Goal: Complete application form: Complete application form

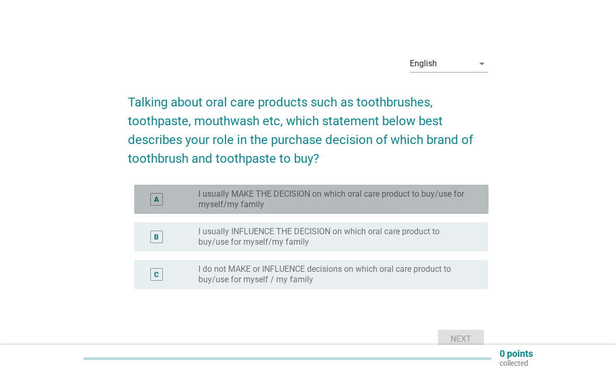
click at [356, 210] on label "I usually MAKE THE DECISION on which oral care product to buy/use for myself/my…" at bounding box center [334, 199] width 273 height 21
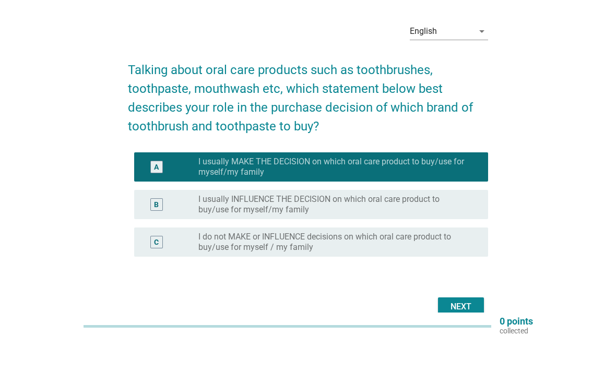
scroll to position [32, 0]
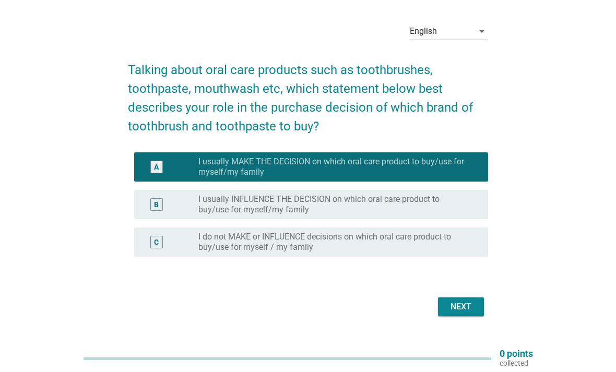
click at [468, 310] on div "Next" at bounding box center [460, 306] width 29 height 13
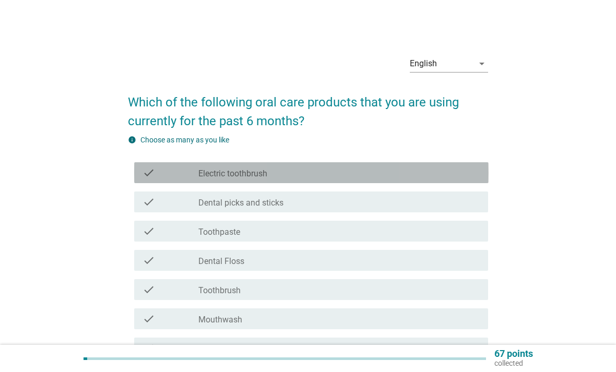
click at [383, 178] on div "check_box_outline_blank Electric toothbrush" at bounding box center [338, 172] width 281 height 13
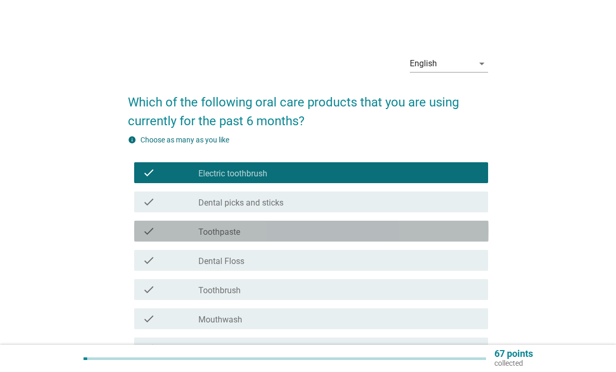
click at [363, 235] on div "check_box_outline_blank Toothpaste" at bounding box center [338, 231] width 281 height 13
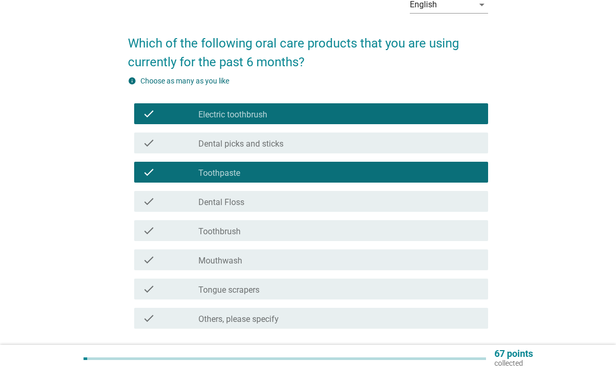
scroll to position [79, 0]
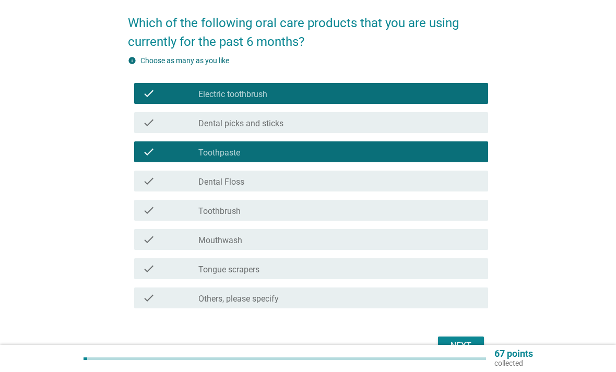
click at [474, 344] on div "Next" at bounding box center [460, 346] width 29 height 13
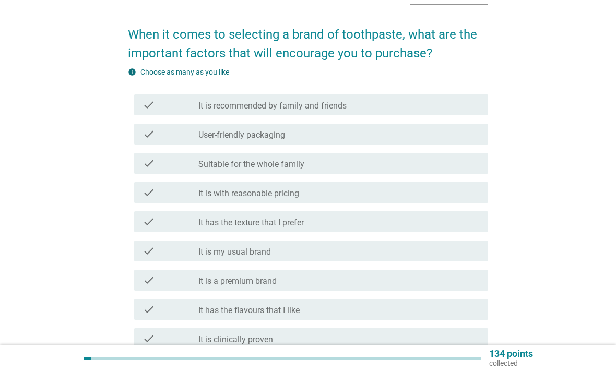
scroll to position [81, 0]
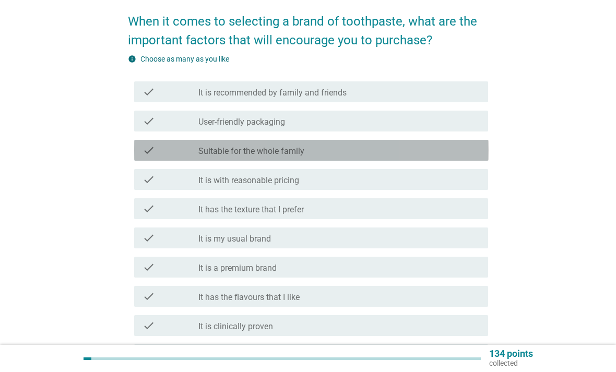
click at [140, 145] on div "check check_box_outline_blank Suitable for the whole family" at bounding box center [311, 150] width 354 height 21
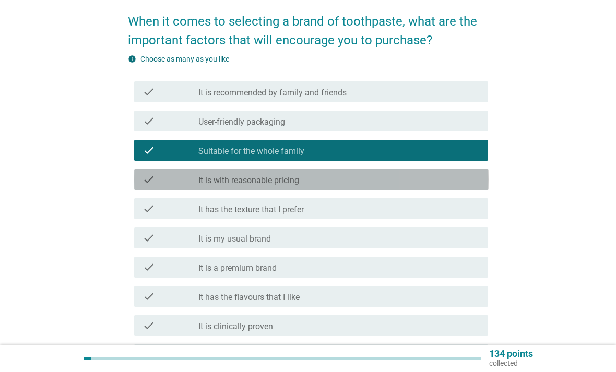
click at [138, 176] on div "check check_box_outline_blank It is with reasonable pricing" at bounding box center [311, 179] width 354 height 21
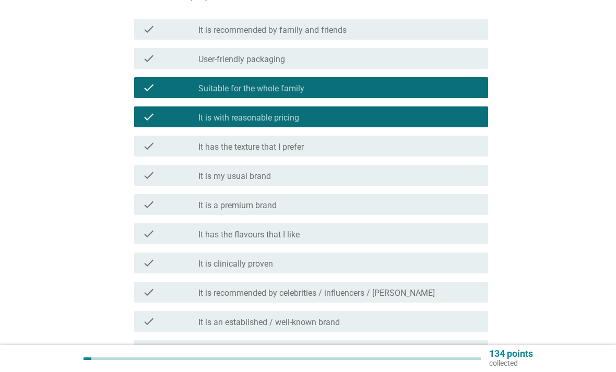
click at [139, 233] on div "check check_box_outline_blank It has the flavours that I like" at bounding box center [311, 233] width 354 height 21
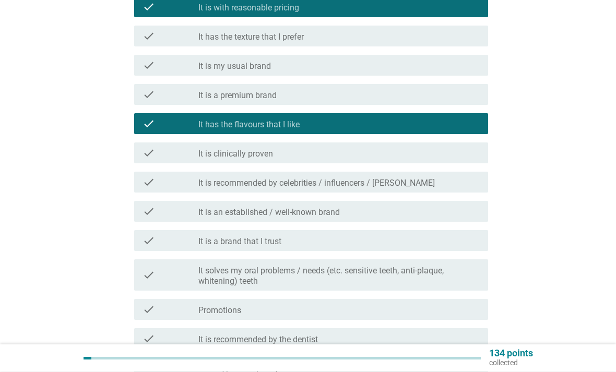
scroll to position [254, 0]
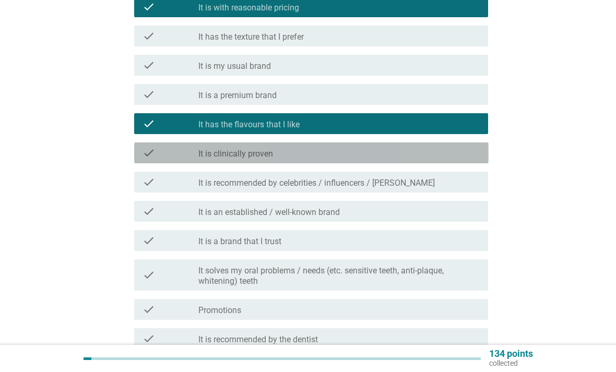
click at [142, 148] on icon "check" at bounding box center [148, 153] width 13 height 13
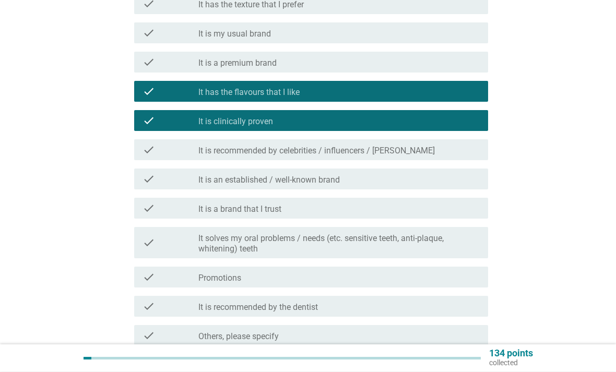
scroll to position [286, 0]
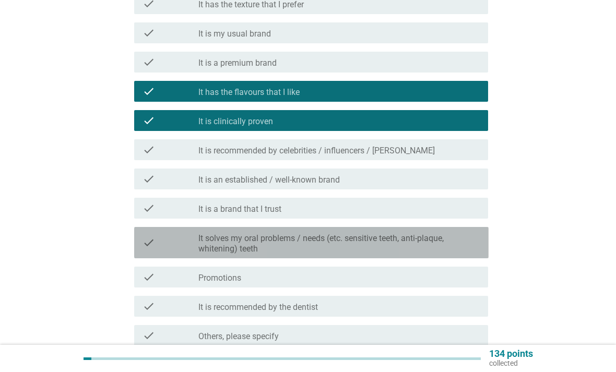
click at [140, 240] on div "check check_box_outline_blank It solves my oral problems / needs (etc. sensitiv…" at bounding box center [311, 242] width 354 height 31
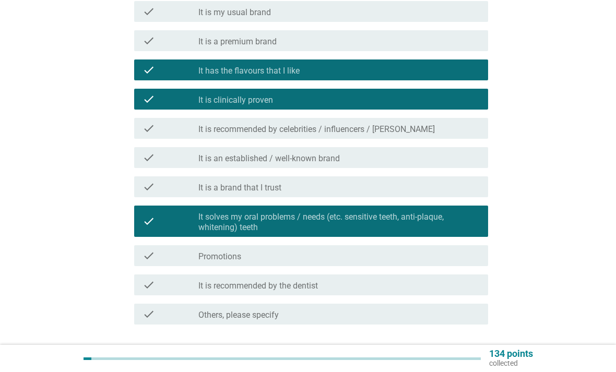
scroll to position [351, 0]
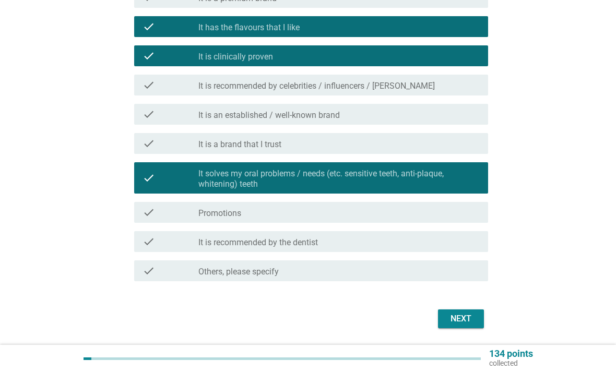
click at [459, 316] on div "Next" at bounding box center [460, 318] width 29 height 13
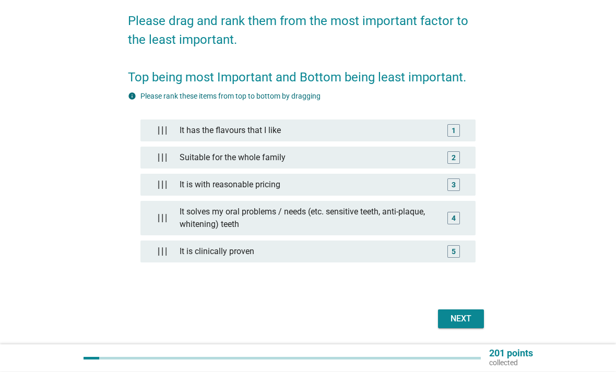
scroll to position [81, 0]
click at [470, 320] on div "Next" at bounding box center [460, 318] width 29 height 13
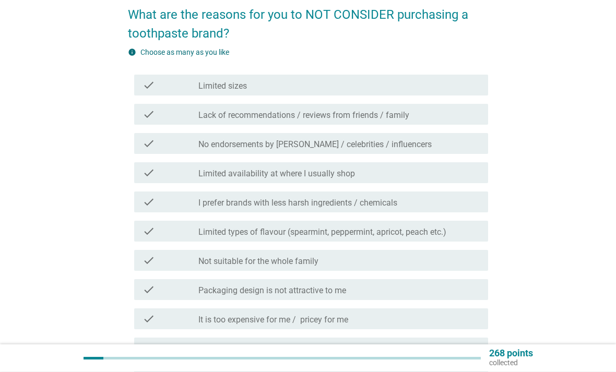
scroll to position [87, 0]
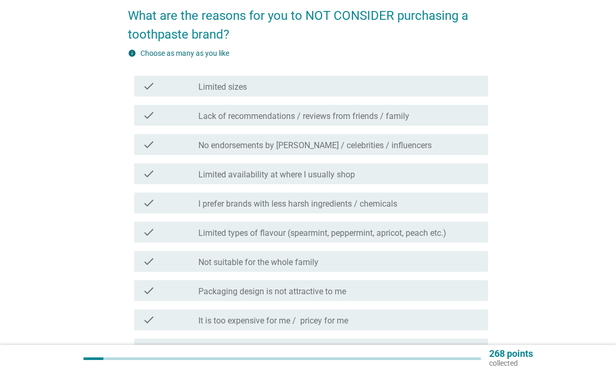
click at [141, 256] on div "check check_box_outline_blank Not suitable for the whole family" at bounding box center [311, 261] width 354 height 21
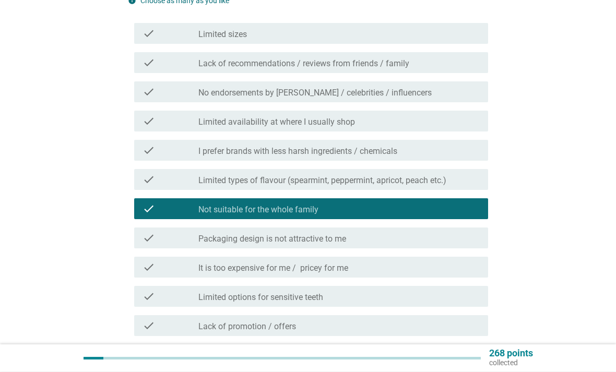
scroll to position [139, 0]
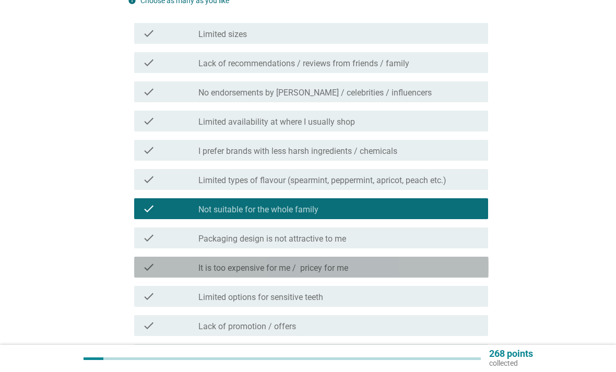
click at [142, 265] on icon "check" at bounding box center [148, 267] width 13 height 13
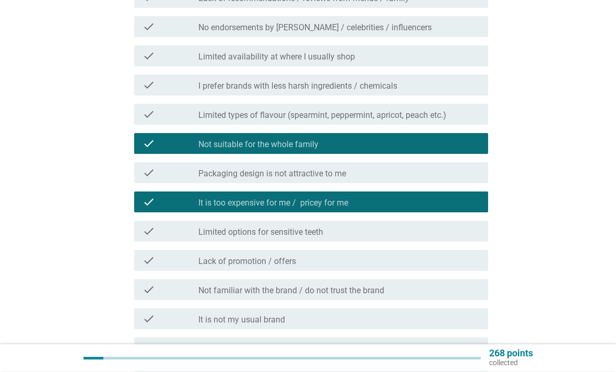
scroll to position [205, 0]
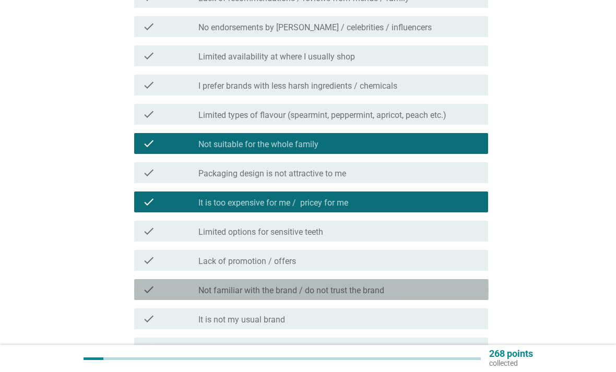
click at [143, 283] on icon "check" at bounding box center [148, 289] width 13 height 13
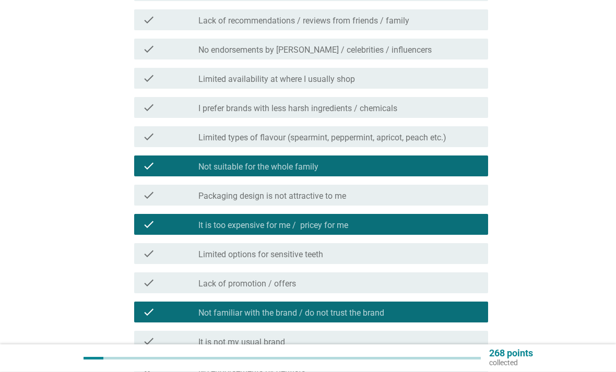
scroll to position [182, 0]
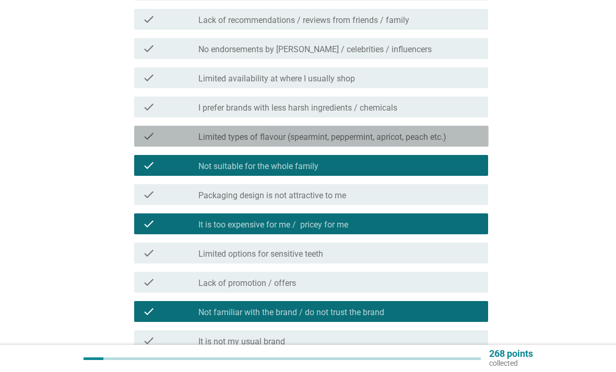
click at [142, 127] on div "check check_box_outline_blank Limited types of flavour (spearmint, peppermint, …" at bounding box center [311, 136] width 354 height 21
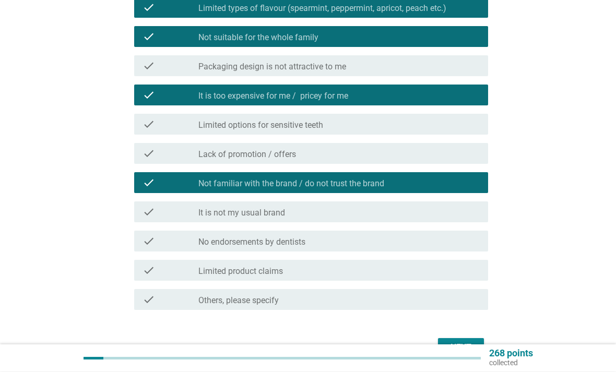
scroll to position [312, 0]
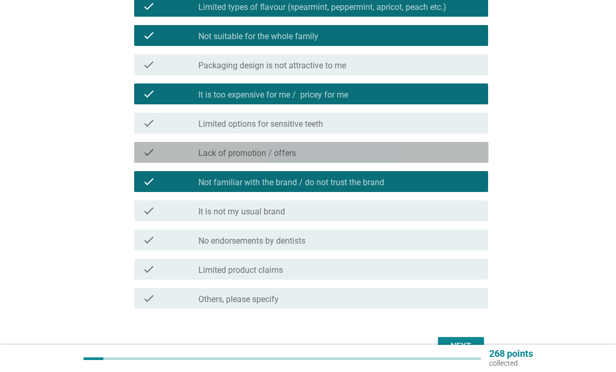
click at [140, 143] on div "check check_box_outline_blank Lack of promotion / offers" at bounding box center [311, 152] width 354 height 21
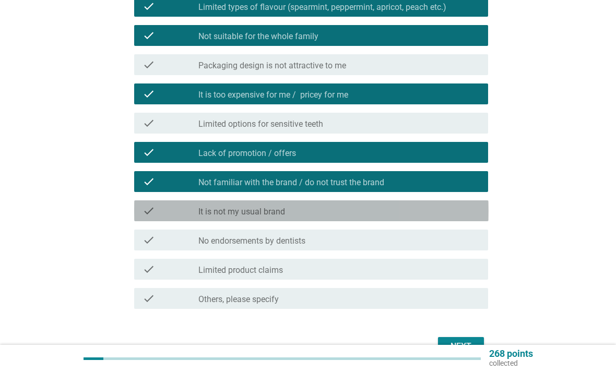
click at [190, 209] on div "check" at bounding box center [170, 211] width 56 height 13
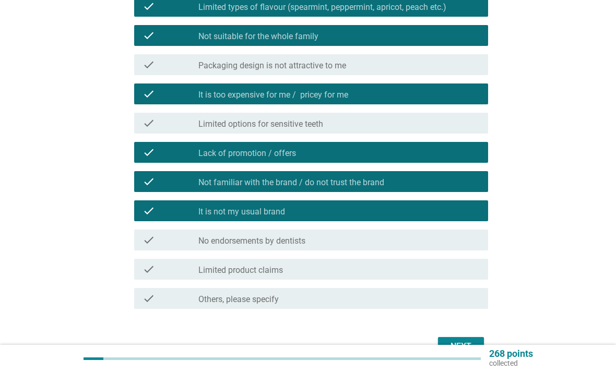
click at [450, 344] on div "Next" at bounding box center [460, 346] width 29 height 13
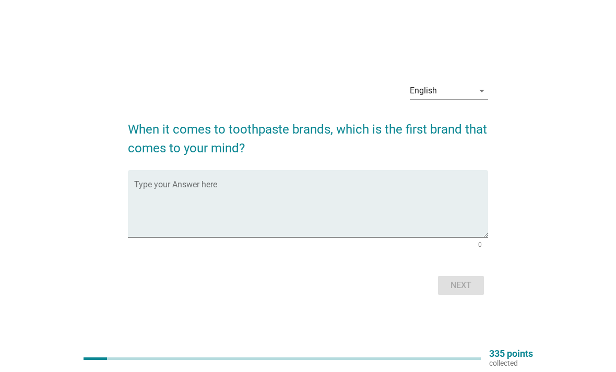
click at [155, 200] on textarea "Type your Answer here" at bounding box center [311, 210] width 354 height 55
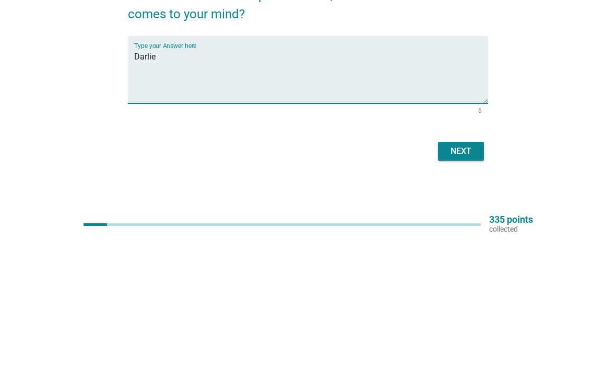
type textarea "Darlie"
click at [452, 279] on div "Next" at bounding box center [460, 285] width 29 height 13
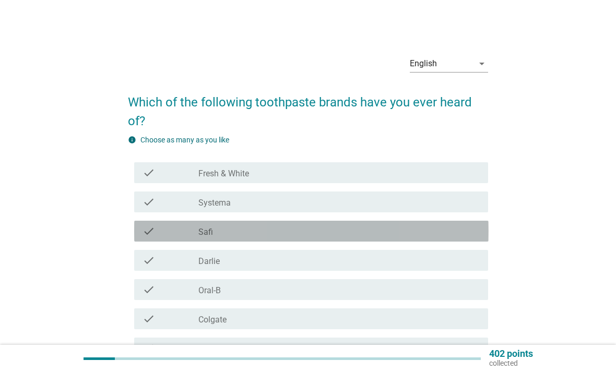
click at [137, 229] on div "check check_box_outline_blank Safi" at bounding box center [311, 231] width 354 height 21
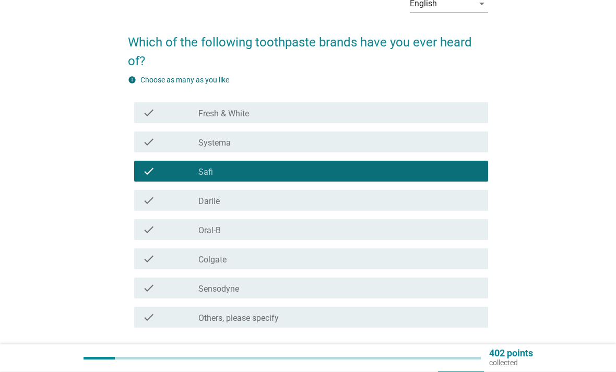
scroll to position [60, 0]
click at [439, 364] on button "Next" at bounding box center [461, 365] width 46 height 19
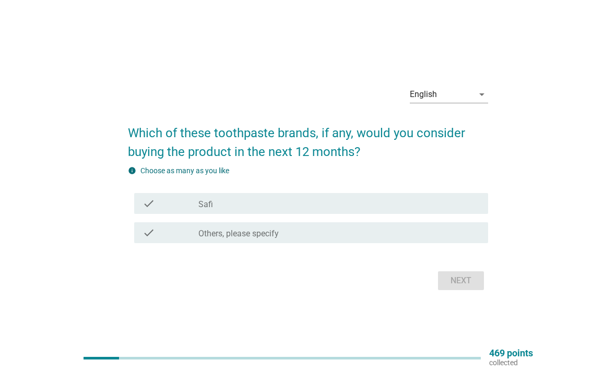
scroll to position [0, 0]
click at [403, 244] on div "check check_box Others, please specify" at bounding box center [311, 233] width 354 height 21
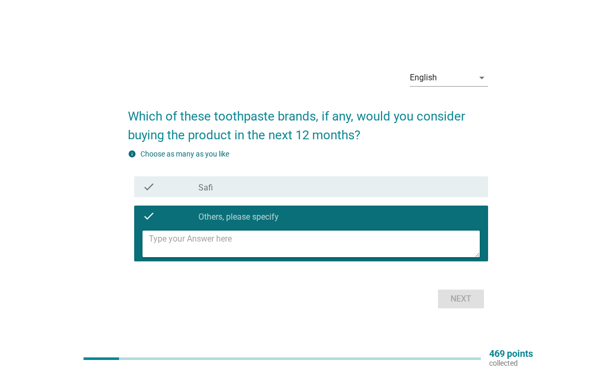
click at [220, 257] on textarea at bounding box center [314, 244] width 331 height 27
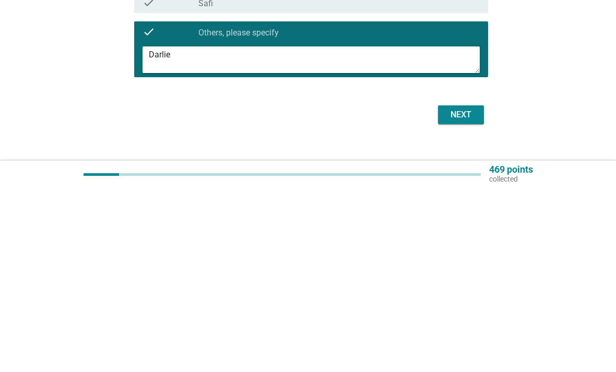
type textarea "Darlie"
click at [465, 293] on div "Next" at bounding box center [460, 299] width 29 height 13
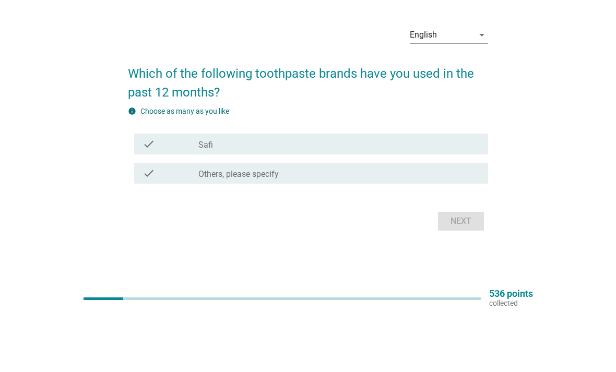
scroll to position [27, 0]
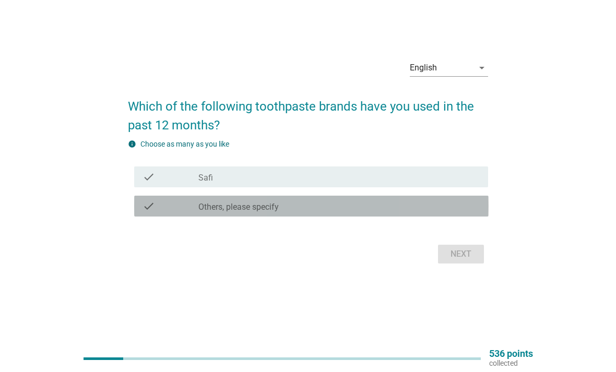
click at [291, 212] on div "check_box Others, please specify" at bounding box center [338, 206] width 281 height 13
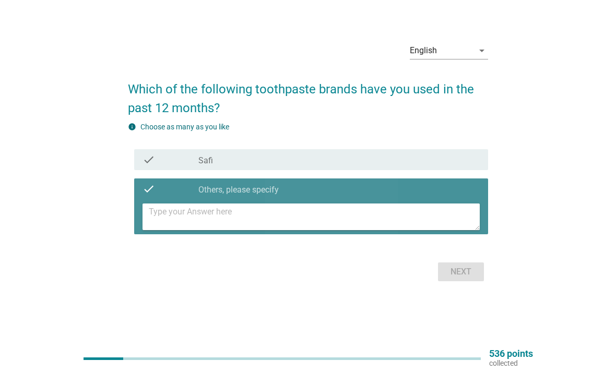
click at [236, 230] on textarea at bounding box center [314, 216] width 331 height 27
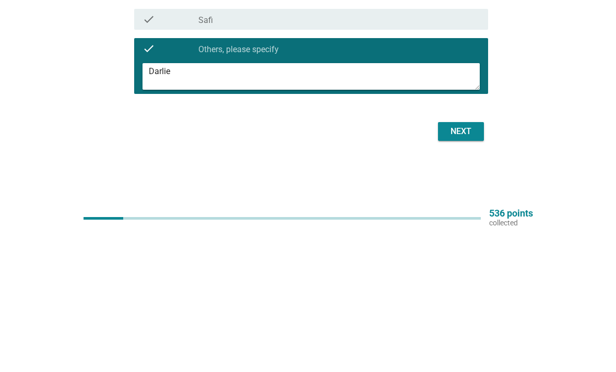
type textarea "Darlie"
click at [474, 266] on div "Next" at bounding box center [460, 272] width 29 height 13
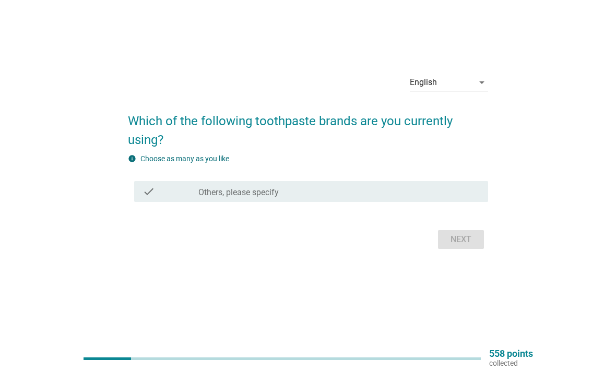
scroll to position [0, 0]
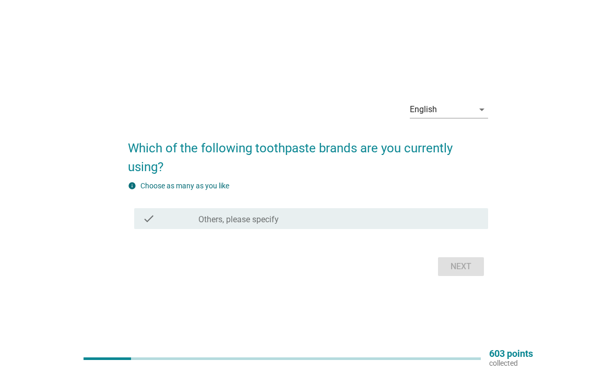
click at [372, 229] on div "check check_box Others, please specify" at bounding box center [311, 218] width 354 height 21
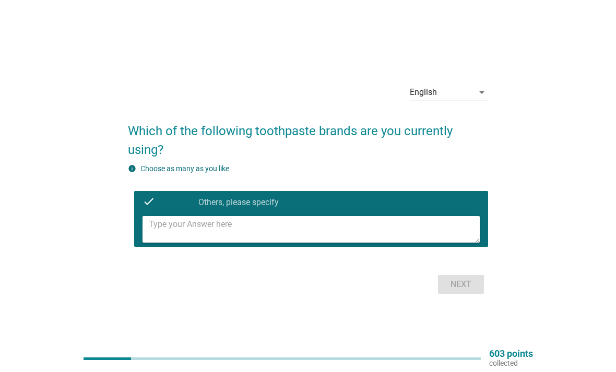
click at [357, 243] on textarea at bounding box center [314, 229] width 331 height 27
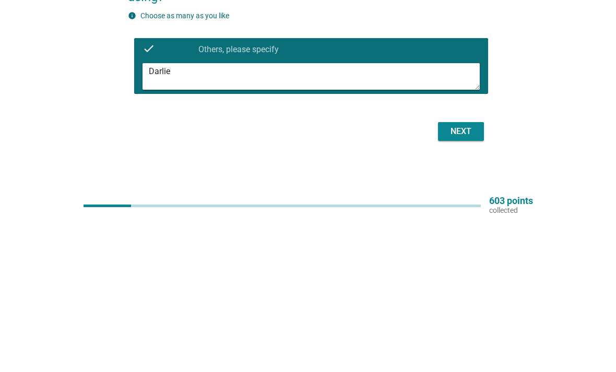
type textarea "Darlie"
click at [472, 278] on div "Next" at bounding box center [460, 284] width 29 height 13
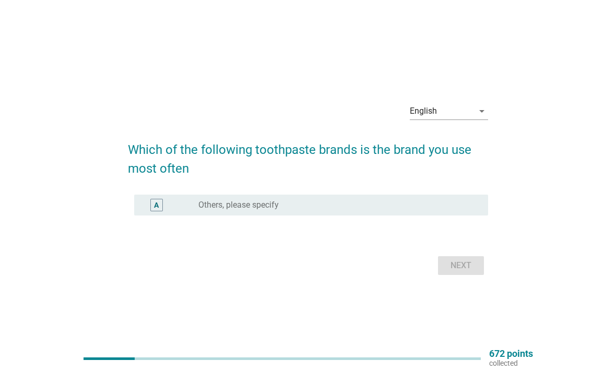
scroll to position [27, 0]
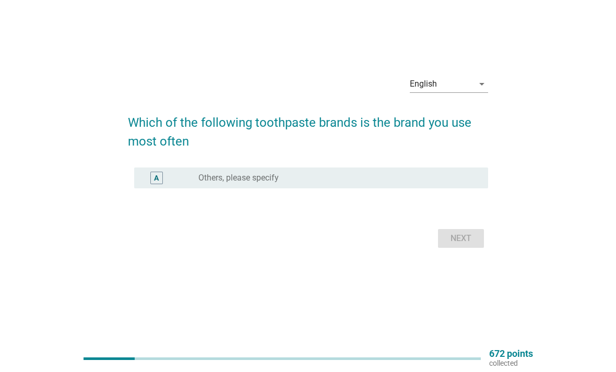
click at [301, 183] on div "radio_button_unchecked Others, please specify" at bounding box center [334, 178] width 273 height 10
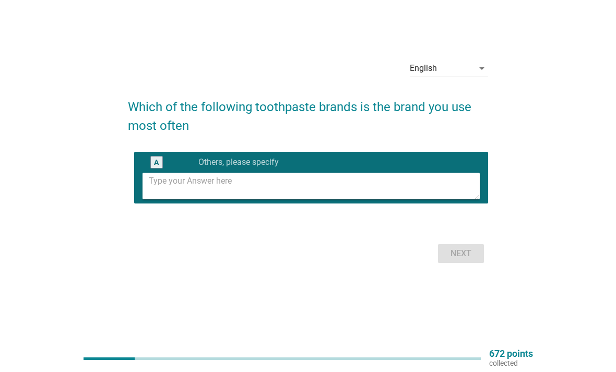
click at [283, 199] on textarea at bounding box center [314, 186] width 331 height 27
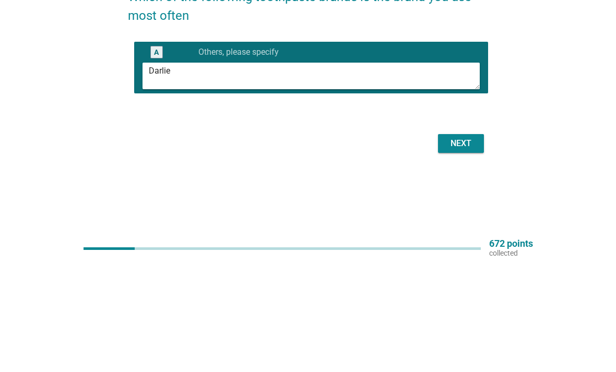
type textarea "Darlie"
click at [467, 247] on div "Next" at bounding box center [460, 253] width 29 height 13
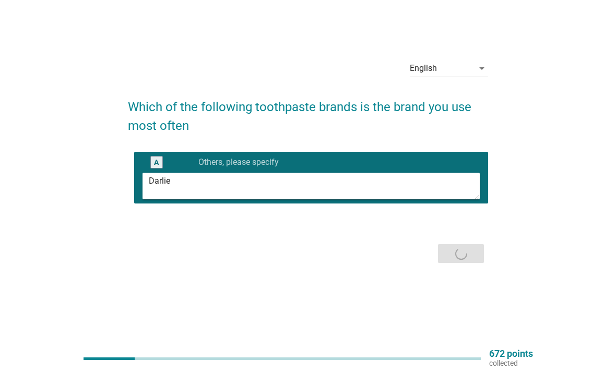
scroll to position [0, 0]
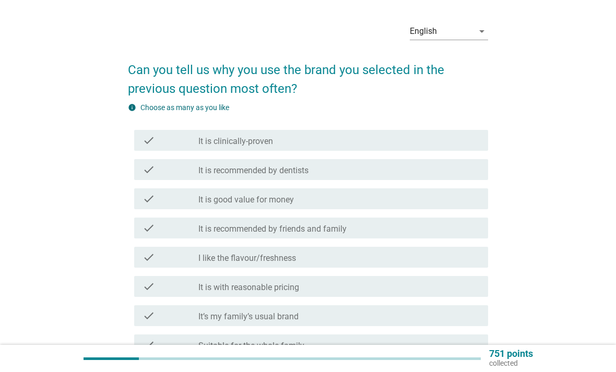
click at [146, 200] on icon "check" at bounding box center [148, 199] width 13 height 13
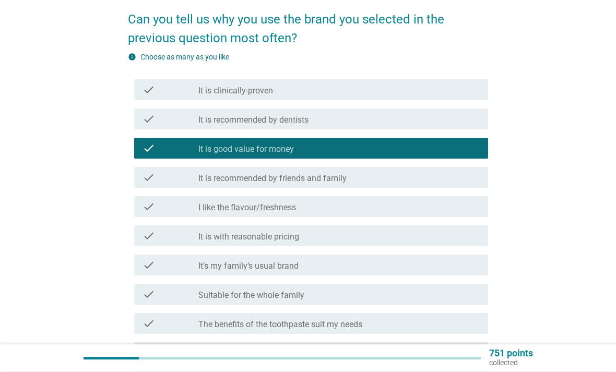
scroll to position [83, 0]
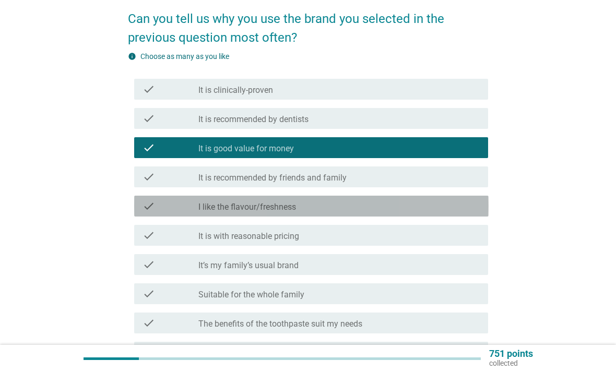
click at [140, 206] on div "check check_box_outline_blank I like the flavour/freshness" at bounding box center [311, 206] width 354 height 21
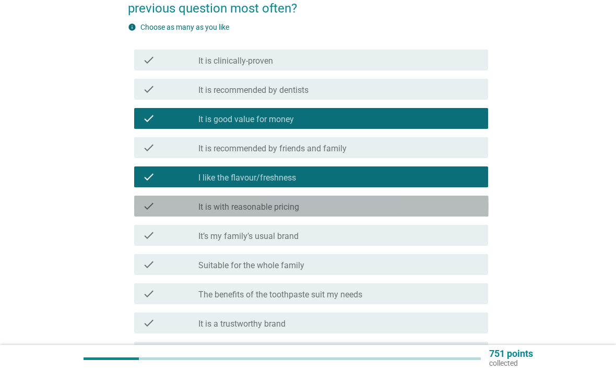
click at [137, 207] on div "check check_box_outline_blank It is with reasonable pricing" at bounding box center [311, 206] width 354 height 21
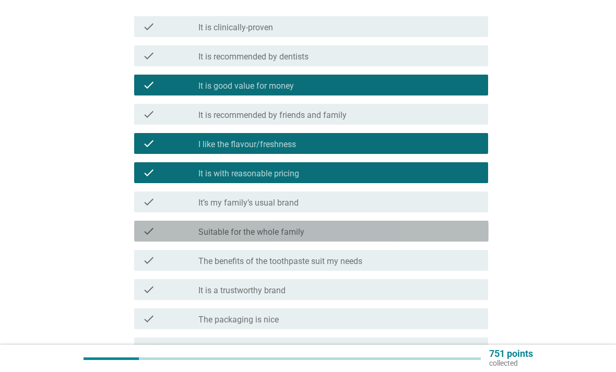
click at [137, 235] on div "check check_box_outline_blank Suitable for the whole family" at bounding box center [311, 231] width 354 height 21
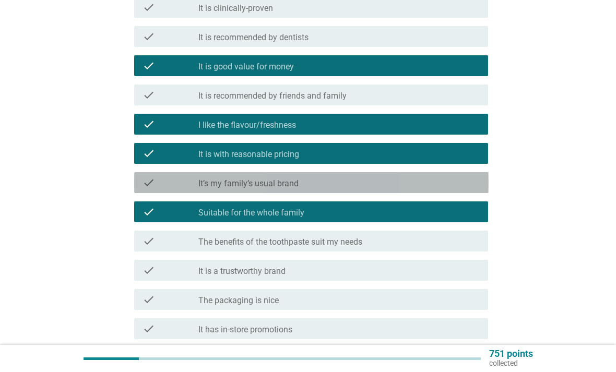
click at [137, 181] on div "check check_box_outline_blank It’s my family’s usual brand" at bounding box center [311, 182] width 354 height 21
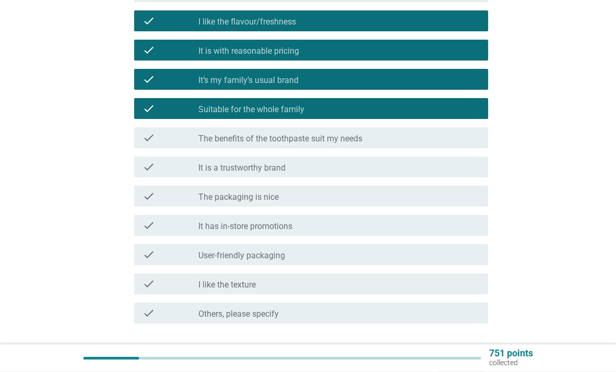
scroll to position [267, 0]
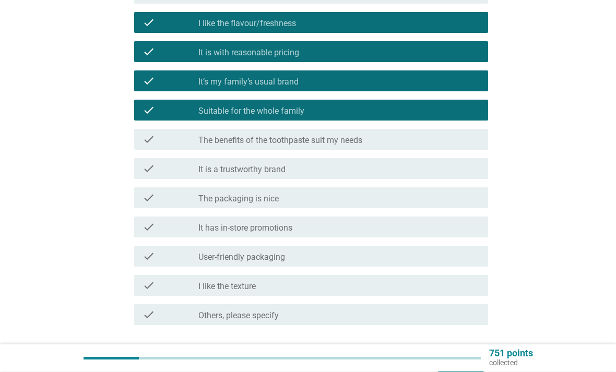
click at [444, 351] on div "Next" at bounding box center [308, 363] width 360 height 25
click at [456, 354] on button "Next" at bounding box center [461, 363] width 46 height 19
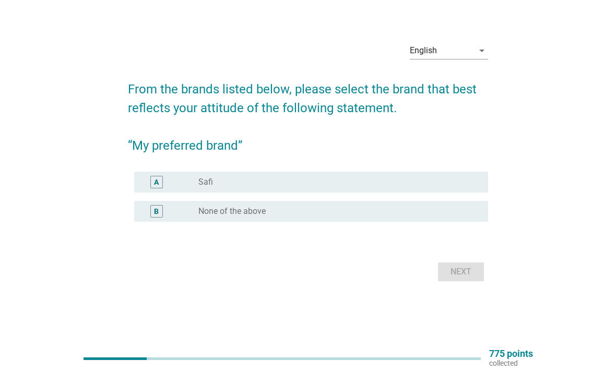
scroll to position [0, 0]
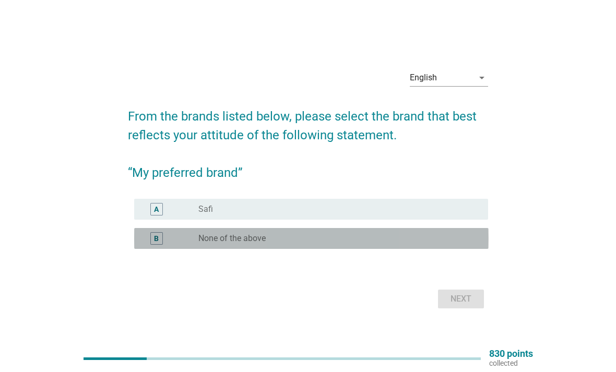
click at [288, 244] on div "radio_button_unchecked None of the above" at bounding box center [334, 238] width 273 height 10
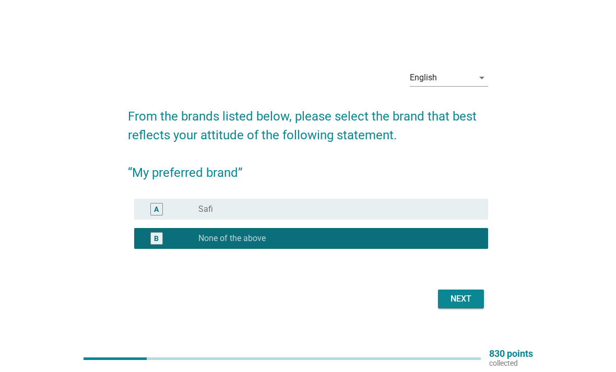
click at [467, 305] on div "Next" at bounding box center [460, 299] width 29 height 13
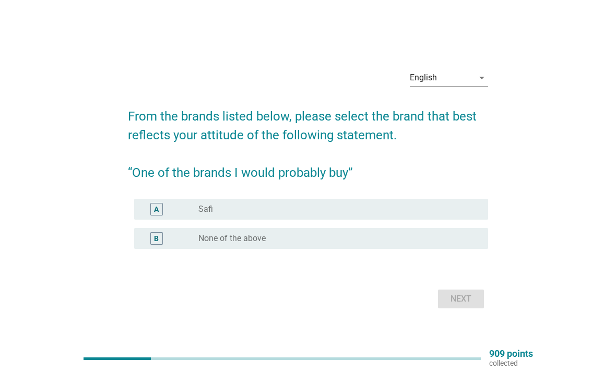
click at [433, 249] on div "B radio_button_unchecked None of the above" at bounding box center [311, 238] width 354 height 21
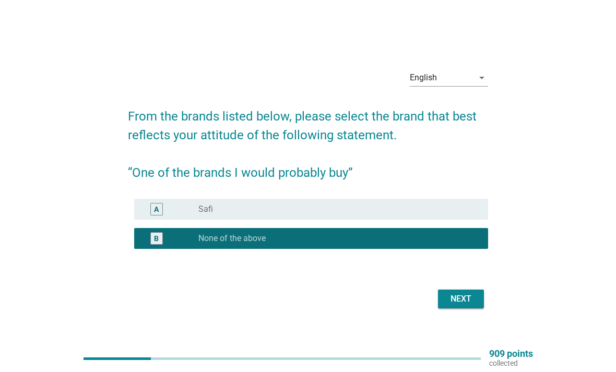
click at [468, 305] on div "Next" at bounding box center [460, 299] width 29 height 13
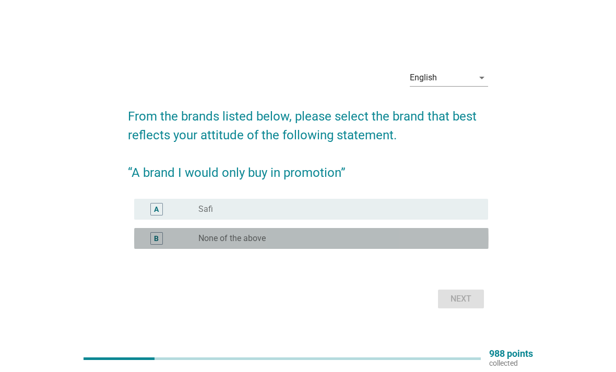
click at [457, 244] on div "radio_button_unchecked None of the above" at bounding box center [334, 238] width 273 height 10
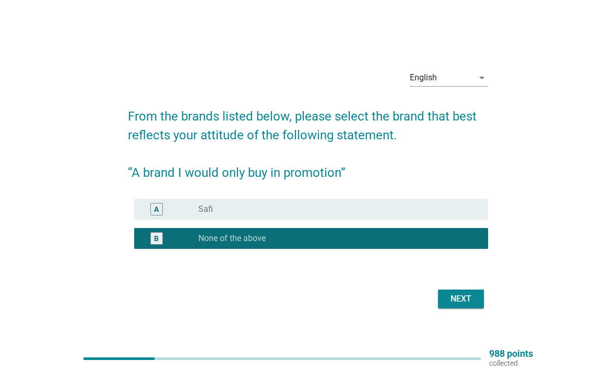
click at [467, 305] on div "Next" at bounding box center [460, 299] width 29 height 13
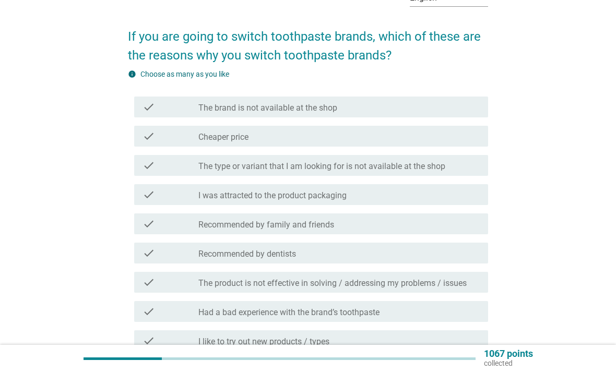
scroll to position [46, 0]
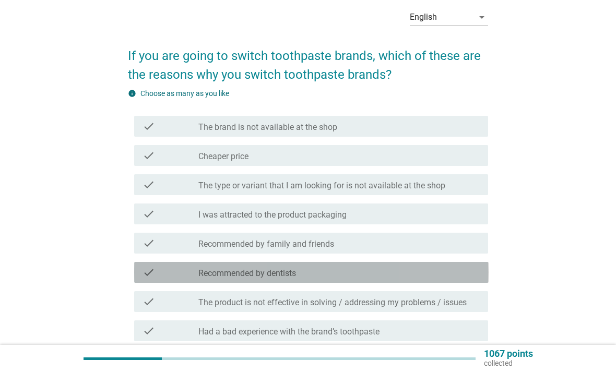
click at [140, 269] on div "check check_box_outline_blank Recommended by dentists" at bounding box center [311, 272] width 354 height 21
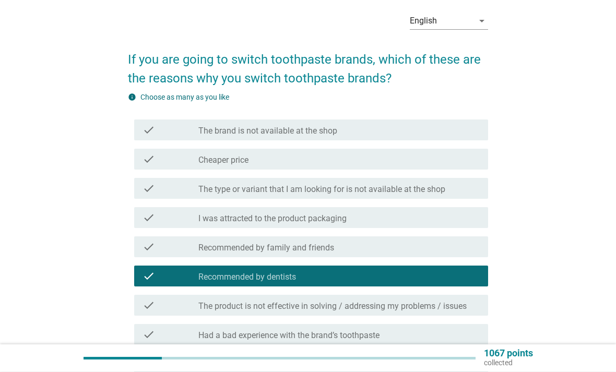
scroll to position [43, 0]
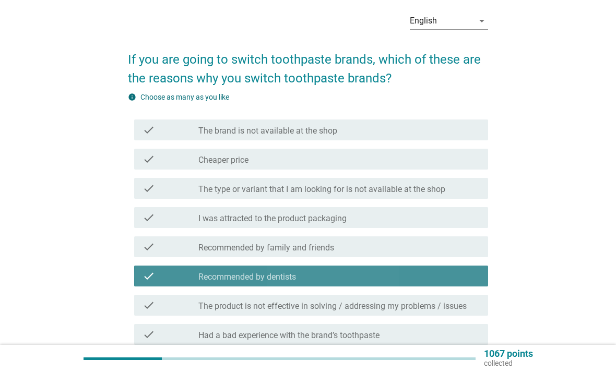
click at [142, 269] on div "check check_box_outline_blank Recommended by dentists" at bounding box center [311, 276] width 354 height 21
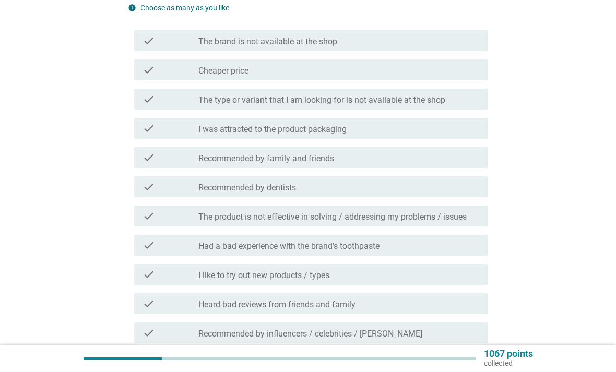
scroll to position [134, 0]
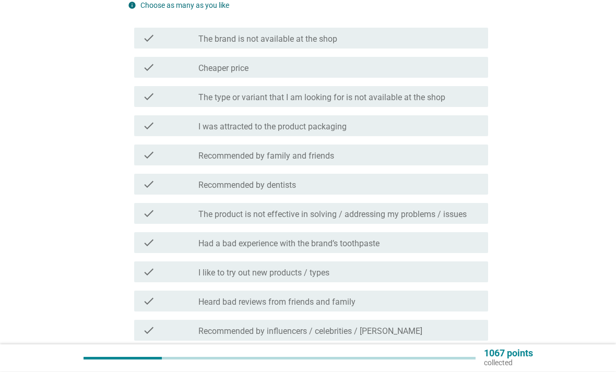
click at [129, 254] on div "check check_box_outline_blank Had a bad experience with the brand’s toothpaste" at bounding box center [308, 242] width 360 height 29
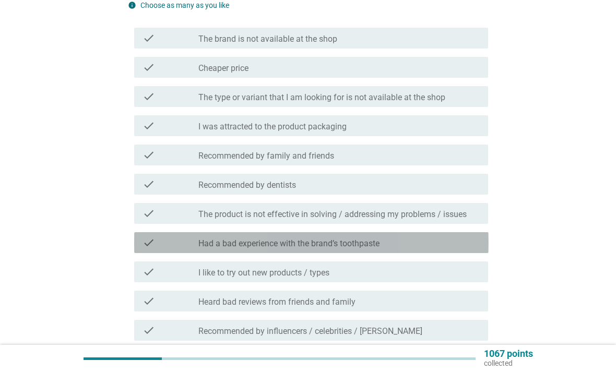
click at [141, 242] on div "check check_box_outline_blank Had a bad experience with the brand’s toothpaste" at bounding box center [311, 242] width 354 height 21
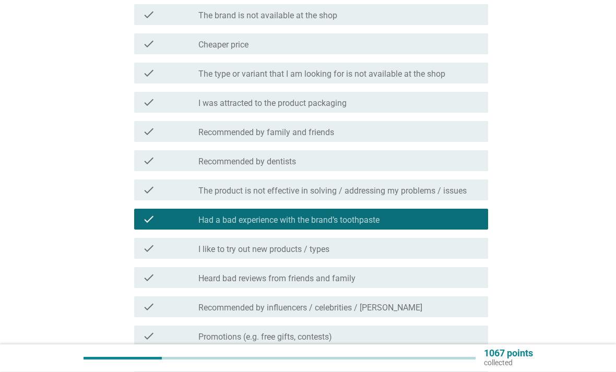
scroll to position [158, 0]
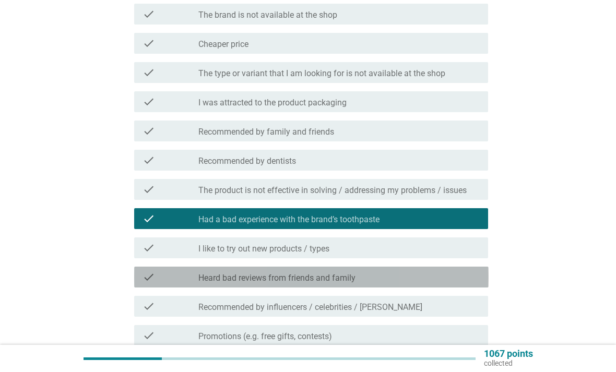
click at [140, 278] on div "check check_box_outline_blank Heard bad reviews from friends and family" at bounding box center [311, 277] width 354 height 21
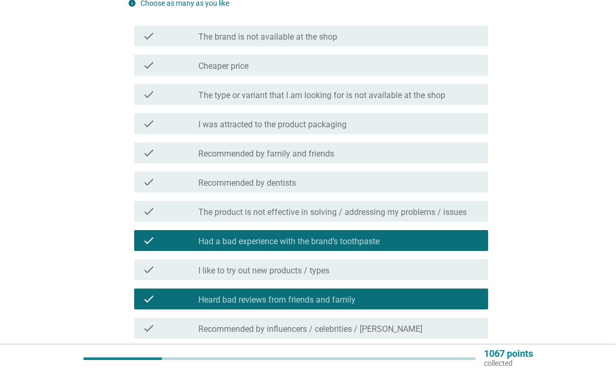
scroll to position [136, 0]
click at [148, 199] on div "check check_box_outline_blank The product is not effective in solving / address…" at bounding box center [308, 211] width 360 height 29
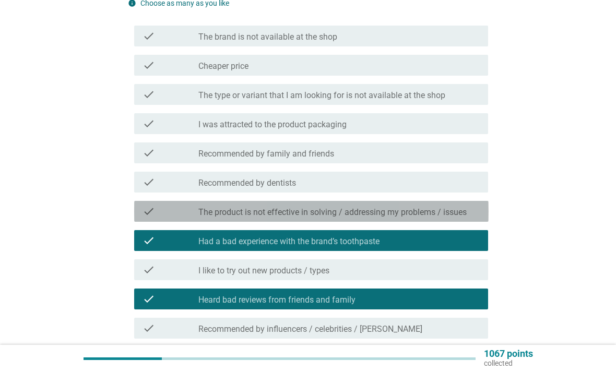
click at [150, 212] on icon "check" at bounding box center [148, 211] width 13 height 13
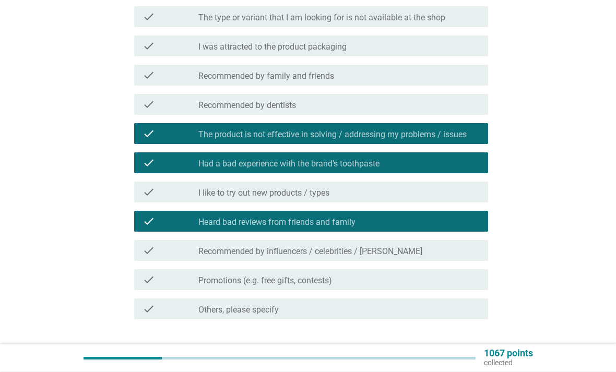
scroll to position [252, 0]
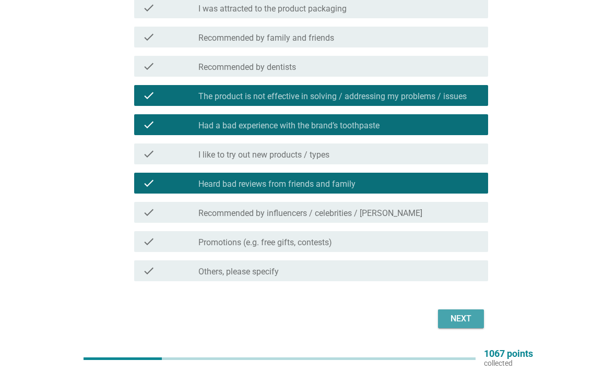
click at [468, 315] on div "Next" at bounding box center [460, 318] width 29 height 13
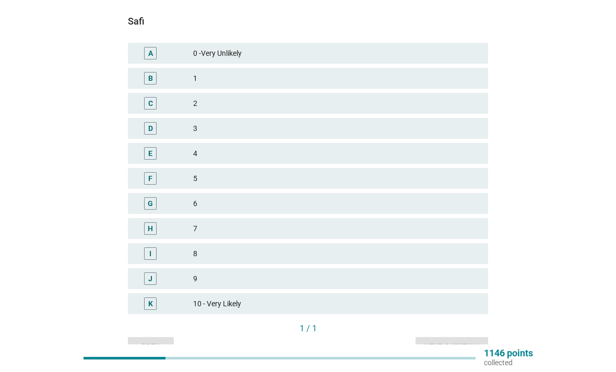
scroll to position [164, 0]
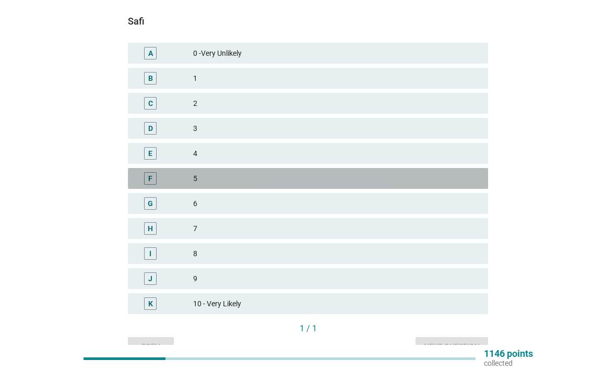
click at [146, 170] on div "F 5" at bounding box center [308, 178] width 360 height 21
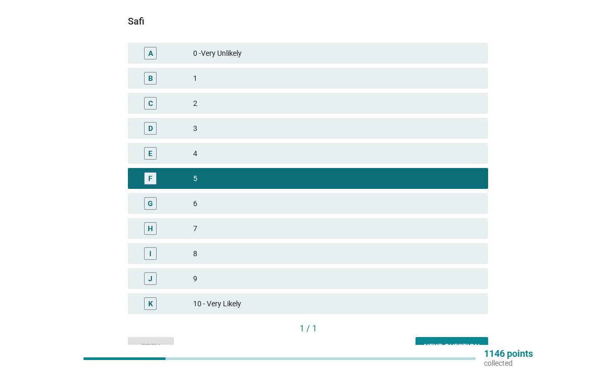
click at [468, 344] on div "Next question" at bounding box center [452, 346] width 56 height 11
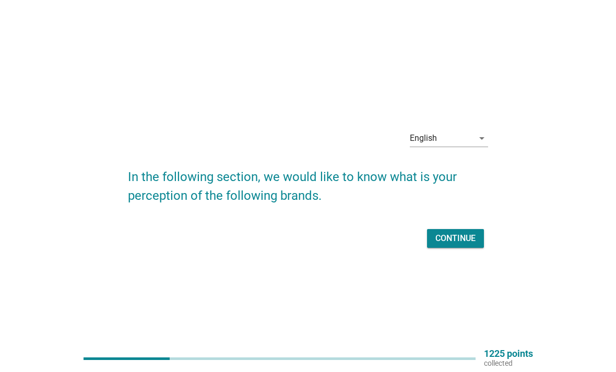
click at [463, 248] on button "Continue" at bounding box center [455, 238] width 57 height 19
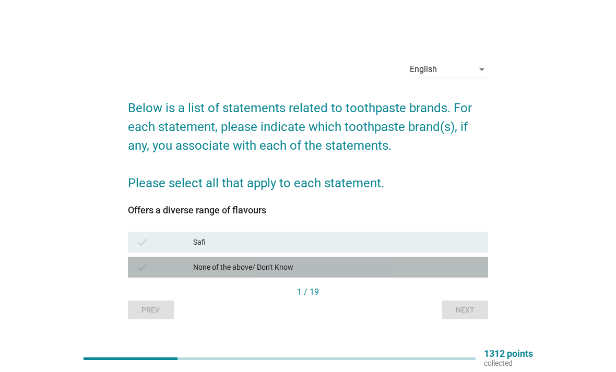
click at [415, 278] on div "check None of the above/ Don't Know" at bounding box center [308, 267] width 360 height 21
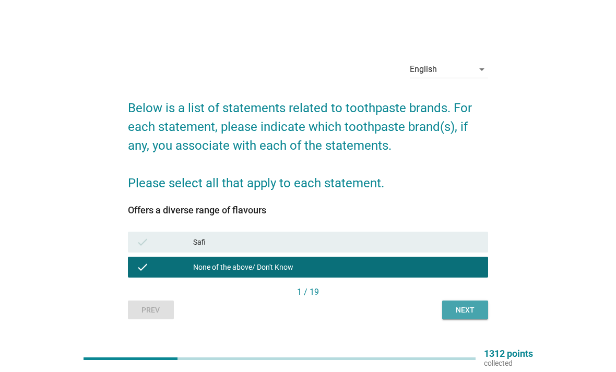
click at [472, 319] on button "Next" at bounding box center [465, 309] width 46 height 19
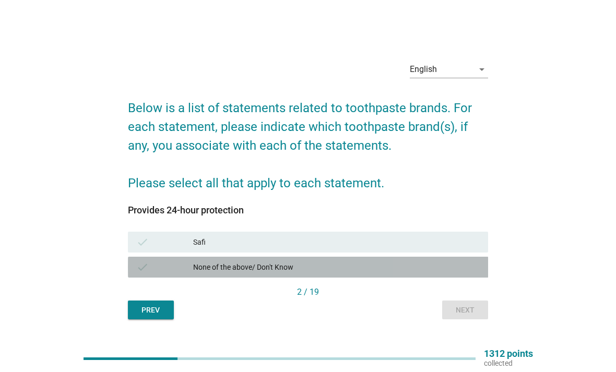
click at [428, 273] on div "None of the above/ Don't Know" at bounding box center [336, 267] width 286 height 13
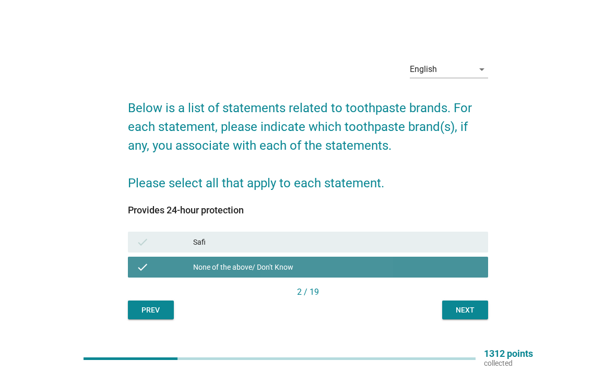
click at [475, 316] on div "Next" at bounding box center [464, 310] width 29 height 11
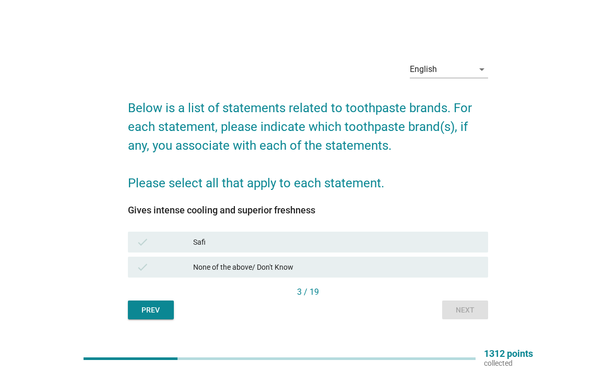
click at [426, 278] on div "check None of the above/ Don't Know" at bounding box center [308, 267] width 360 height 21
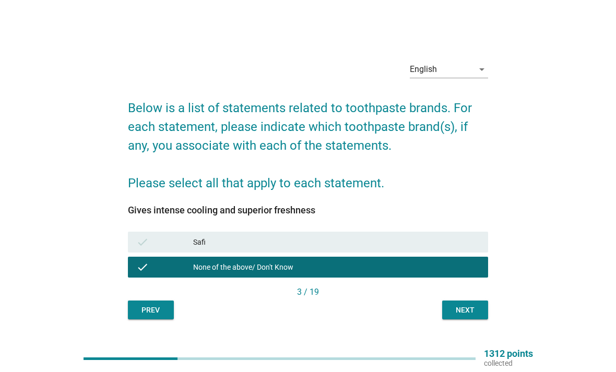
click at [472, 319] on button "Next" at bounding box center [465, 309] width 46 height 19
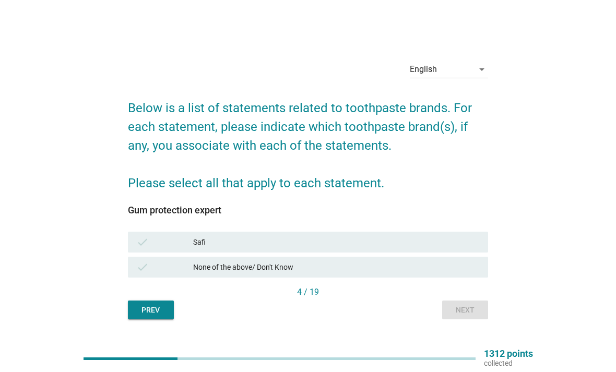
click at [434, 278] on div "check None of the above/ Don't Know" at bounding box center [308, 267] width 360 height 21
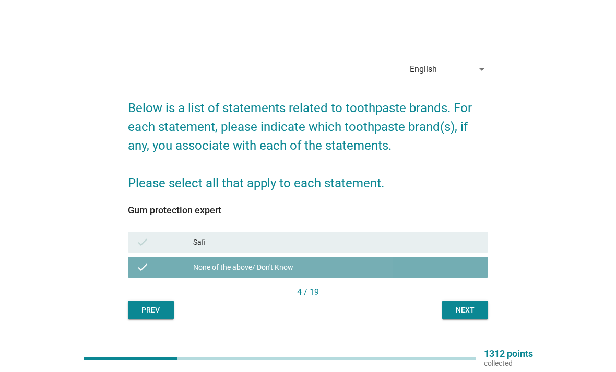
click at [474, 316] on div "Next" at bounding box center [464, 310] width 29 height 11
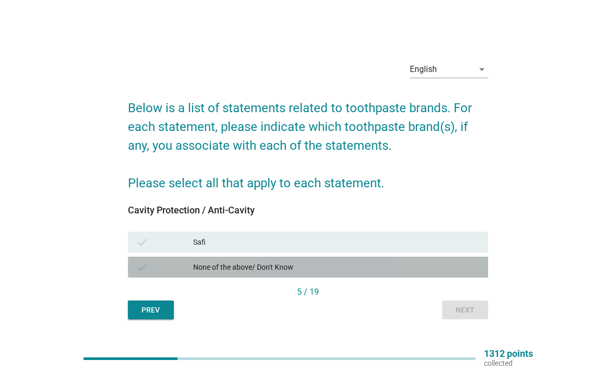
click at [432, 278] on div "check None of the above/ Don't Know" at bounding box center [308, 267] width 360 height 21
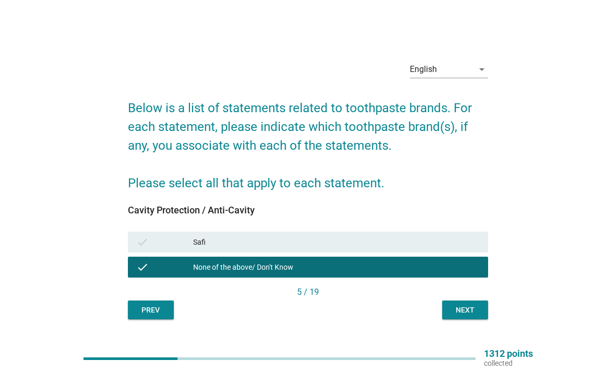
click at [463, 316] on div "Next" at bounding box center [464, 310] width 29 height 11
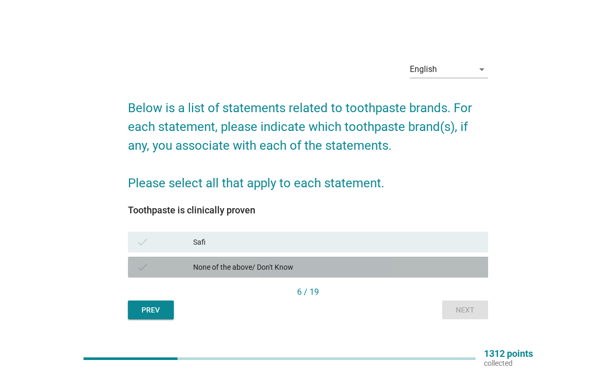
click at [446, 273] on div "None of the above/ Don't Know" at bounding box center [336, 267] width 286 height 13
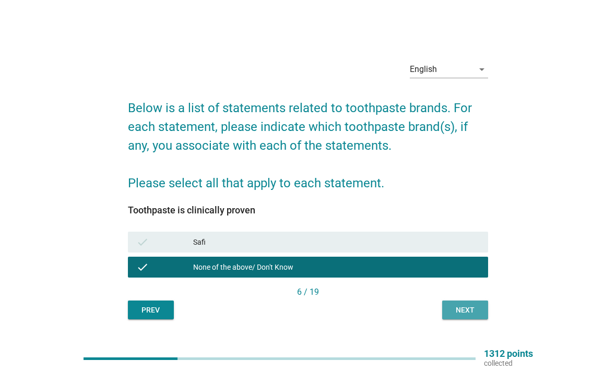
click at [470, 319] on button "Next" at bounding box center [465, 309] width 46 height 19
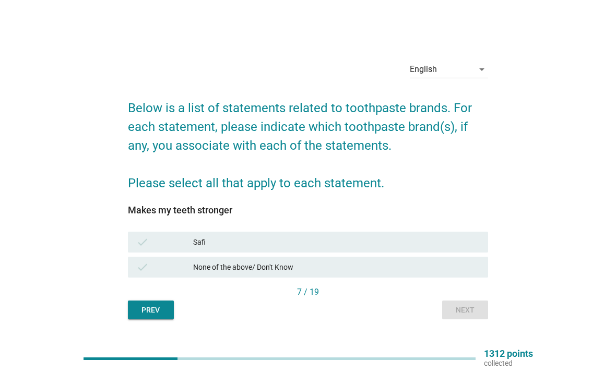
click at [436, 278] on div "check None of the above/ Don't Know" at bounding box center [308, 267] width 360 height 21
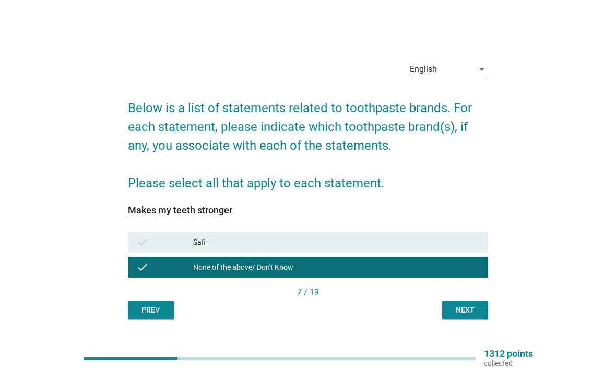
click at [466, 319] on button "Next" at bounding box center [465, 309] width 46 height 19
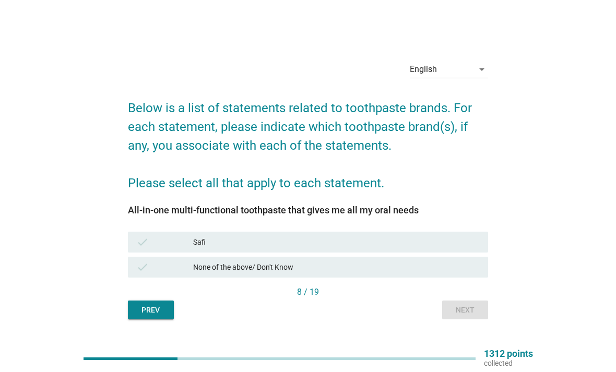
click at [447, 278] on div "check None of the above/ Don't Know" at bounding box center [308, 267] width 360 height 21
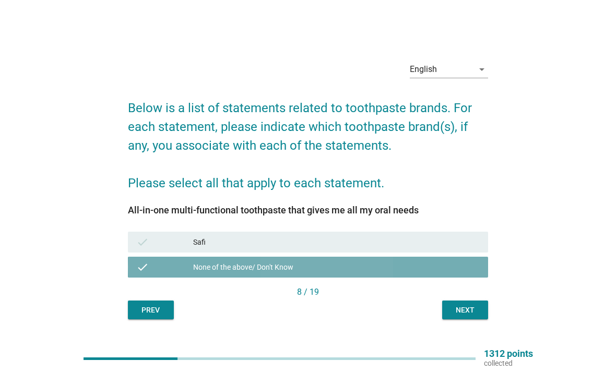
click at [474, 319] on button "Next" at bounding box center [465, 309] width 46 height 19
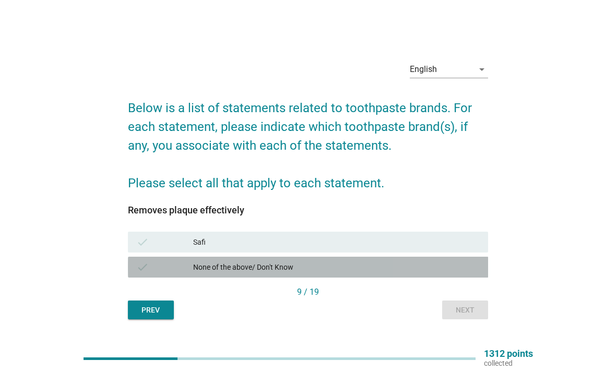
click at [434, 278] on div "check None of the above/ Don't Know" at bounding box center [308, 267] width 360 height 21
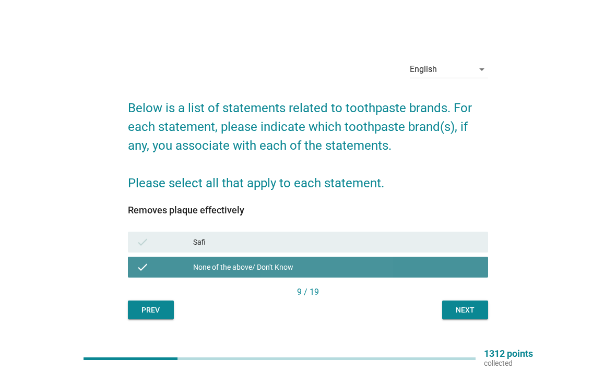
click at [474, 316] on div "Next" at bounding box center [464, 310] width 29 height 11
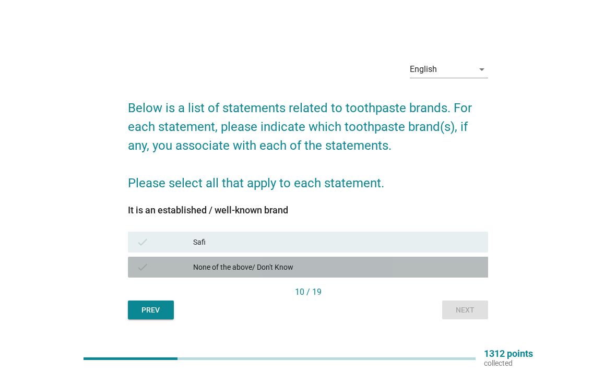
click at [444, 273] on div "None of the above/ Don't Know" at bounding box center [336, 267] width 286 height 13
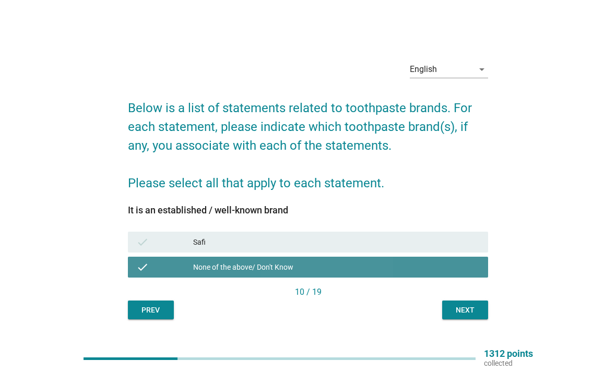
click at [470, 316] on div "Next" at bounding box center [464, 310] width 29 height 11
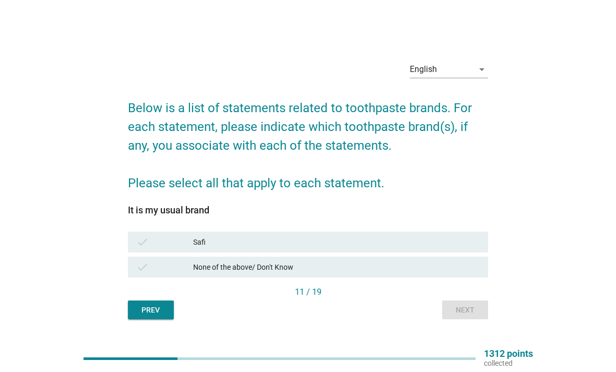
click at [436, 273] on div "None of the above/ Don't Know" at bounding box center [336, 267] width 286 height 13
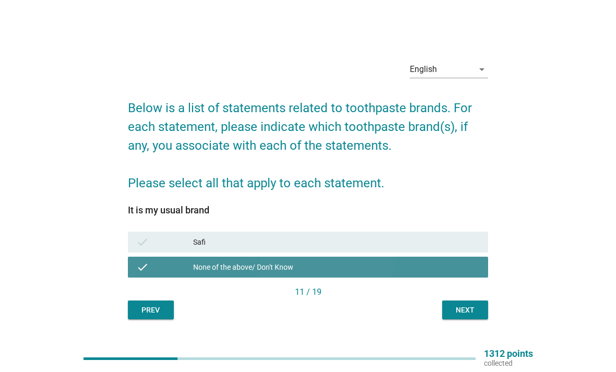
click at [466, 319] on button "Next" at bounding box center [465, 309] width 46 height 19
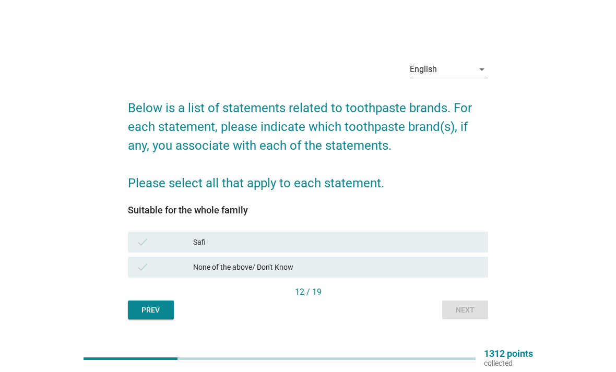
click at [420, 278] on div "check None of the above/ Don't Know" at bounding box center [308, 267] width 360 height 21
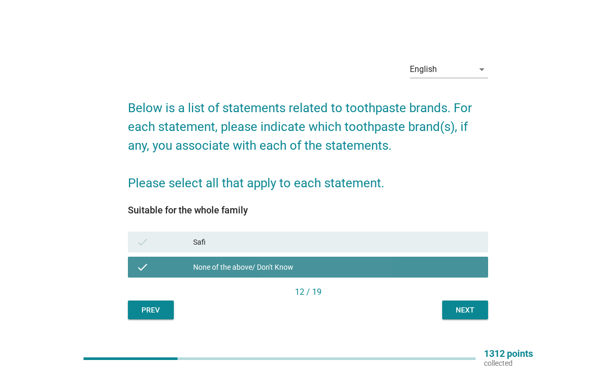
click at [464, 273] on div "None of the above/ Don't Know" at bounding box center [336, 267] width 286 height 13
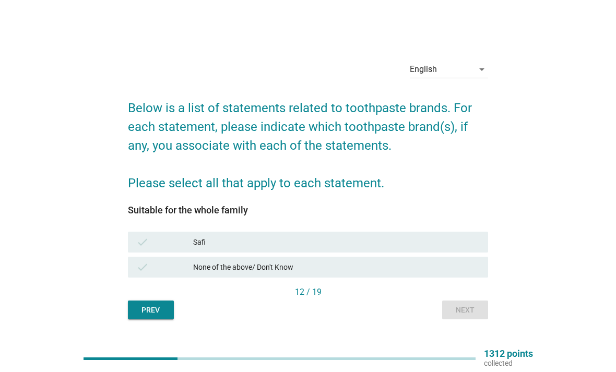
click at [456, 278] on div "check None of the above/ Don't Know" at bounding box center [308, 267] width 360 height 21
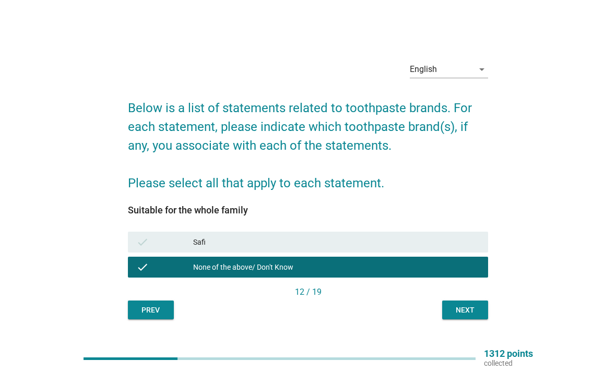
click at [471, 316] on div "Next" at bounding box center [464, 310] width 29 height 11
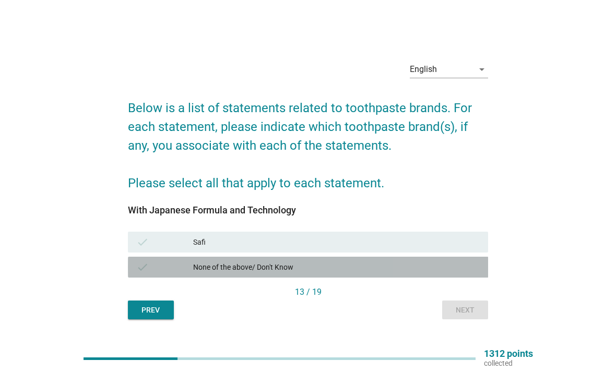
click at [451, 273] on div "None of the above/ Don't Know" at bounding box center [336, 267] width 286 height 13
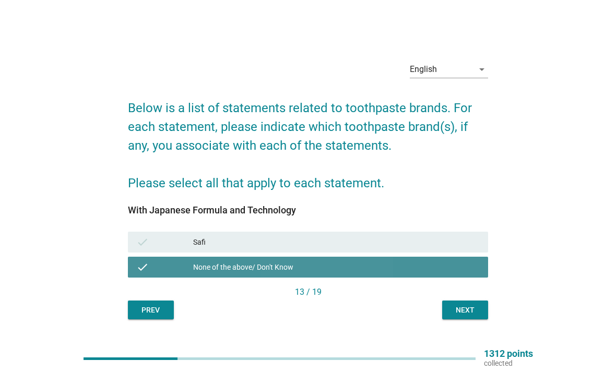
click at [466, 319] on button "Next" at bounding box center [465, 309] width 46 height 19
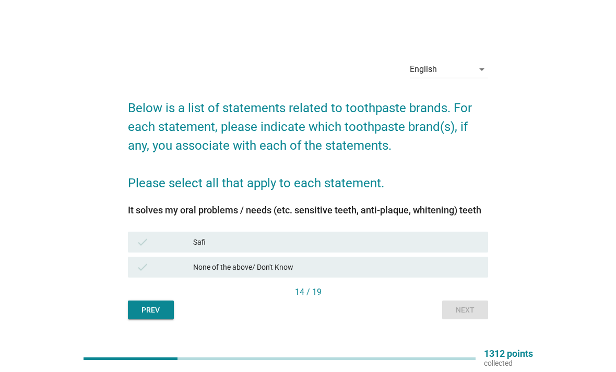
click at [439, 273] on div "None of the above/ Don't Know" at bounding box center [336, 267] width 286 height 13
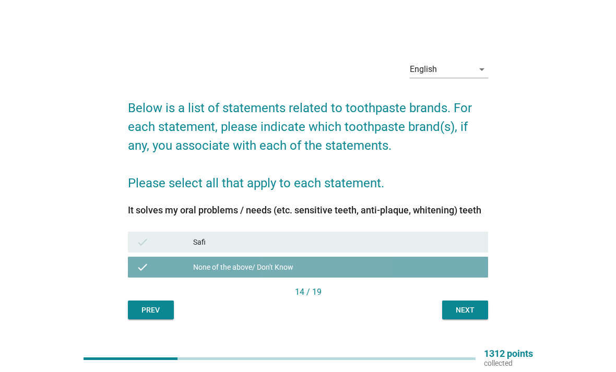
click at [472, 316] on div "Next" at bounding box center [464, 310] width 29 height 11
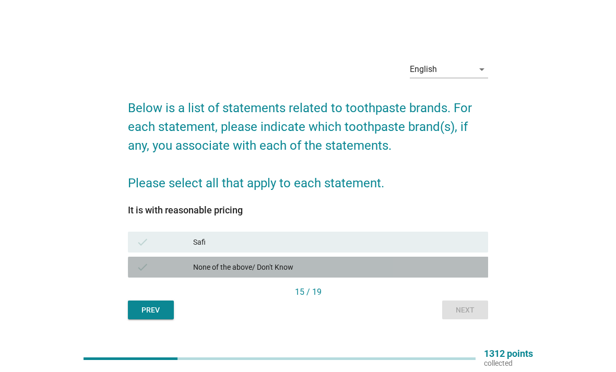
click at [436, 278] on div "check None of the above/ Don't Know" at bounding box center [308, 267] width 360 height 21
click at [477, 319] on button "Next" at bounding box center [465, 309] width 46 height 19
click at [432, 278] on div "check None of the above/ Don't Know" at bounding box center [308, 267] width 360 height 21
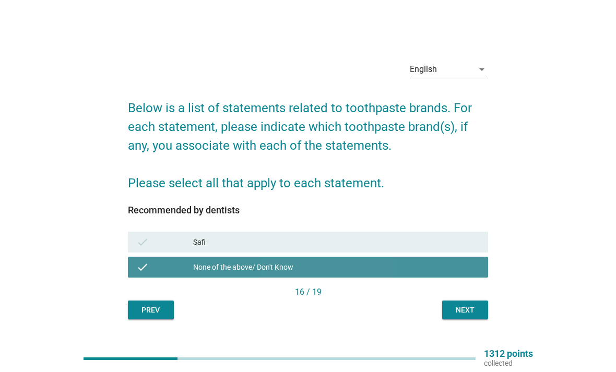
click at [463, 319] on button "Next" at bounding box center [465, 309] width 46 height 19
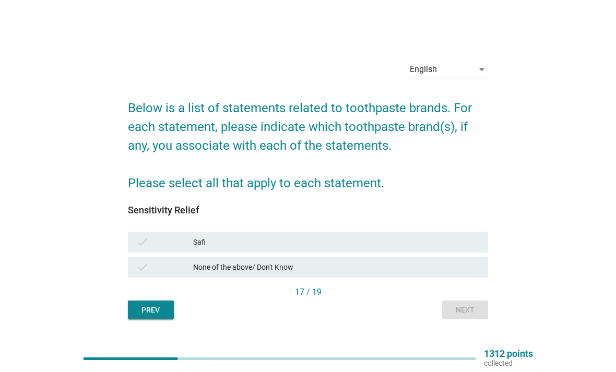
click at [418, 278] on div "check None of the above/ Don't Know" at bounding box center [308, 267] width 360 height 21
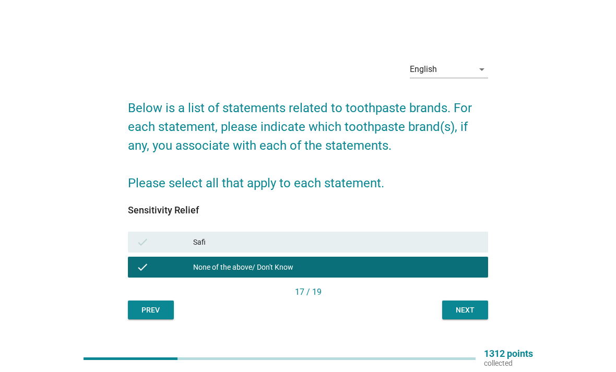
click at [440, 286] on div "Sensitivity Relief check Safi check None of the above/ Don't Know" at bounding box center [308, 245] width 360 height 81
click at [472, 319] on button "Next" at bounding box center [465, 309] width 46 height 19
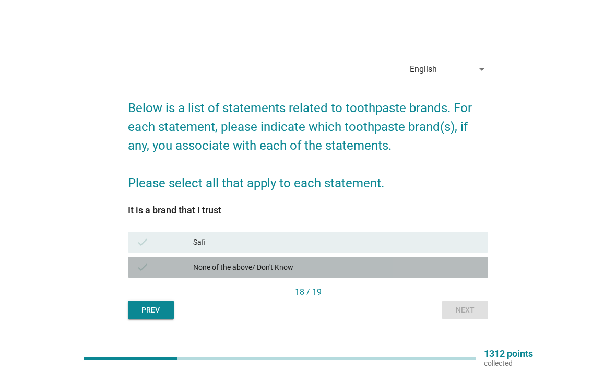
click at [443, 278] on div "check None of the above/ Don't Know" at bounding box center [308, 267] width 360 height 21
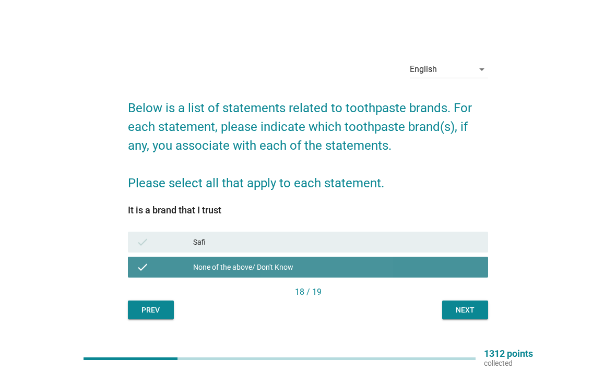
click at [468, 316] on div "Next" at bounding box center [464, 310] width 29 height 11
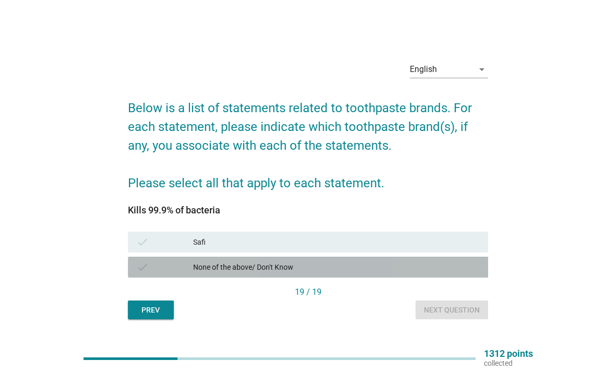
click at [428, 273] on div "None of the above/ Don't Know" at bounding box center [336, 267] width 286 height 13
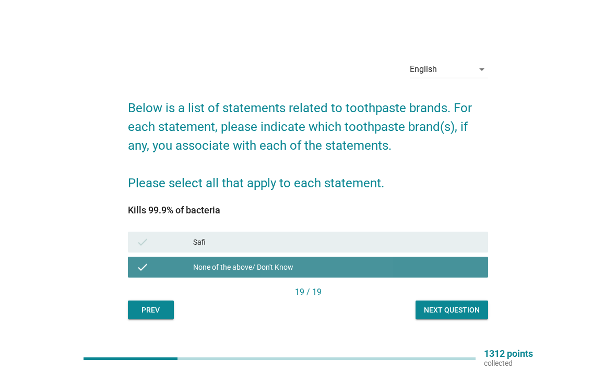
click at [459, 316] on div "Next question" at bounding box center [452, 310] width 56 height 11
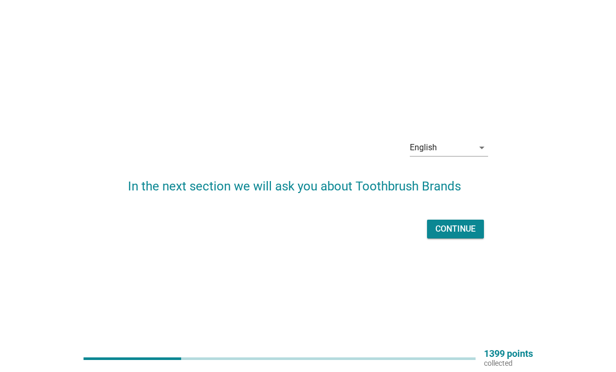
click at [468, 235] on div "Continue" at bounding box center [455, 229] width 40 height 13
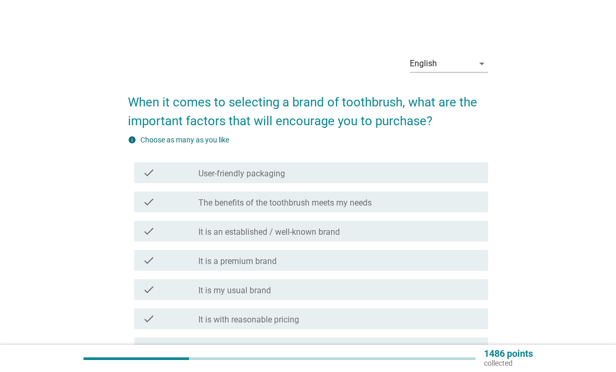
click at [430, 211] on div "check check_box_outline_blank The benefits of the toothbrush meets my needs" at bounding box center [311, 201] width 354 height 21
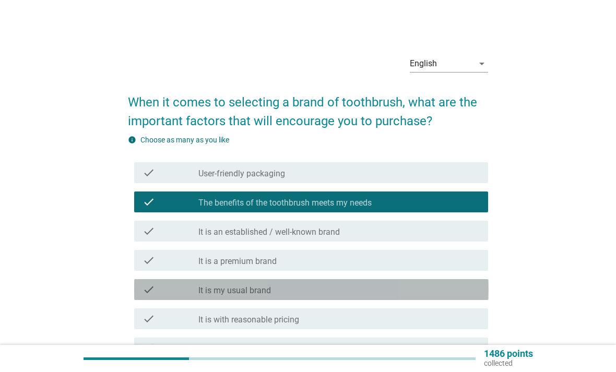
click at [385, 298] on div "check check_box_outline_blank It is my usual brand" at bounding box center [311, 289] width 354 height 21
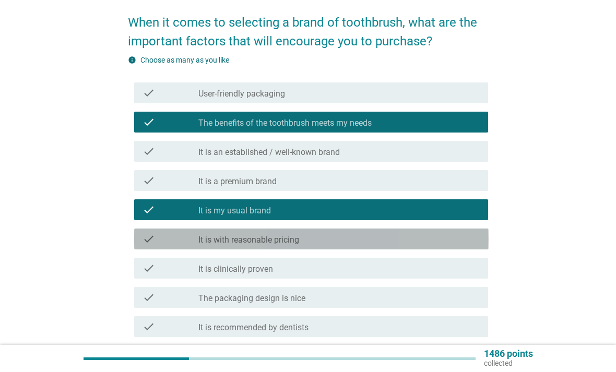
click at [415, 243] on div "check_box_outline_blank It is with reasonable pricing" at bounding box center [338, 239] width 281 height 13
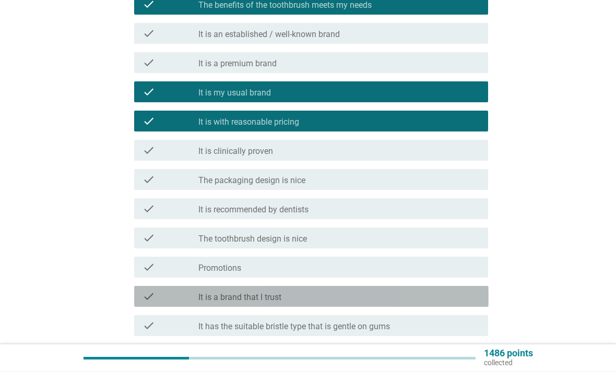
scroll to position [198, 0]
click at [403, 303] on div "check check_box_outline_blank It is a brand that I trust" at bounding box center [311, 296] width 354 height 21
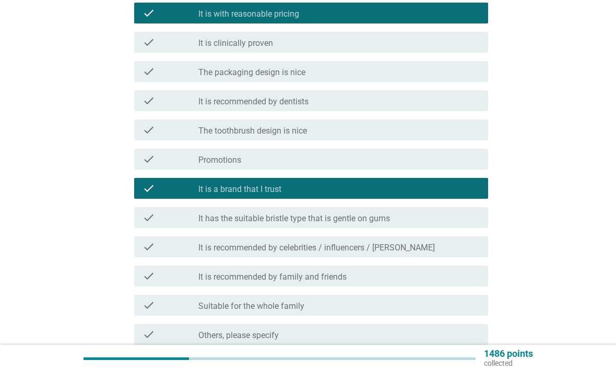
scroll to position [341, 0]
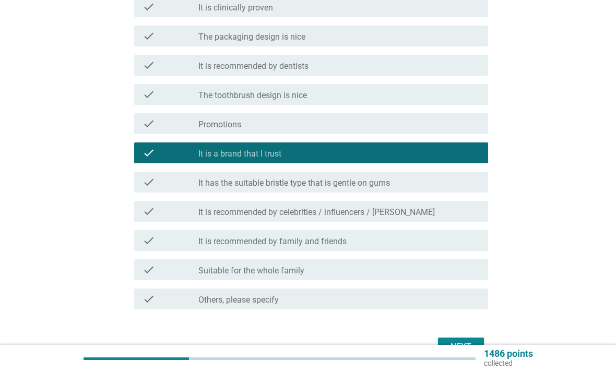
click at [453, 354] on button "Next" at bounding box center [461, 347] width 46 height 19
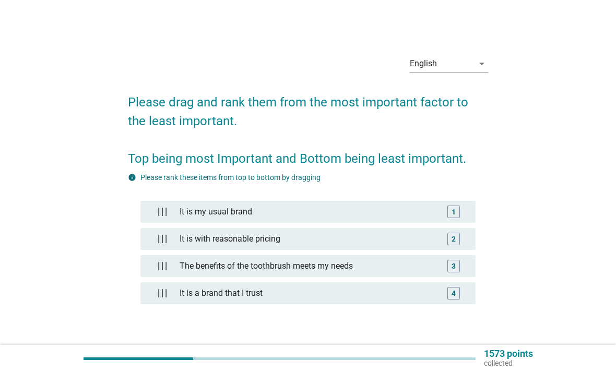
click at [461, 358] on div "Next" at bounding box center [460, 360] width 29 height 13
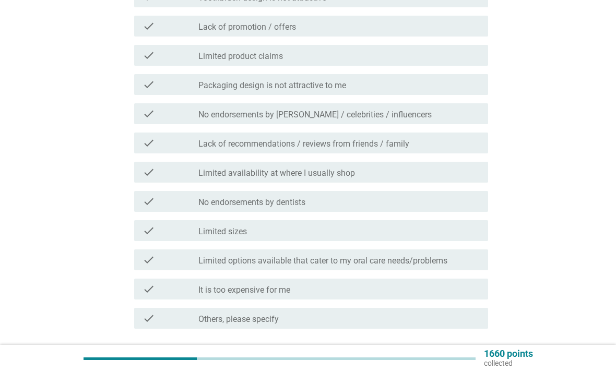
scroll to position [204, 0]
click at [388, 298] on div "check check_box_outline_blank It is too expensive for me" at bounding box center [311, 290] width 354 height 21
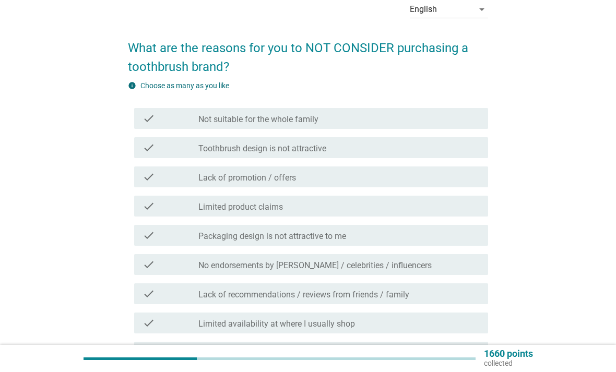
scroll to position [54, 0]
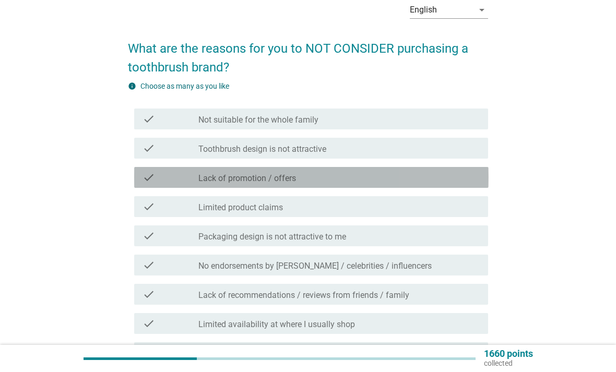
click at [410, 181] on div "check_box_outline_blank Lack of promotion / offers" at bounding box center [338, 177] width 281 height 13
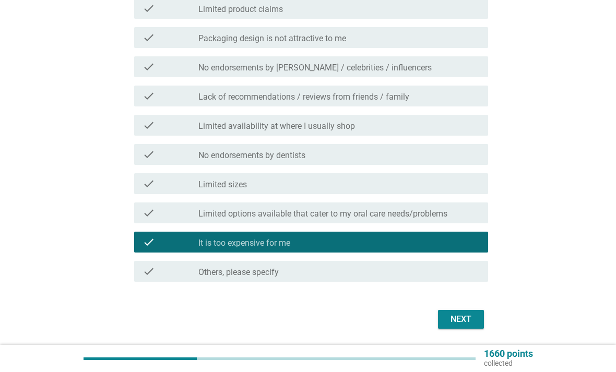
scroll to position [252, 0]
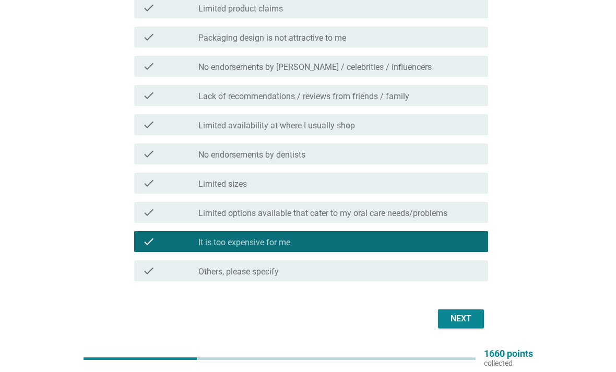
click at [465, 322] on div "Next" at bounding box center [460, 318] width 29 height 13
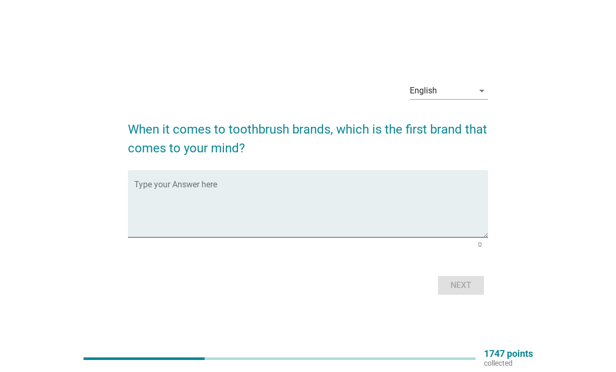
click at [259, 209] on textarea "Type your Answer here" at bounding box center [311, 210] width 354 height 55
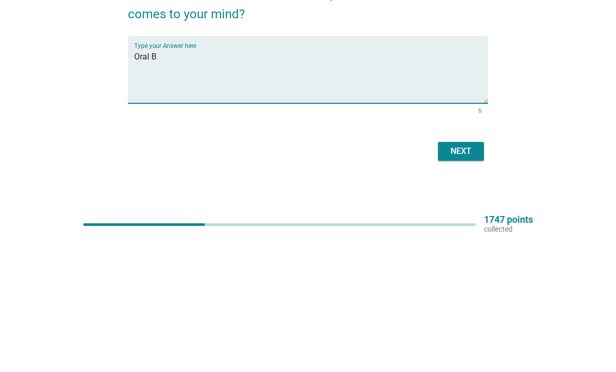
type textarea "Oral B"
click at [465, 279] on div "Next" at bounding box center [460, 285] width 29 height 13
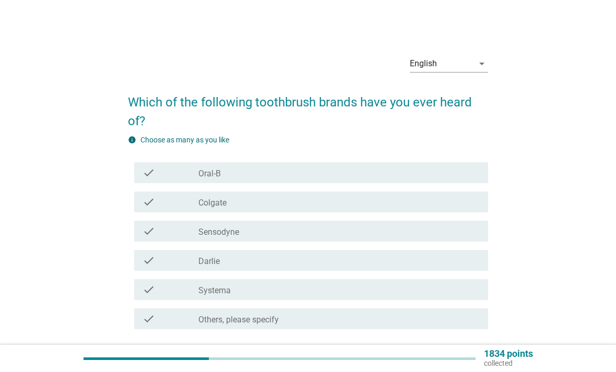
click at [411, 182] on div "check check_box_outline_blank Oral-B" at bounding box center [311, 172] width 354 height 21
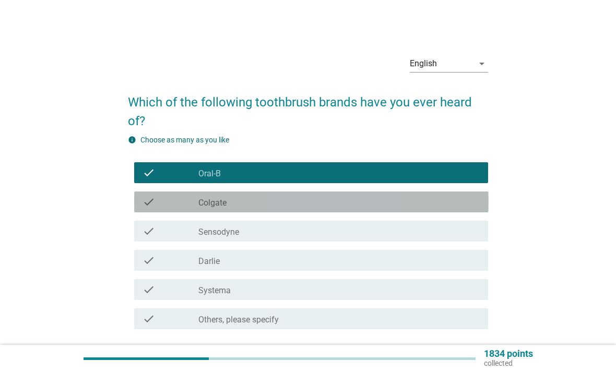
click at [358, 199] on div "check_box_outline_blank Colgate" at bounding box center [338, 202] width 281 height 13
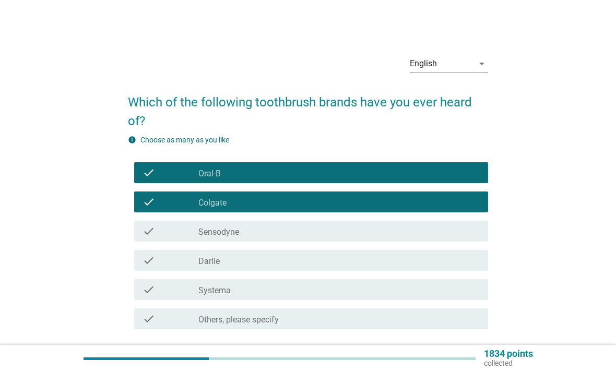
click at [426, 266] on div "check_box_outline_blank [PERSON_NAME]" at bounding box center [338, 260] width 281 height 13
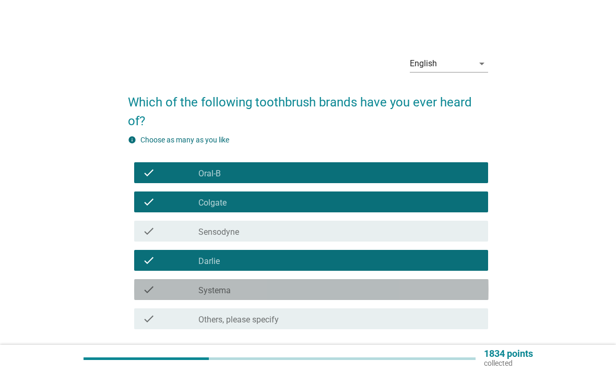
click at [433, 292] on div "check_box_outline_blank Systema" at bounding box center [338, 289] width 281 height 13
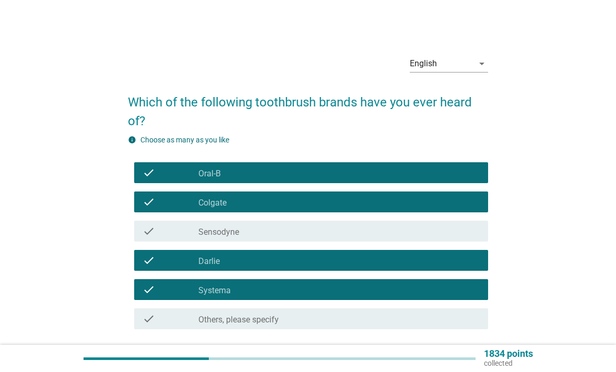
click at [467, 363] on div "Next" at bounding box center [460, 366] width 29 height 13
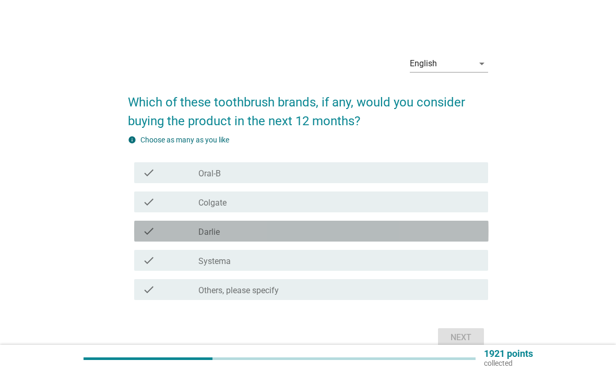
click at [400, 237] on div "check_box_outline_blank [PERSON_NAME]" at bounding box center [338, 231] width 281 height 13
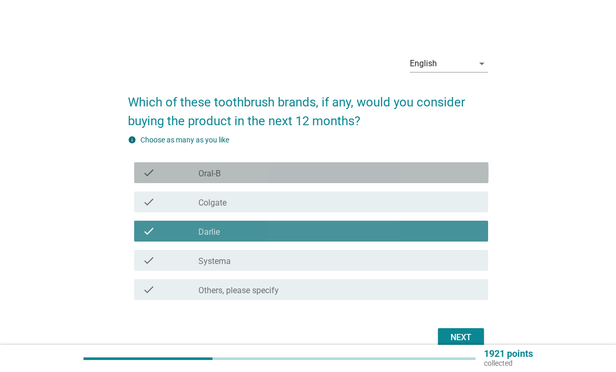
click at [427, 183] on div "check check_box_outline_blank Oral-B" at bounding box center [311, 172] width 354 height 21
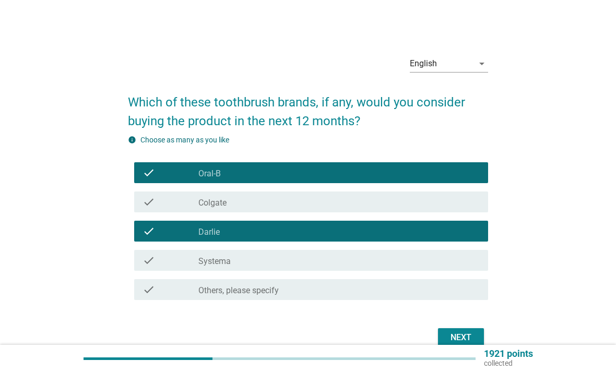
click at [467, 347] on button "Next" at bounding box center [461, 337] width 46 height 19
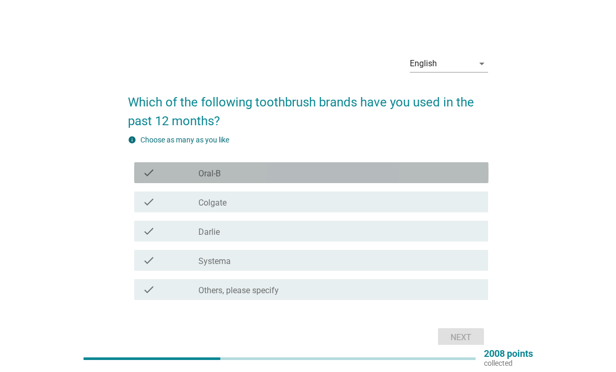
click at [412, 183] on div "check check_box_outline_blank Oral-B" at bounding box center [311, 172] width 354 height 21
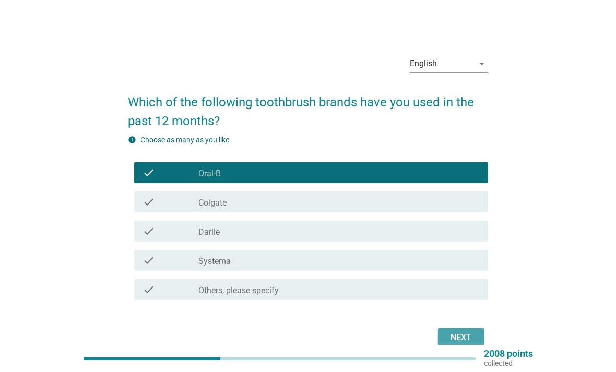
click at [472, 347] on button "Next" at bounding box center [461, 337] width 46 height 19
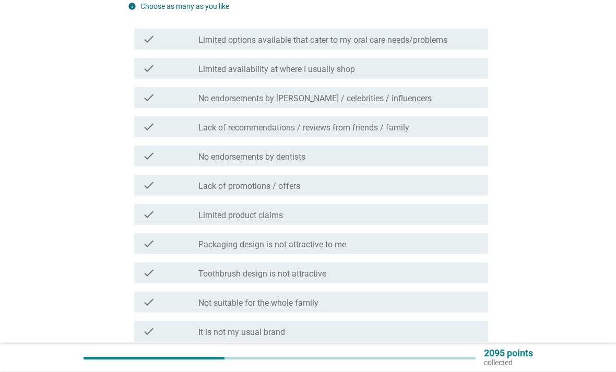
scroll to position [134, 0]
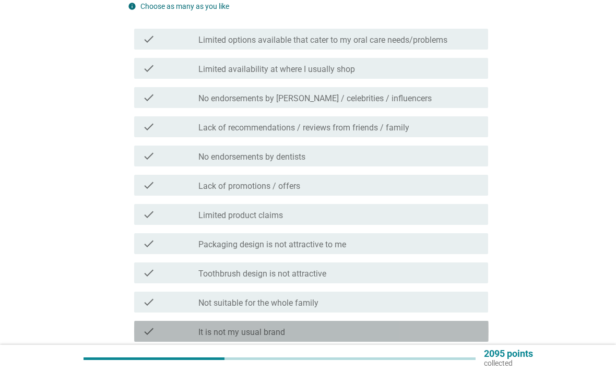
click at [399, 334] on div "check_box_outline_blank It is not my usual brand" at bounding box center [338, 331] width 281 height 13
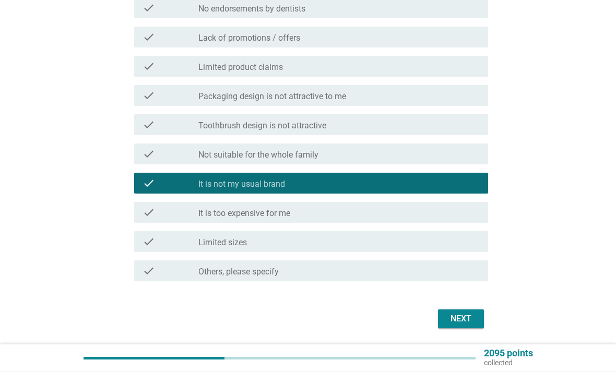
scroll to position [282, 0]
click at [466, 326] on button "Next" at bounding box center [461, 318] width 46 height 19
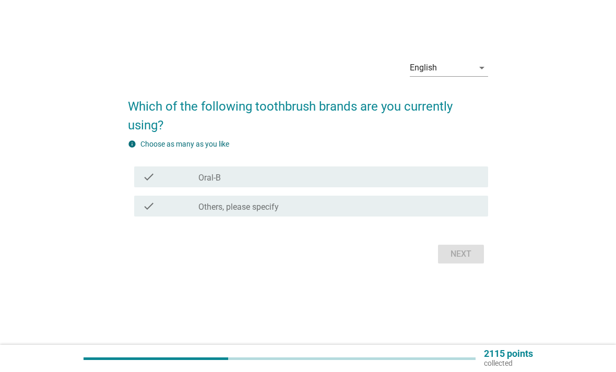
scroll to position [0, 0]
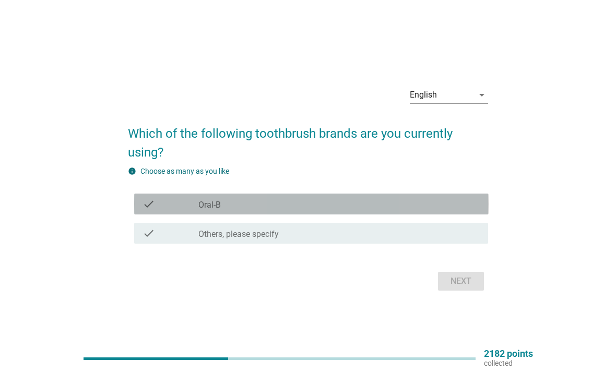
click at [439, 210] on div "check_box_outline_blank Oral-B" at bounding box center [338, 204] width 281 height 13
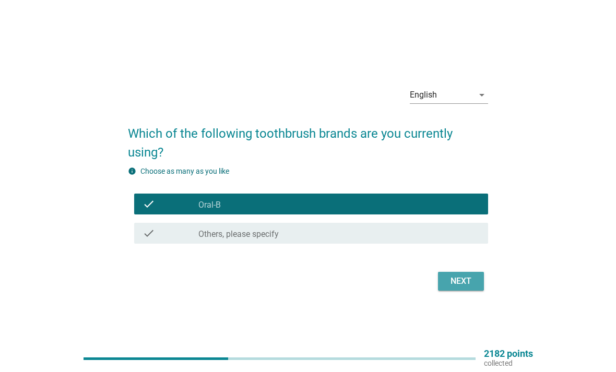
click at [466, 287] on div "Next" at bounding box center [460, 281] width 29 height 13
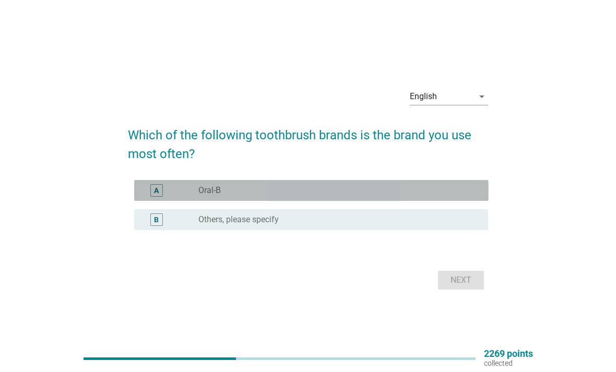
click at [453, 196] on div "radio_button_unchecked Oral-B" at bounding box center [334, 190] width 273 height 10
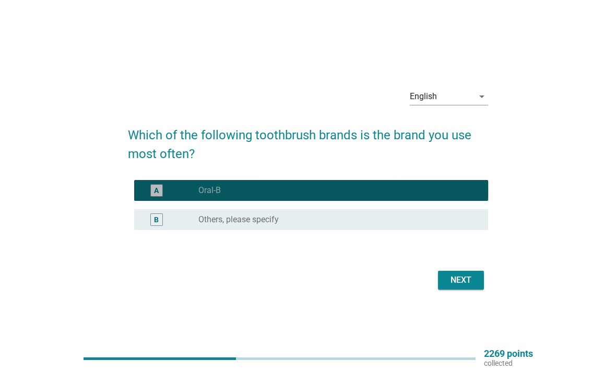
click at [457, 290] on button "Next" at bounding box center [461, 280] width 46 height 19
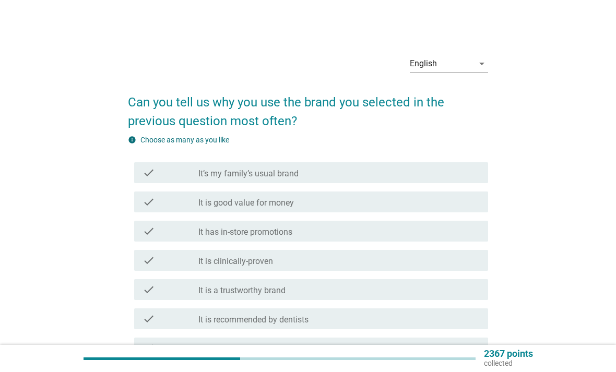
click at [436, 212] on div "check check_box_outline_blank It is good value for money" at bounding box center [311, 201] width 354 height 21
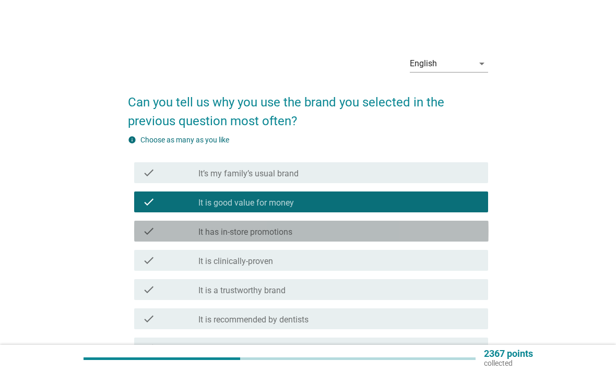
click at [430, 228] on div "check_box_outline_blank It has in-store promotions" at bounding box center [338, 231] width 281 height 13
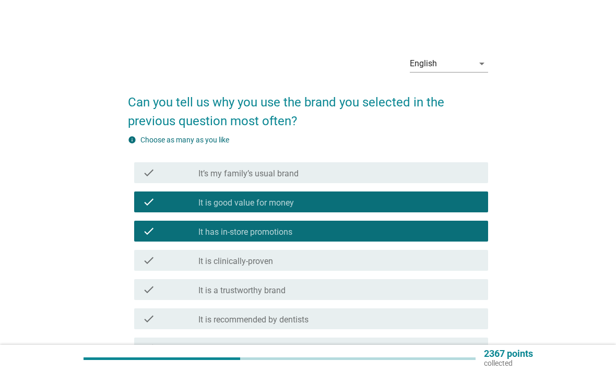
click at [414, 298] on div "check check_box_outline_blank It is a trustworthy brand" at bounding box center [311, 289] width 354 height 21
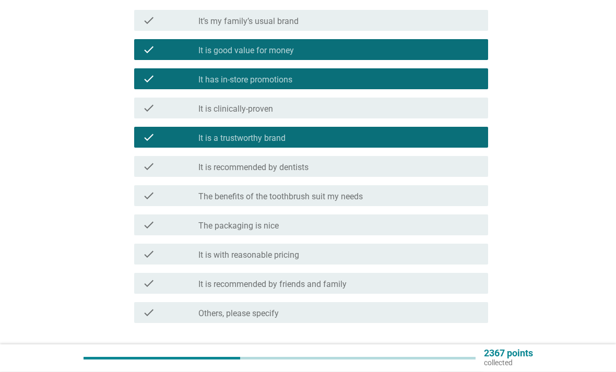
scroll to position [152, 0]
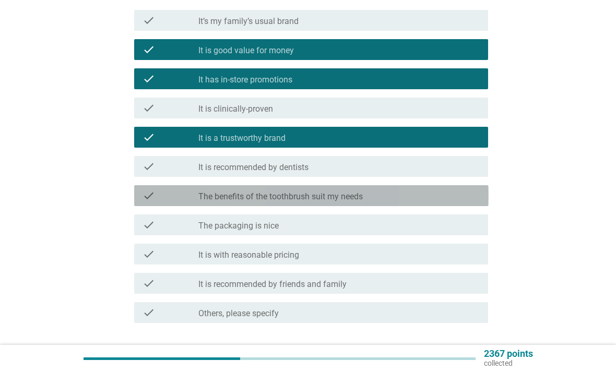
click at [449, 202] on div "check check_box_outline_blank The benefits of the toothbrush suit my needs" at bounding box center [311, 195] width 354 height 21
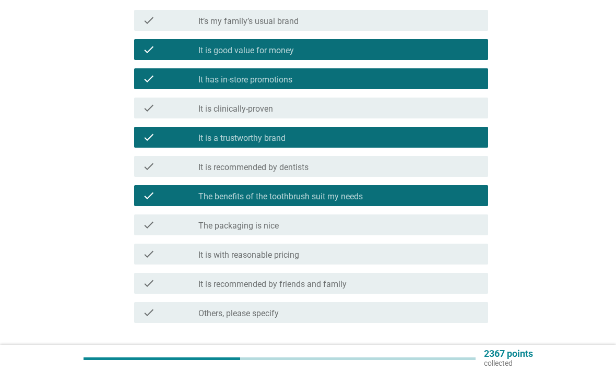
click at [419, 263] on div "check check_box_outline_blank It is with reasonable pricing" at bounding box center [311, 254] width 354 height 21
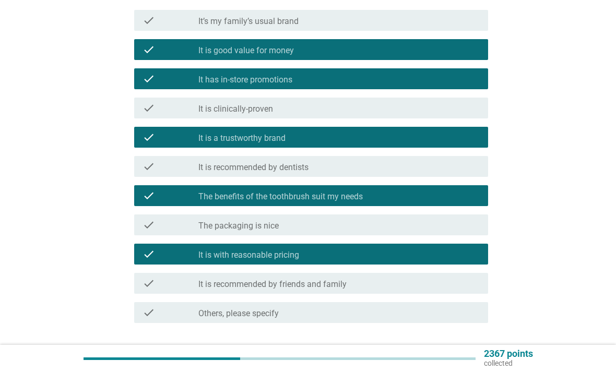
click at [459, 357] on div "Next" at bounding box center [460, 360] width 29 height 13
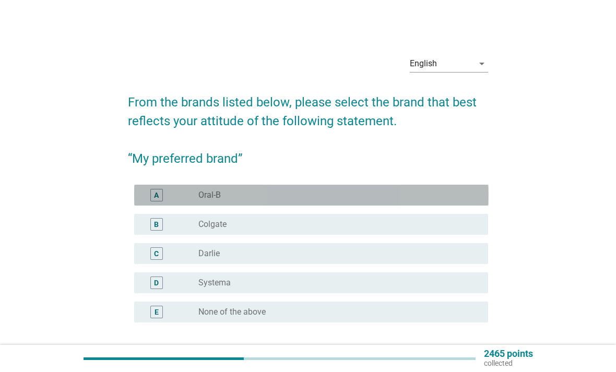
click at [391, 191] on div "radio_button_unchecked Oral-B" at bounding box center [334, 195] width 273 height 10
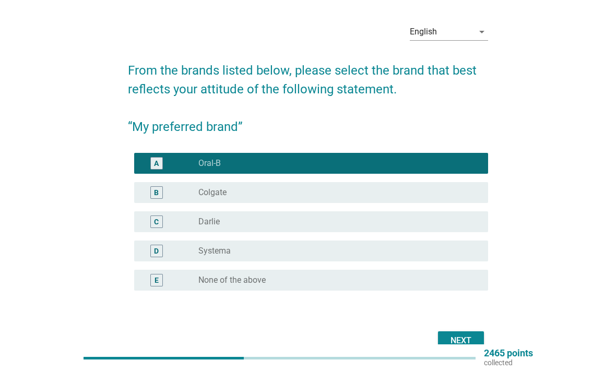
scroll to position [32, 0]
click at [476, 343] on button "Next" at bounding box center [461, 340] width 46 height 19
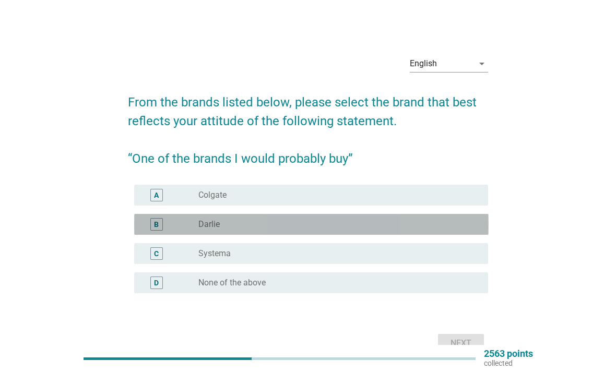
click at [430, 231] on div "radio_button_unchecked [PERSON_NAME]" at bounding box center [338, 224] width 281 height 13
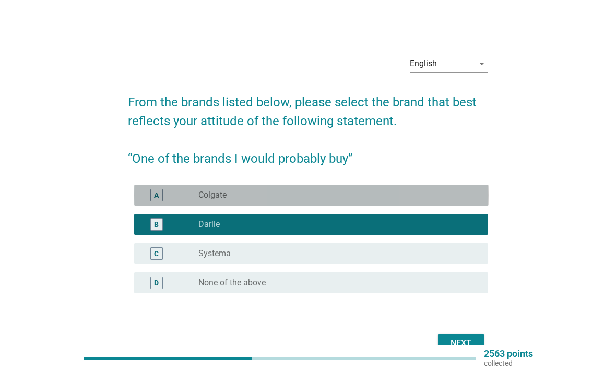
click at [452, 198] on div "radio_button_unchecked Colgate" at bounding box center [334, 195] width 273 height 10
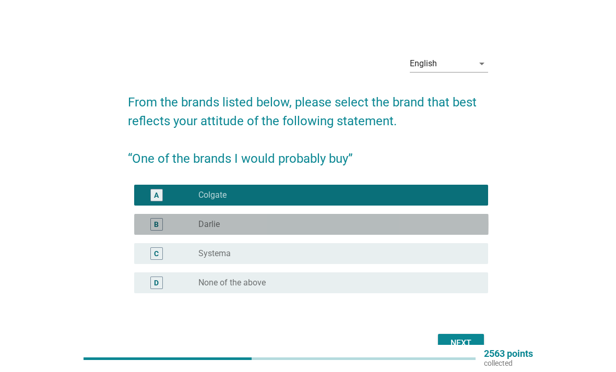
click at [443, 229] on div "radio_button_unchecked [PERSON_NAME]" at bounding box center [334, 224] width 273 height 10
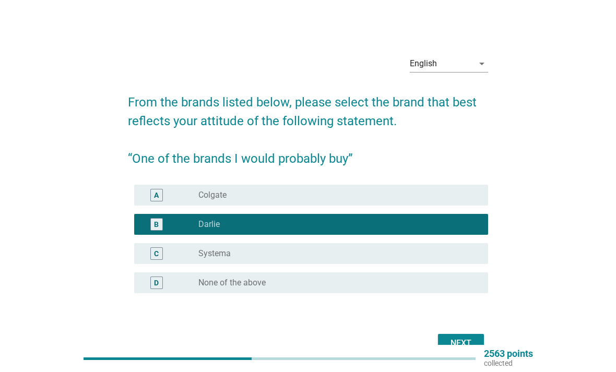
click at [456, 344] on div "Next" at bounding box center [460, 343] width 29 height 13
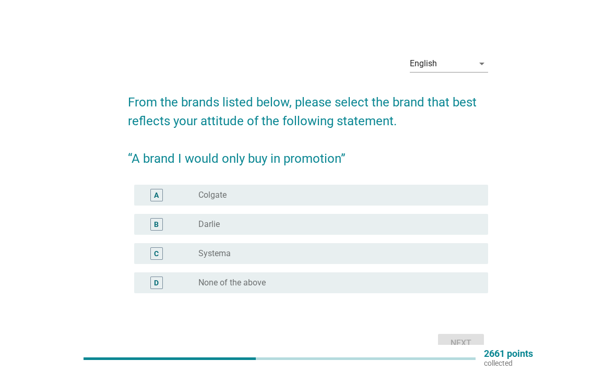
click at [412, 263] on div "C radio_button_unchecked Systema" at bounding box center [311, 253] width 354 height 21
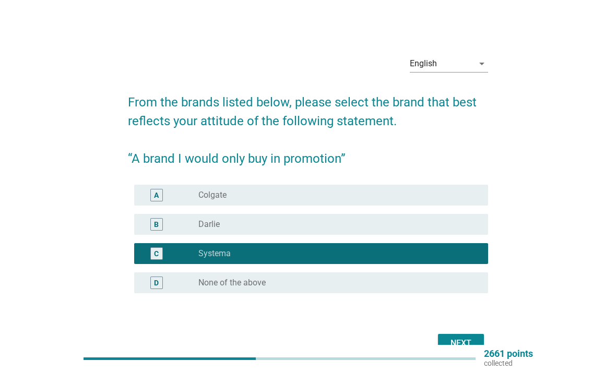
click at [458, 347] on div "Next" at bounding box center [460, 343] width 29 height 13
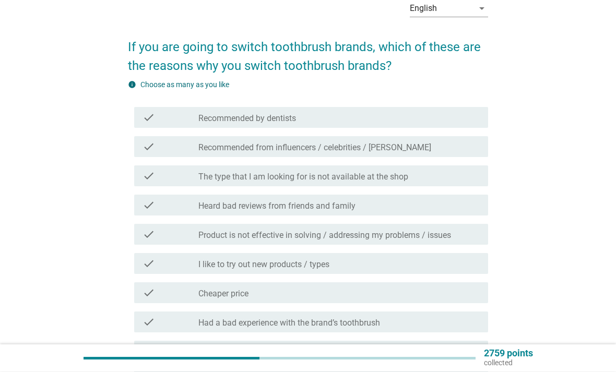
scroll to position [55, 0]
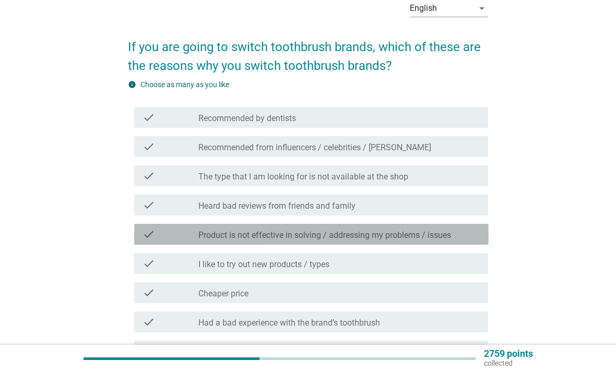
click at [432, 233] on label "Product is not effective in solving / addressing my problems / issues" at bounding box center [324, 235] width 252 height 10
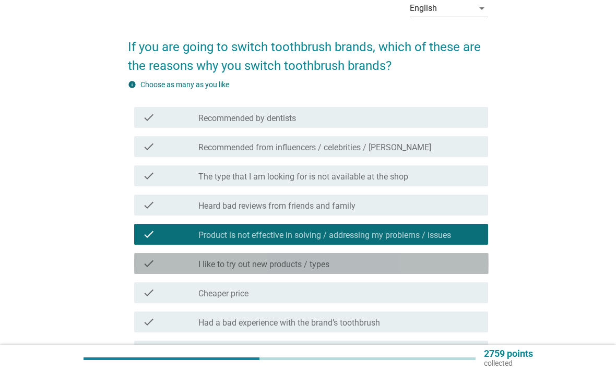
click at [421, 263] on div "check_box_outline_blank I like to try out new products / types" at bounding box center [338, 263] width 281 height 13
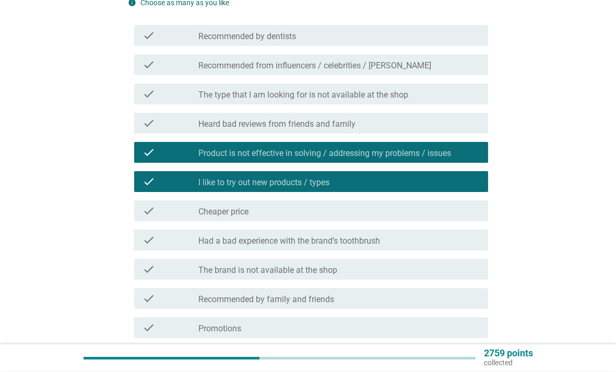
scroll to position [137, 0]
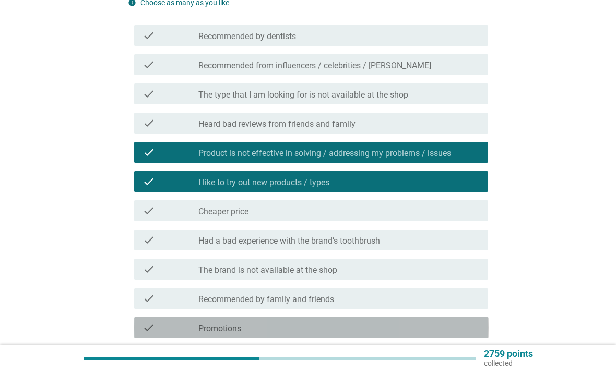
click at [429, 330] on div "check_box_outline_blank Promotions" at bounding box center [338, 327] width 281 height 13
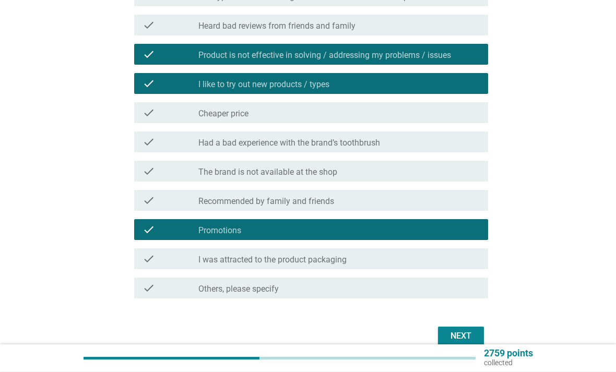
scroll to position [235, 0]
click at [470, 341] on div "Next" at bounding box center [460, 336] width 29 height 13
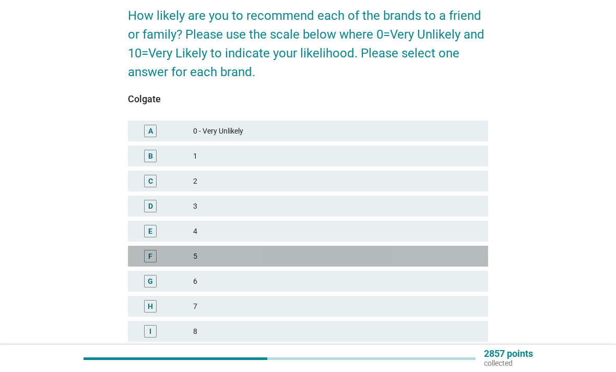
scroll to position [93, 0]
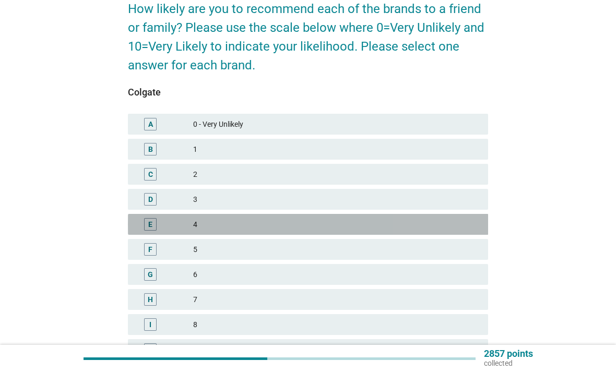
click at [421, 228] on div "4" at bounding box center [336, 224] width 286 height 13
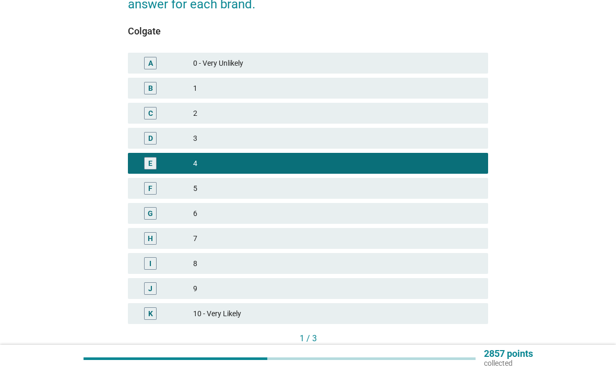
scroll to position [163, 0]
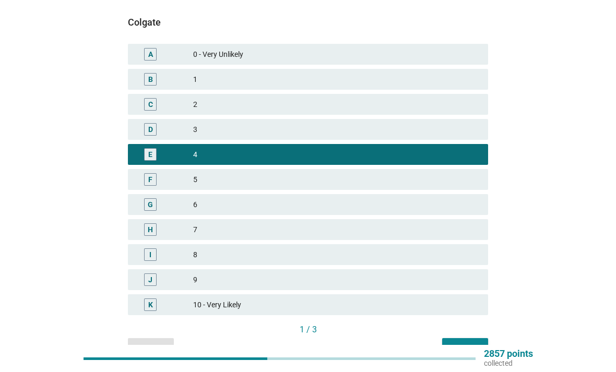
click at [468, 352] on div "Next" at bounding box center [464, 347] width 29 height 11
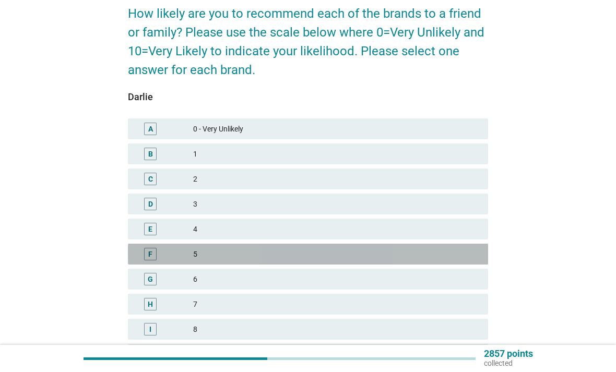
scroll to position [94, 0]
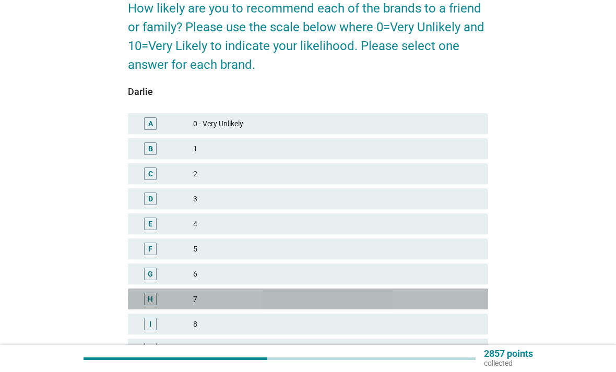
click at [411, 299] on div "7" at bounding box center [336, 299] width 286 height 13
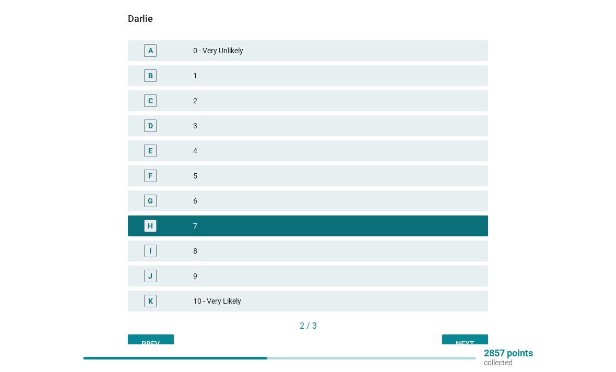
scroll to position [167, 0]
click at [471, 348] on div "Next" at bounding box center [464, 344] width 29 height 11
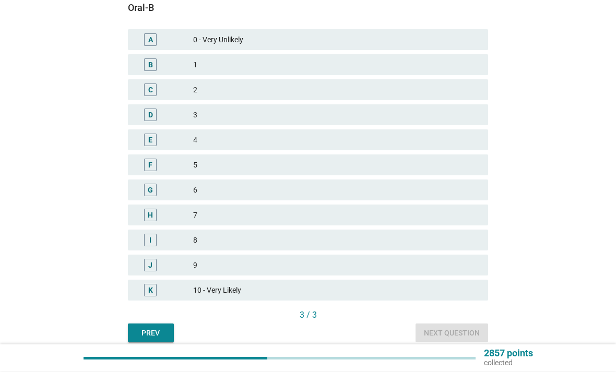
scroll to position [189, 0]
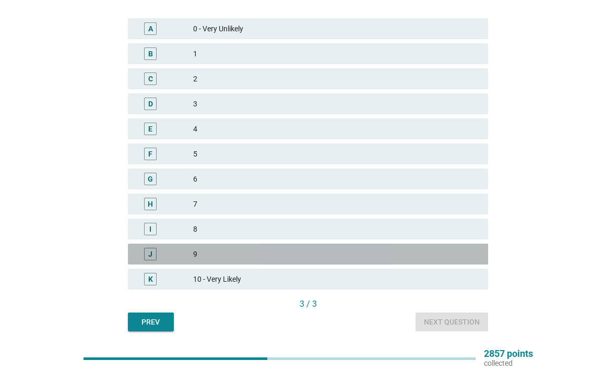
click at [425, 246] on div "J 9" at bounding box center [308, 254] width 360 height 21
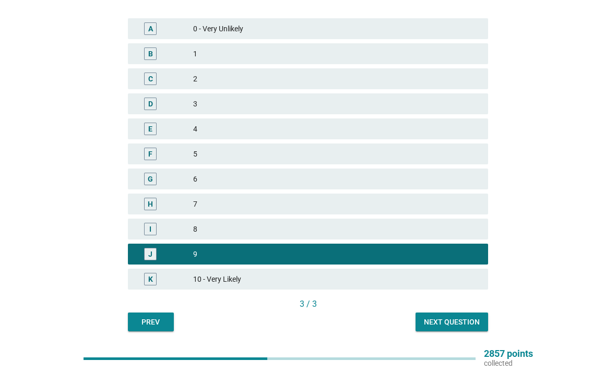
click at [436, 238] on div "I 8" at bounding box center [308, 229] width 360 height 21
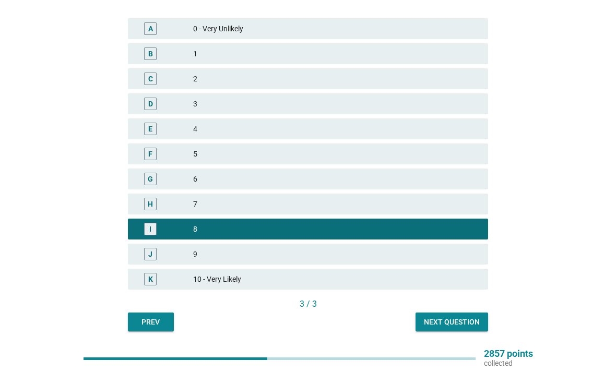
click at [464, 322] on div "Next question" at bounding box center [452, 322] width 56 height 11
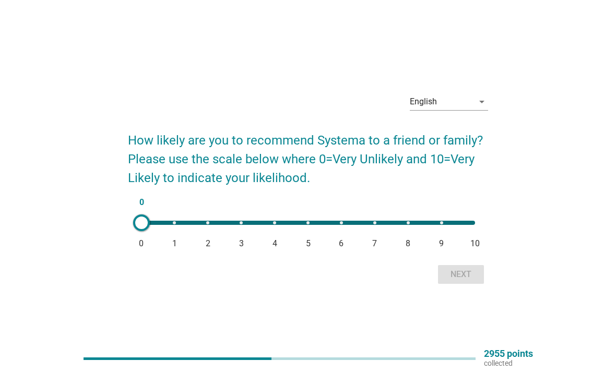
click at [338, 233] on div "0 0 1 2 3 4 5 6 7 8 9 10" at bounding box center [308, 222] width 350 height 21
type input "6"
click at [459, 281] on div "Next" at bounding box center [460, 274] width 29 height 13
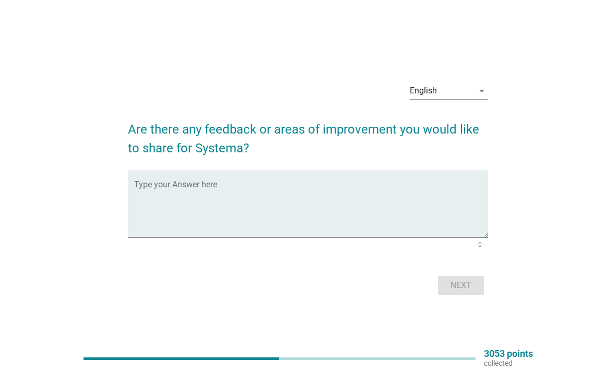
click at [408, 232] on textarea "Type your Answer here" at bounding box center [311, 210] width 354 height 55
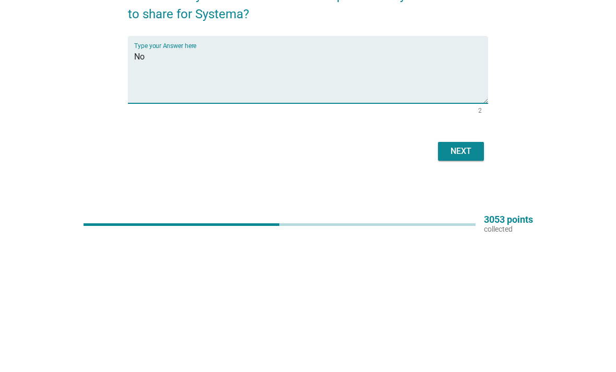
type textarea "No"
click at [562, 146] on div "English arrow_drop_down Are there any feedback or areas of improvement you woul…" at bounding box center [308, 186] width 566 height 240
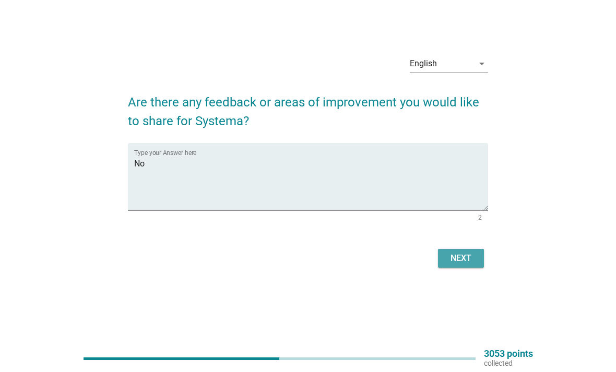
click at [472, 264] on div "Next" at bounding box center [460, 258] width 29 height 13
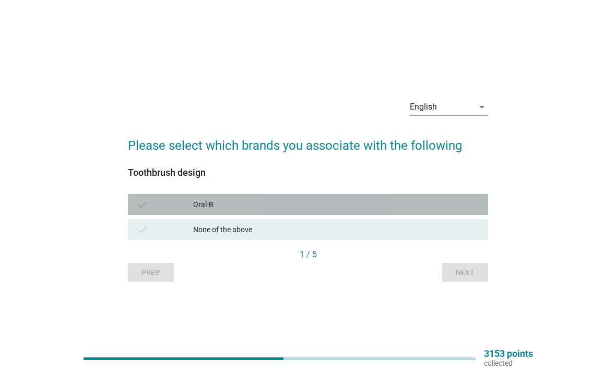
click at [441, 211] on div "Oral-B" at bounding box center [336, 204] width 286 height 13
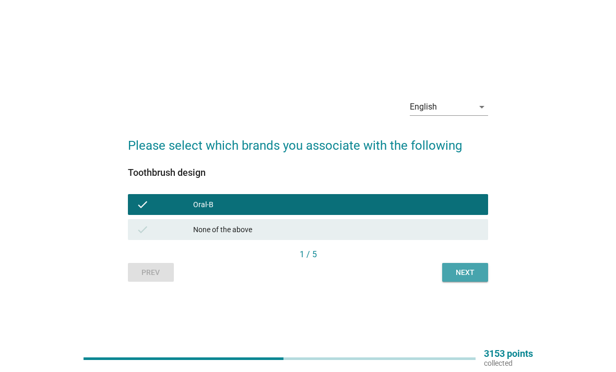
click at [470, 278] on div "Next" at bounding box center [464, 272] width 29 height 11
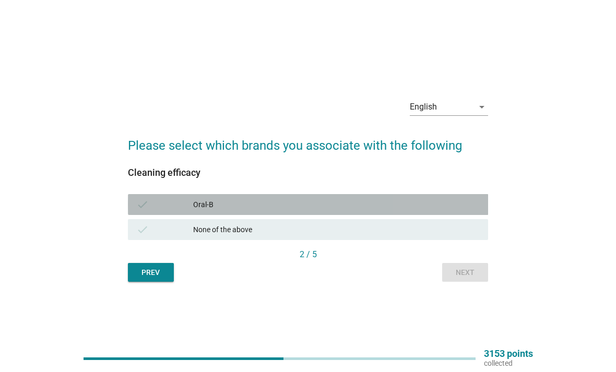
click at [458, 211] on div "Oral-B" at bounding box center [336, 204] width 286 height 13
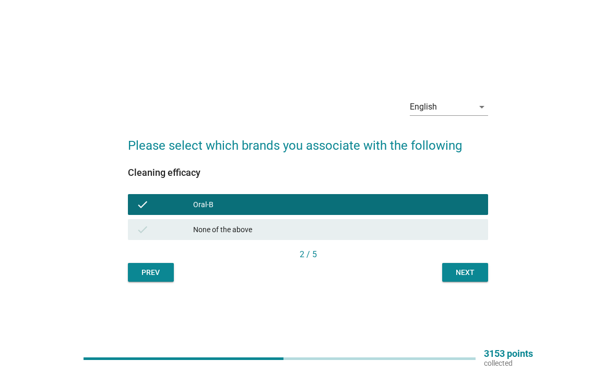
click at [478, 278] on div "Next" at bounding box center [464, 272] width 29 height 11
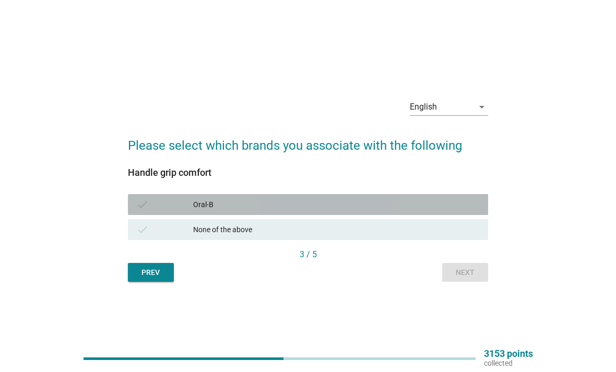
click at [447, 211] on div "Oral-B" at bounding box center [336, 204] width 286 height 13
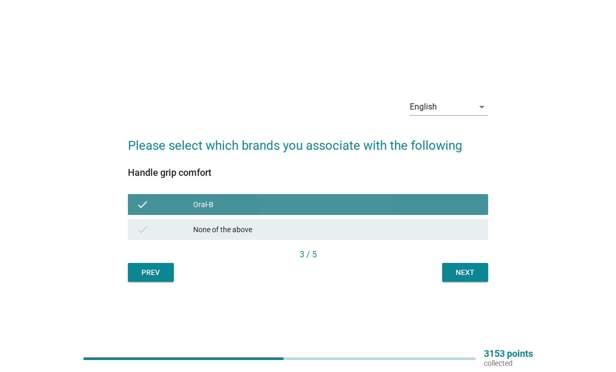
click at [467, 278] on div "Next" at bounding box center [464, 272] width 29 height 11
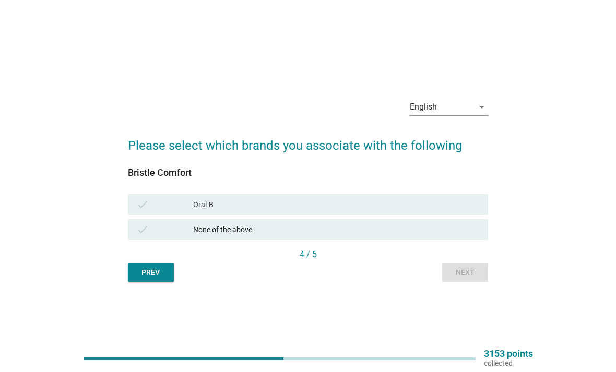
click at [441, 211] on div "Oral-B" at bounding box center [336, 204] width 286 height 13
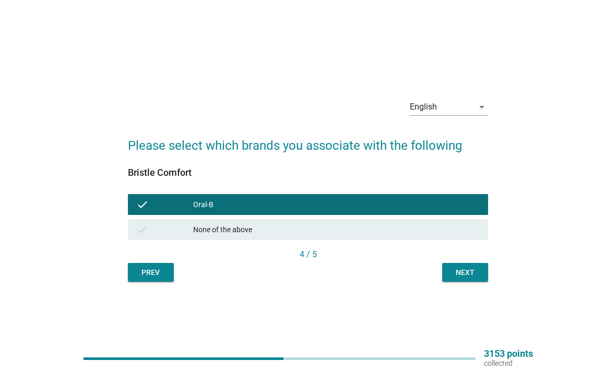
click at [465, 278] on div "Next" at bounding box center [464, 272] width 29 height 11
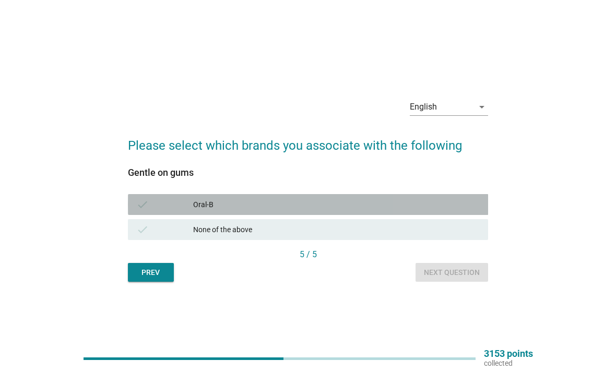
click at [446, 215] on div "check Oral-B" at bounding box center [308, 204] width 360 height 21
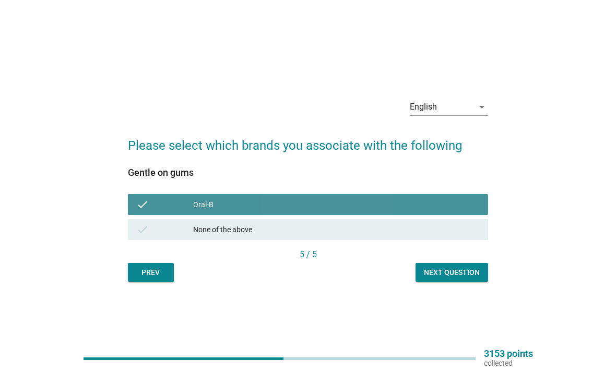
click at [460, 278] on div "Next question" at bounding box center [452, 272] width 56 height 11
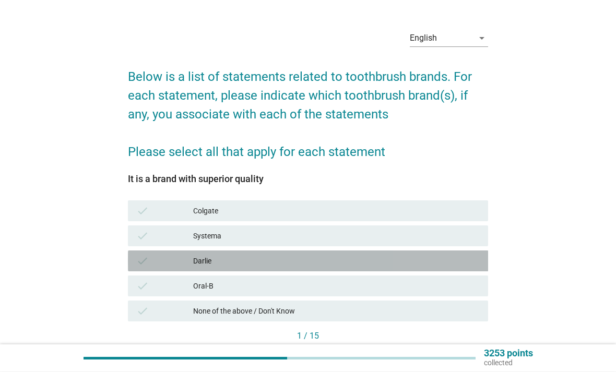
scroll to position [26, 0]
click at [155, 255] on div "check" at bounding box center [164, 261] width 57 height 13
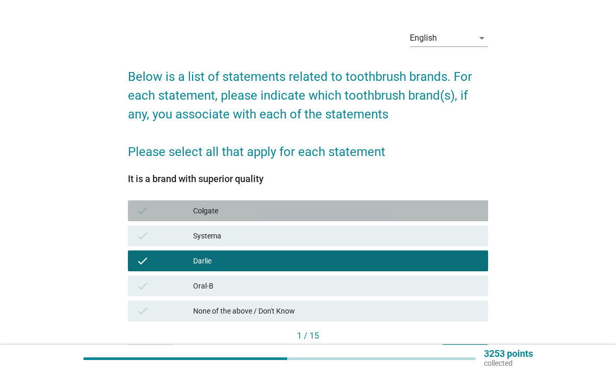
click at [161, 203] on div "check Colgate" at bounding box center [308, 210] width 360 height 21
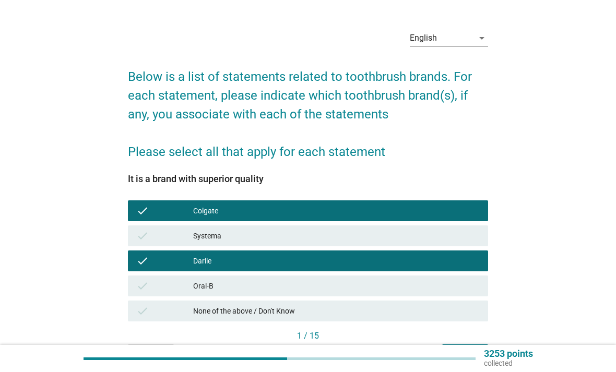
click at [149, 282] on div "check" at bounding box center [164, 286] width 57 height 13
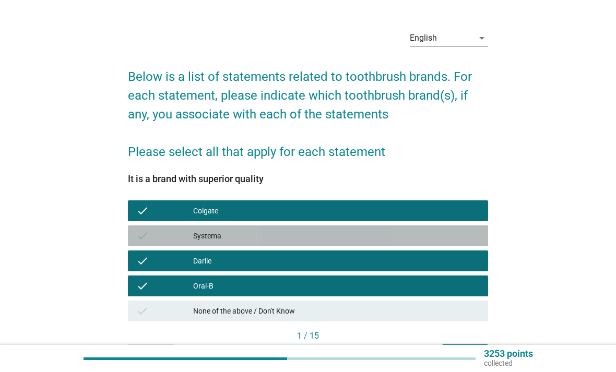
click at [156, 227] on div "check Systema" at bounding box center [308, 235] width 360 height 21
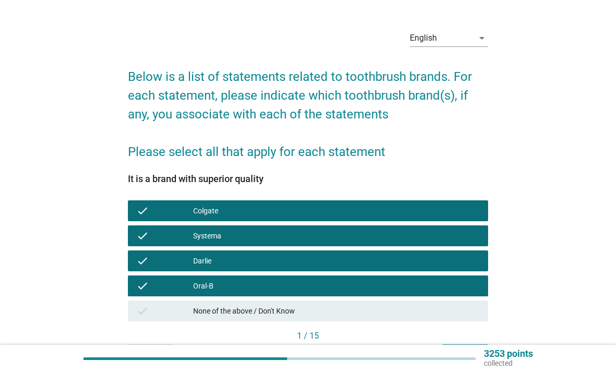
click at [463, 358] on div "Next" at bounding box center [464, 353] width 29 height 11
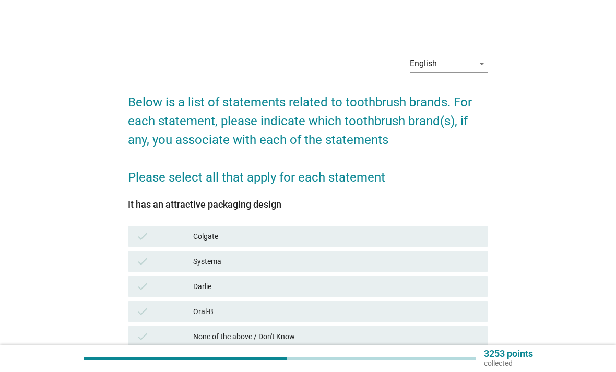
click at [160, 222] on div "It has an attractive packaging design check Colgate check Systema check Darlie …" at bounding box center [308, 277] width 360 height 156
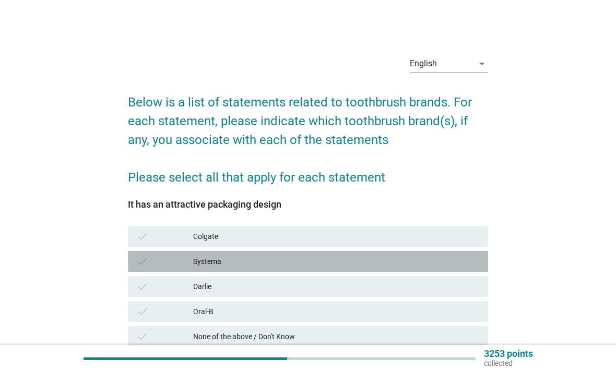
click at [157, 255] on div "check" at bounding box center [164, 261] width 57 height 13
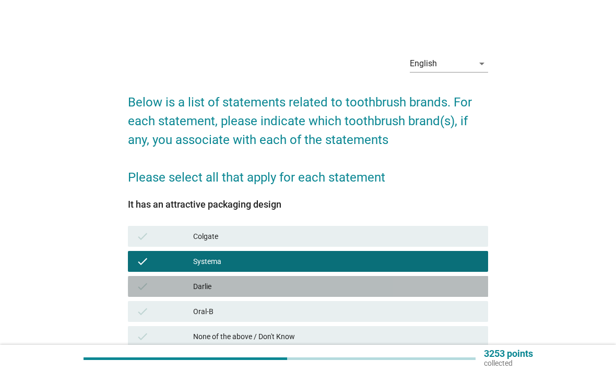
click at [152, 291] on div "check" at bounding box center [164, 286] width 57 height 13
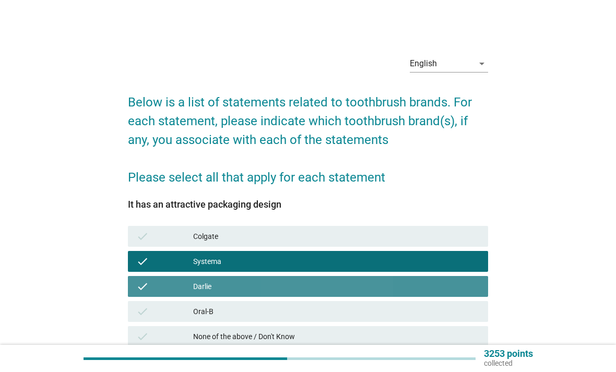
click at [147, 309] on icon "check" at bounding box center [142, 311] width 13 height 13
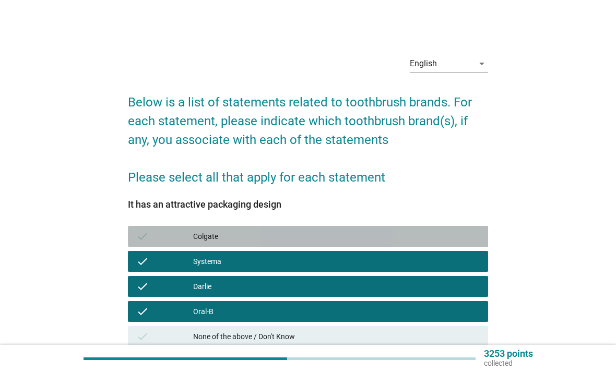
click at [153, 235] on div "check" at bounding box center [164, 236] width 57 height 13
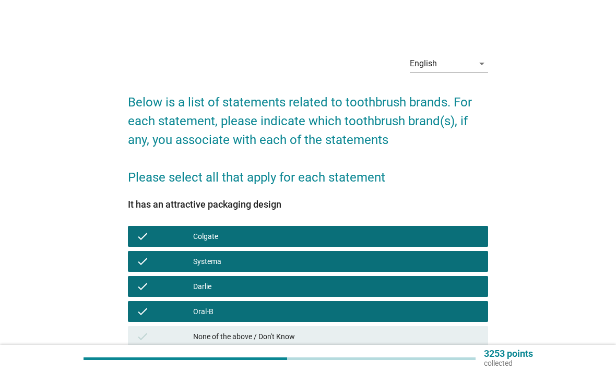
click at [139, 226] on div "check Colgate" at bounding box center [308, 236] width 360 height 21
click at [139, 259] on icon "check" at bounding box center [142, 261] width 13 height 13
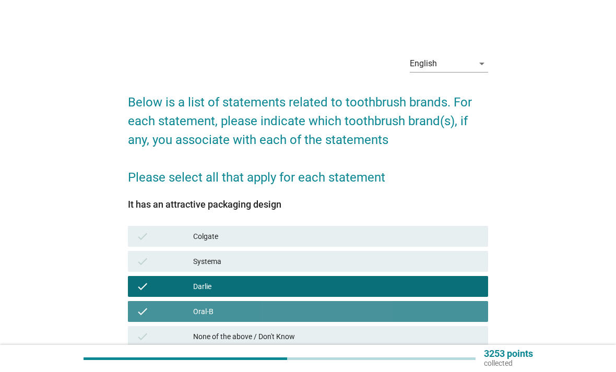
click at [131, 314] on div "check Oral-B" at bounding box center [308, 311] width 360 height 21
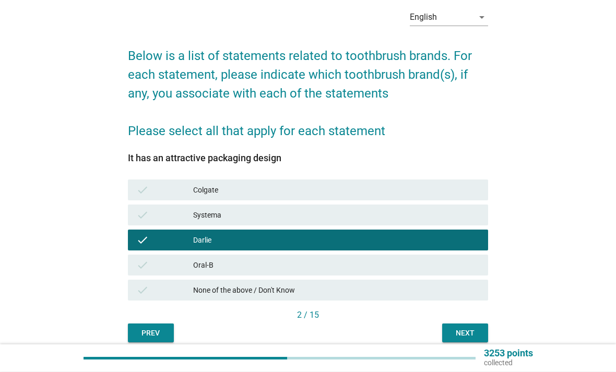
scroll to position [57, 0]
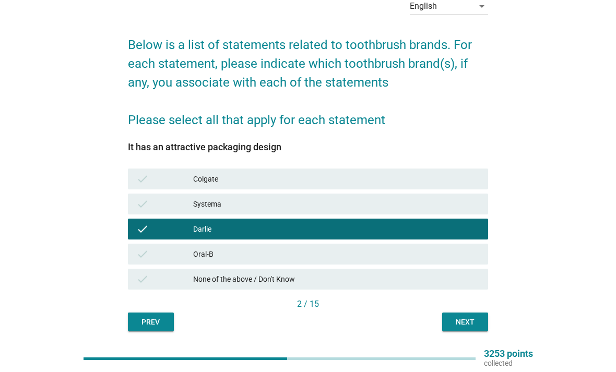
click at [474, 322] on div "Next" at bounding box center [464, 322] width 29 height 11
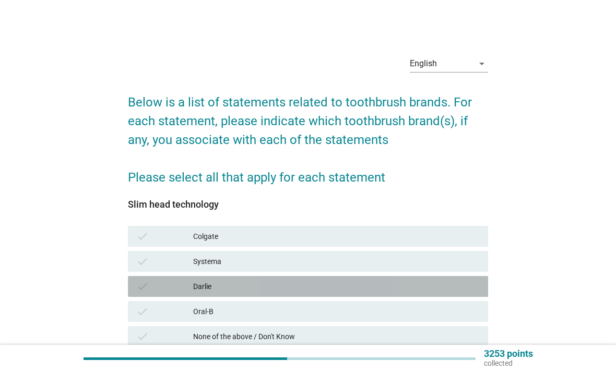
click at [136, 283] on icon "check" at bounding box center [142, 286] width 13 height 13
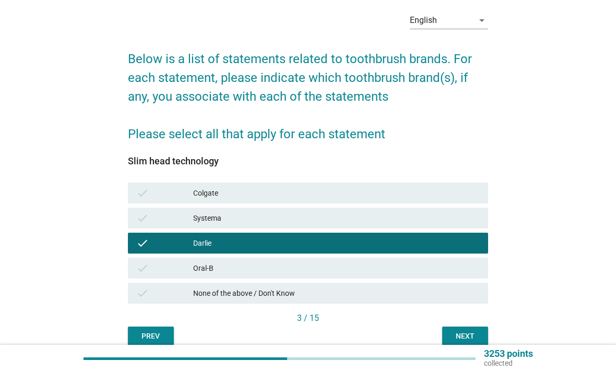
scroll to position [57, 0]
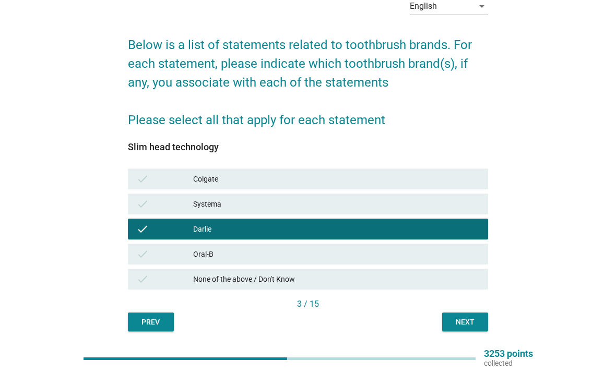
click at [470, 326] on div "Next" at bounding box center [464, 322] width 29 height 11
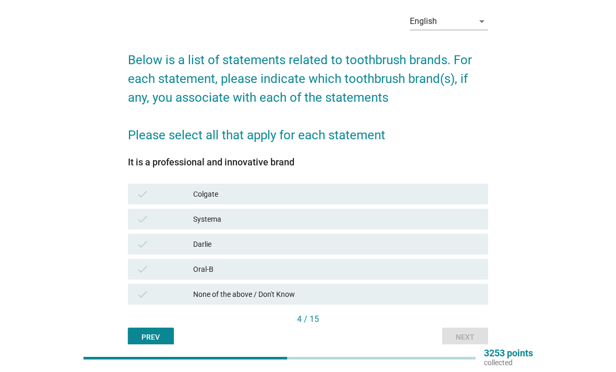
scroll to position [42, 0]
click at [128, 218] on div "check Systema" at bounding box center [308, 219] width 360 height 21
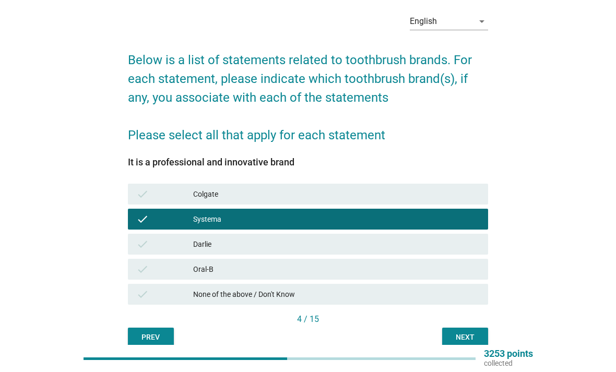
click at [120, 265] on div "English arrow_drop_down Below is a list of statements related to toothbrush bra…" at bounding box center [307, 175] width 377 height 358
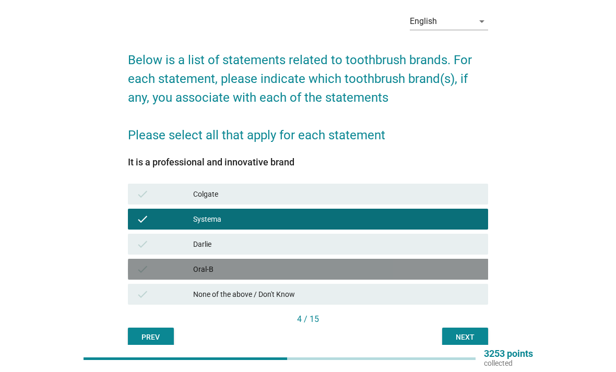
click at [139, 267] on icon "check" at bounding box center [142, 269] width 13 height 13
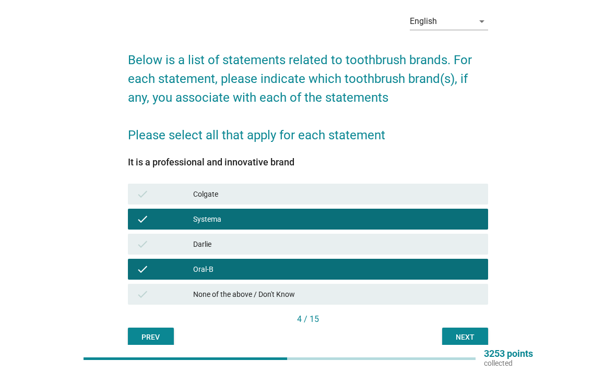
click at [474, 336] on div "Next" at bounding box center [464, 337] width 29 height 11
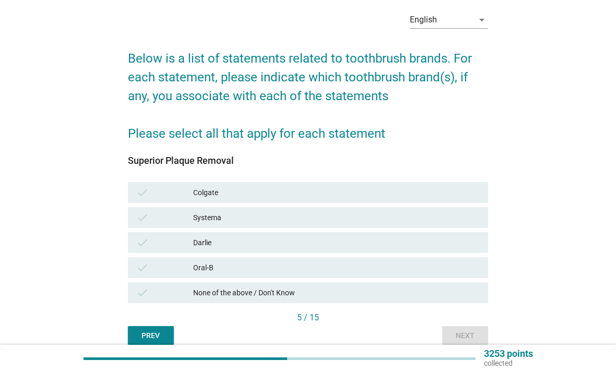
scroll to position [50, 0]
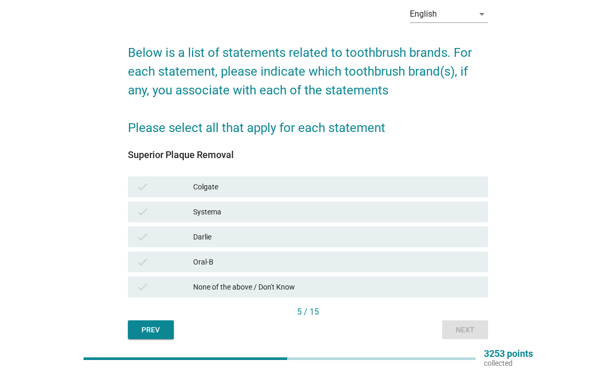
click at [123, 207] on div "English arrow_drop_down Below is a list of statements related to toothbrush bra…" at bounding box center [307, 168] width 377 height 358
click at [138, 210] on icon "check" at bounding box center [142, 212] width 13 height 13
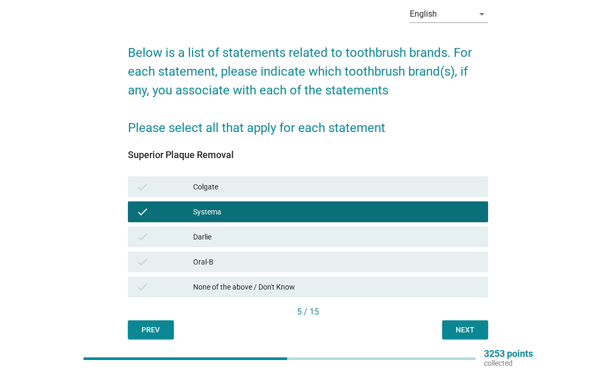
click at [131, 258] on div "check Oral-B" at bounding box center [308, 261] width 360 height 21
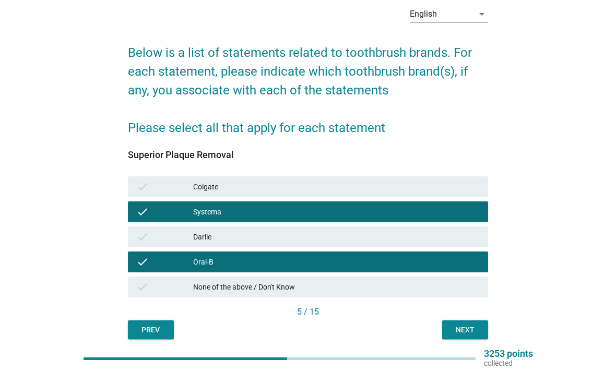
click at [471, 334] on div "Next" at bounding box center [464, 329] width 29 height 11
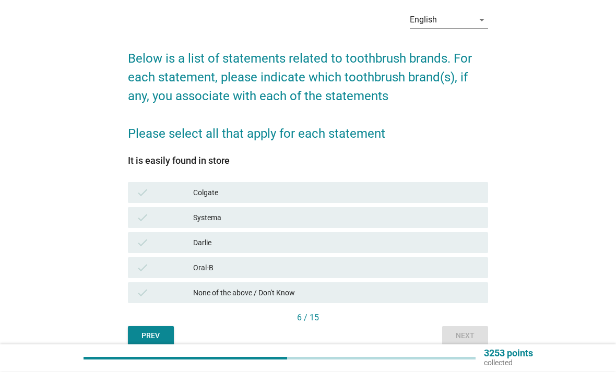
scroll to position [57, 0]
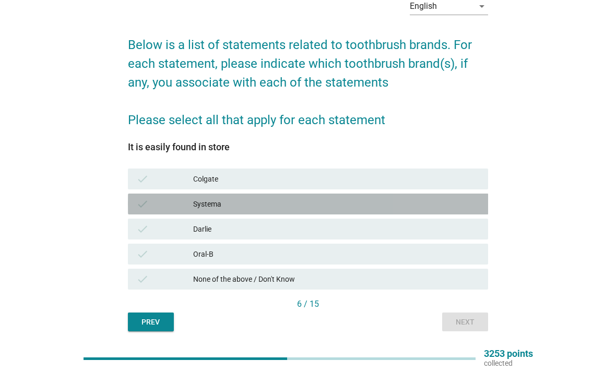
click at [138, 205] on icon "check" at bounding box center [142, 204] width 13 height 13
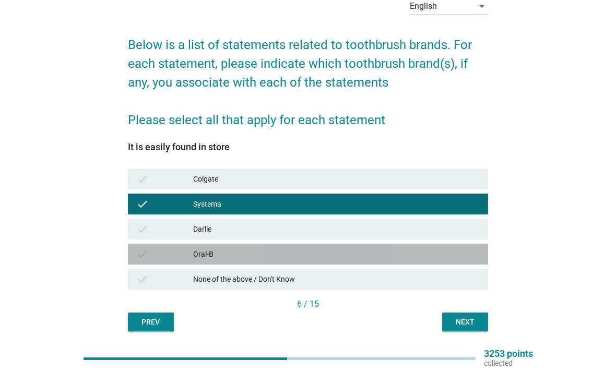
click at [130, 250] on div "check Oral-B" at bounding box center [308, 254] width 360 height 21
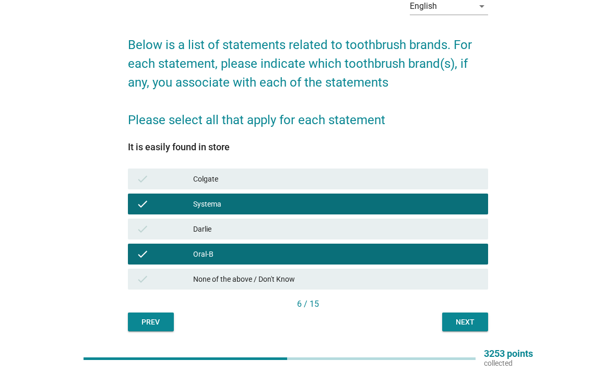
click at [474, 321] on div "Next" at bounding box center [464, 322] width 29 height 11
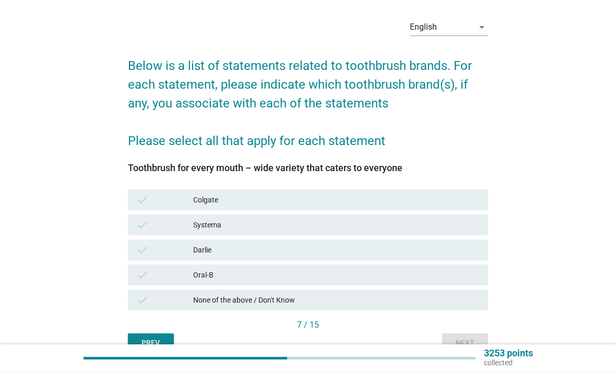
scroll to position [47, 0]
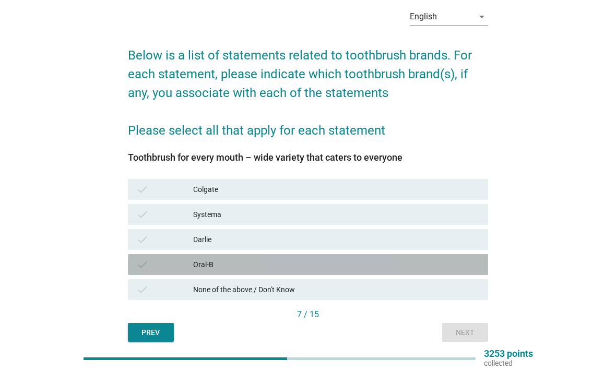
click at [135, 256] on div "check Oral-B" at bounding box center [308, 264] width 360 height 21
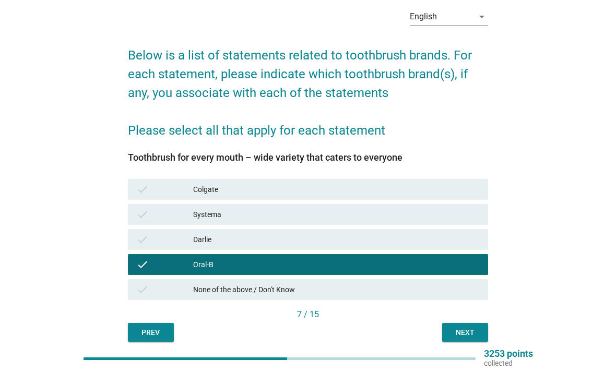
click at [145, 208] on div "check Systema" at bounding box center [308, 214] width 360 height 21
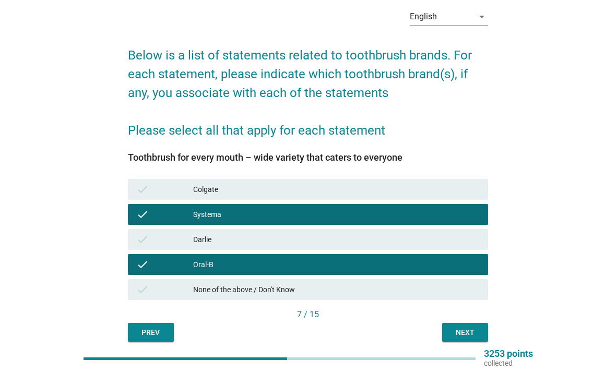
click at [473, 332] on div "Next" at bounding box center [464, 332] width 29 height 11
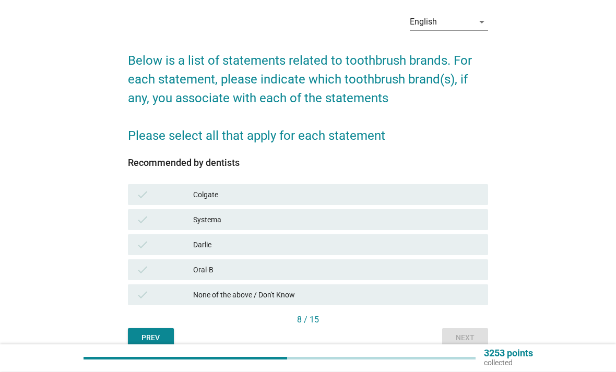
scroll to position [54, 0]
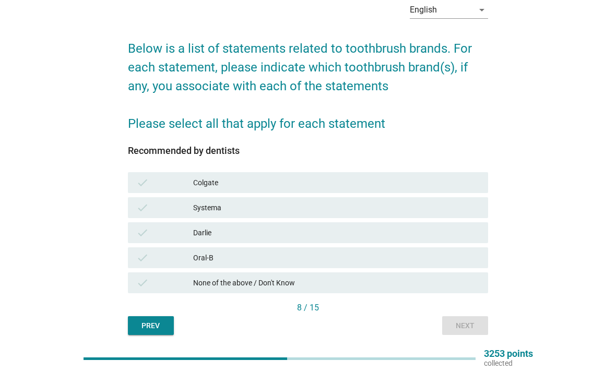
click at [135, 256] on div "check Oral-B" at bounding box center [308, 257] width 360 height 21
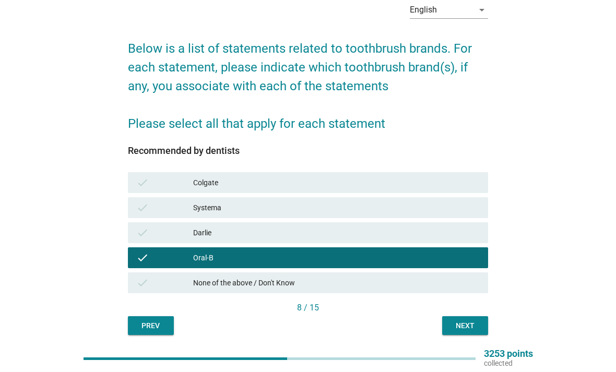
click at [467, 322] on div "Next" at bounding box center [464, 325] width 29 height 11
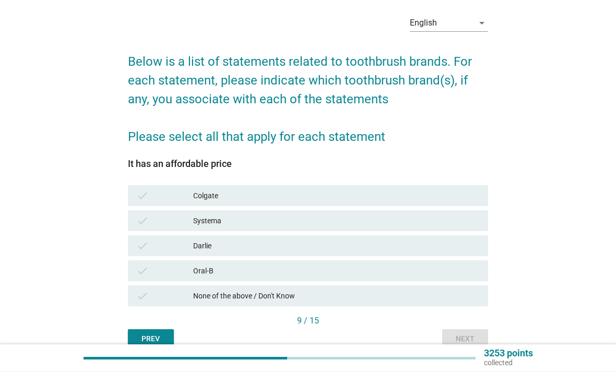
scroll to position [57, 0]
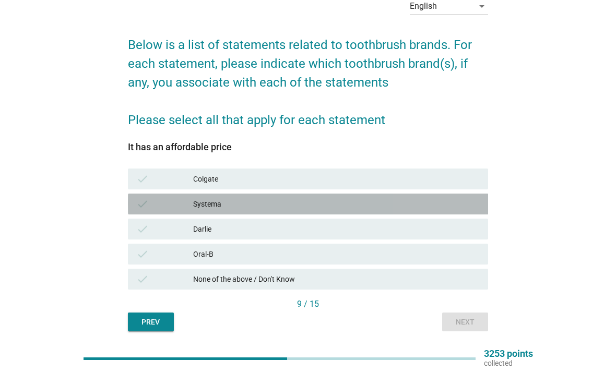
click at [136, 196] on div "check Systema" at bounding box center [308, 204] width 360 height 21
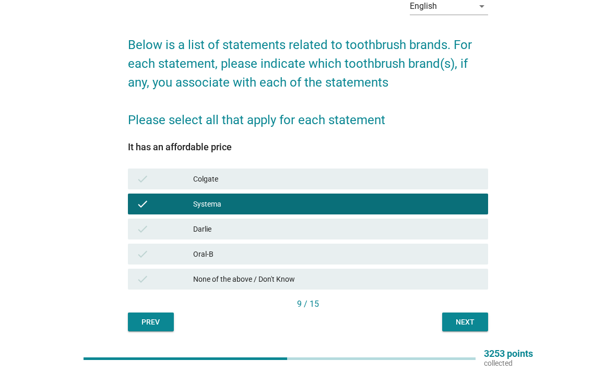
click at [472, 331] on button "Next" at bounding box center [465, 321] width 46 height 19
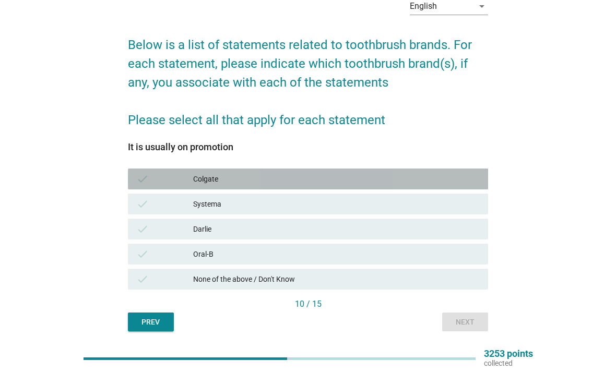
click at [433, 183] on div "Colgate" at bounding box center [336, 179] width 286 height 13
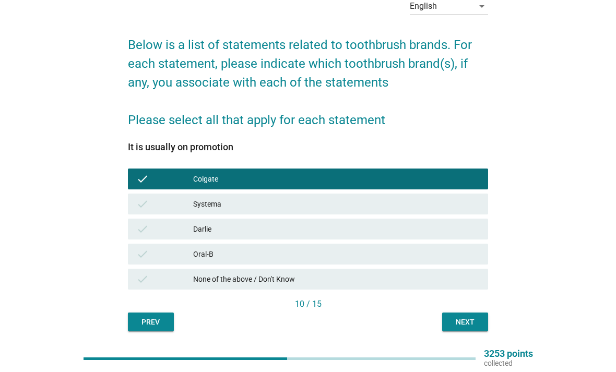
click at [412, 237] on div "check [PERSON_NAME]" at bounding box center [308, 229] width 360 height 21
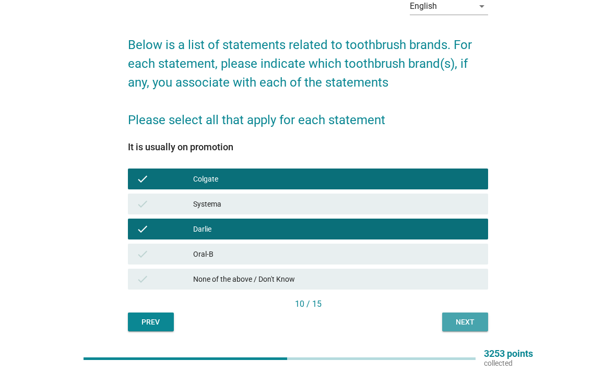
click at [470, 323] on div "Next" at bounding box center [464, 322] width 29 height 11
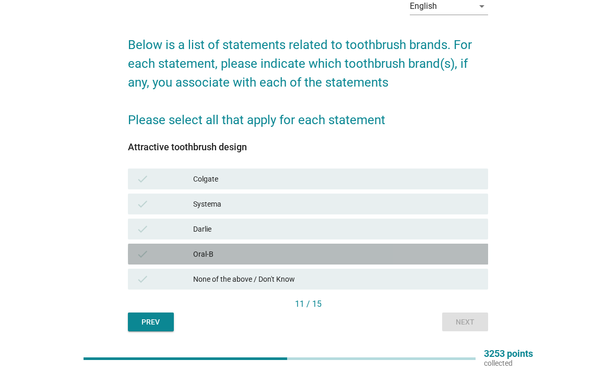
click at [424, 258] on div "Oral-B" at bounding box center [336, 254] width 286 height 13
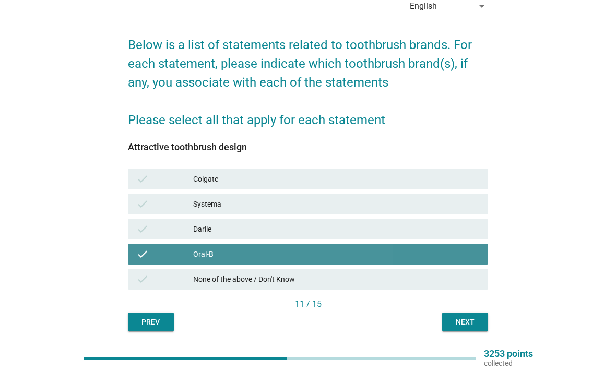
click at [467, 317] on div "Next" at bounding box center [464, 322] width 29 height 11
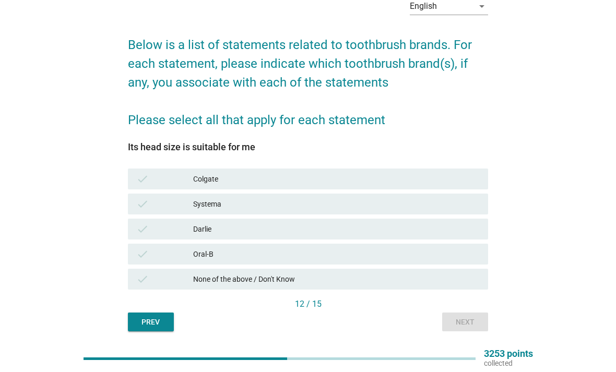
click at [427, 264] on div "check Oral-B" at bounding box center [308, 254] width 360 height 21
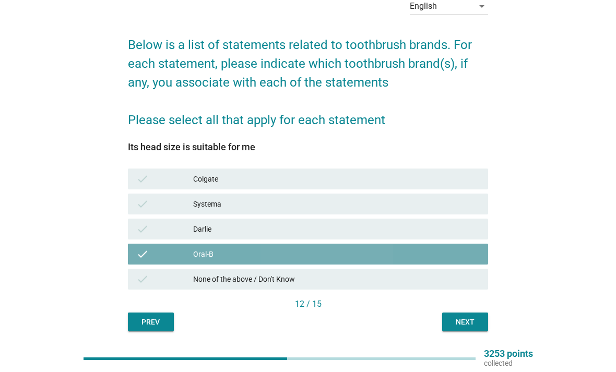
click at [471, 318] on div "Next" at bounding box center [464, 322] width 29 height 11
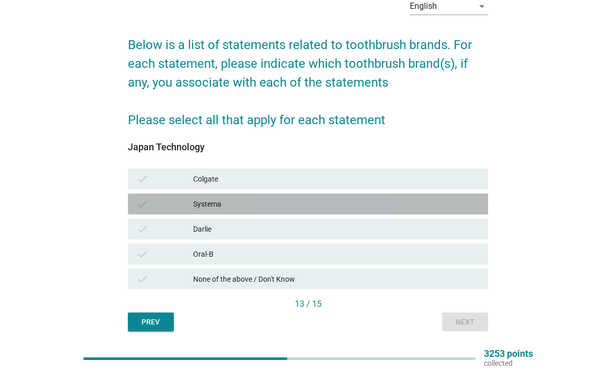
click at [454, 199] on div "Systema" at bounding box center [336, 204] width 286 height 13
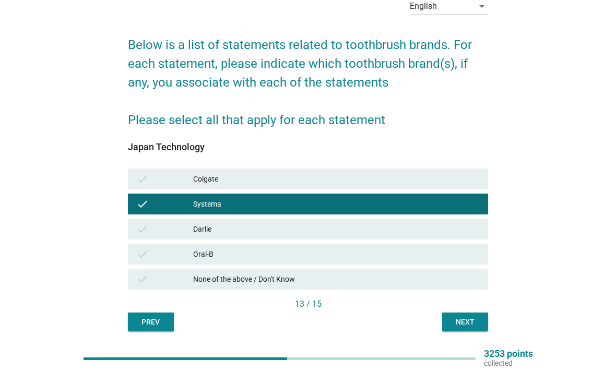
click at [469, 324] on div "Next" at bounding box center [464, 322] width 29 height 11
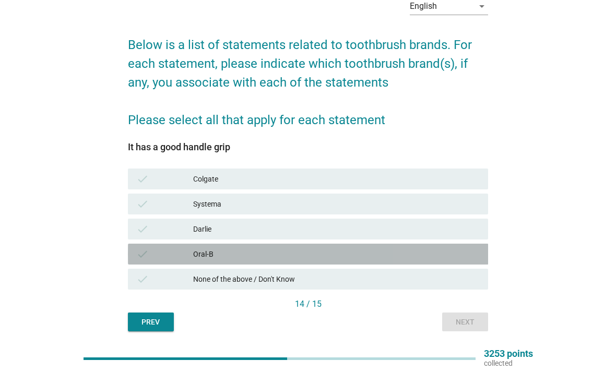
click at [451, 250] on div "Oral-B" at bounding box center [336, 254] width 286 height 13
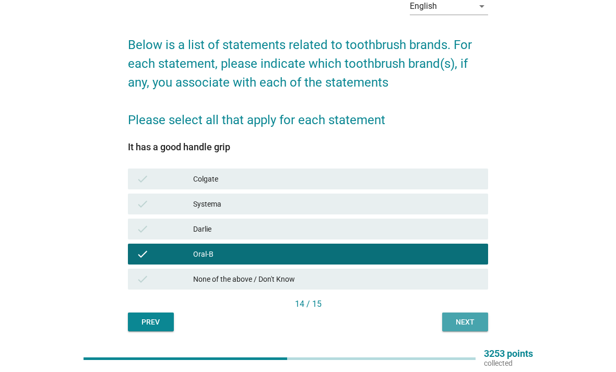
click at [475, 322] on div "Next" at bounding box center [464, 322] width 29 height 11
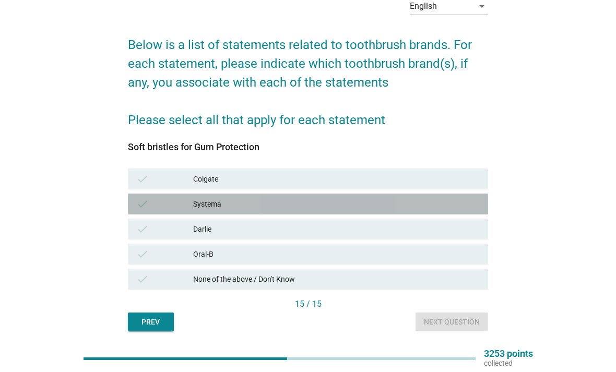
click at [178, 206] on div "check" at bounding box center [164, 204] width 57 height 13
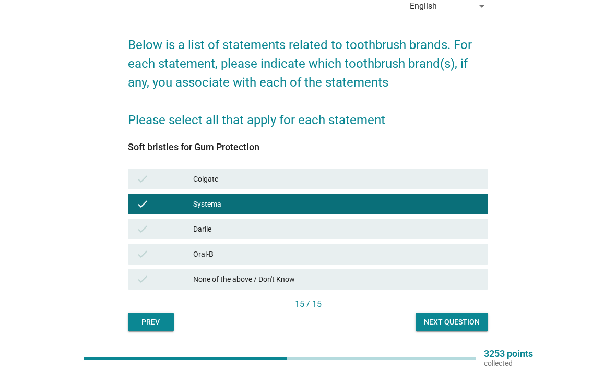
click at [438, 262] on div "check Oral-B" at bounding box center [308, 254] width 360 height 21
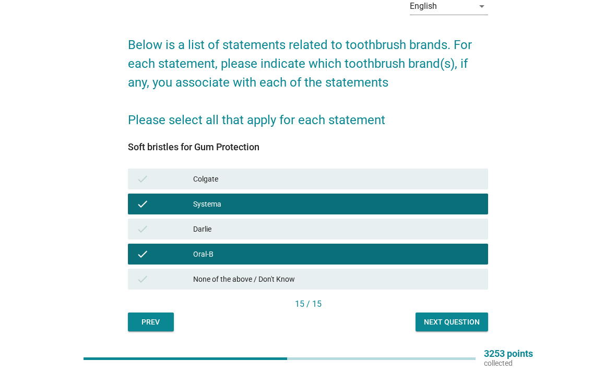
click at [458, 321] on div "Next question" at bounding box center [452, 322] width 56 height 11
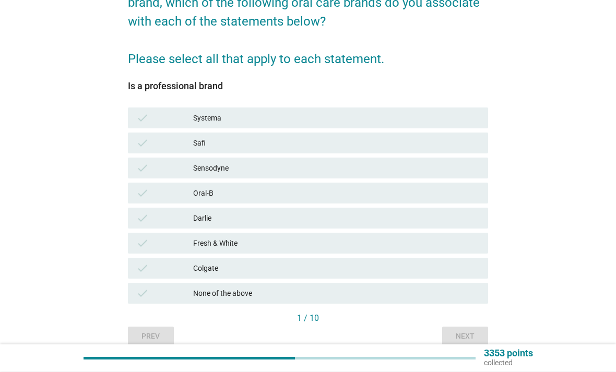
scroll to position [139, 0]
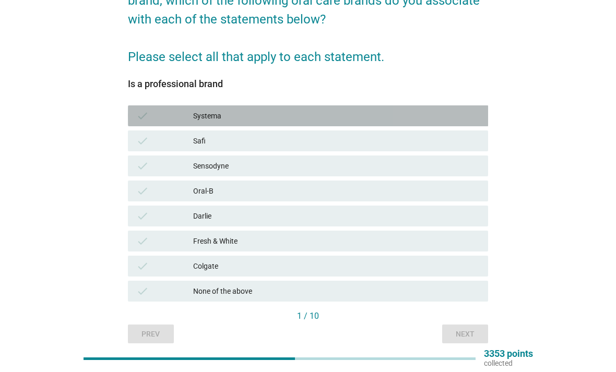
click at [134, 111] on div "check Systema" at bounding box center [308, 115] width 360 height 21
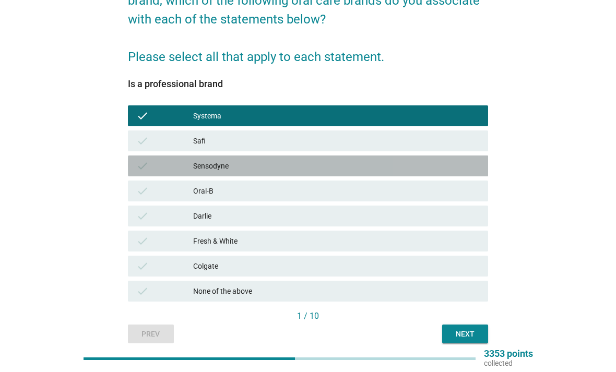
click at [133, 162] on div "check Sensodyne" at bounding box center [308, 165] width 360 height 21
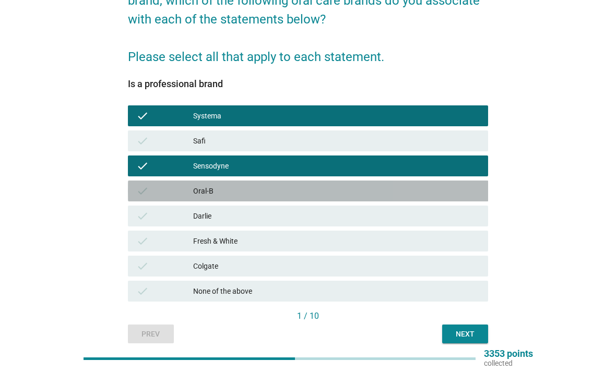
click at [133, 191] on div "check Oral-B" at bounding box center [308, 191] width 360 height 21
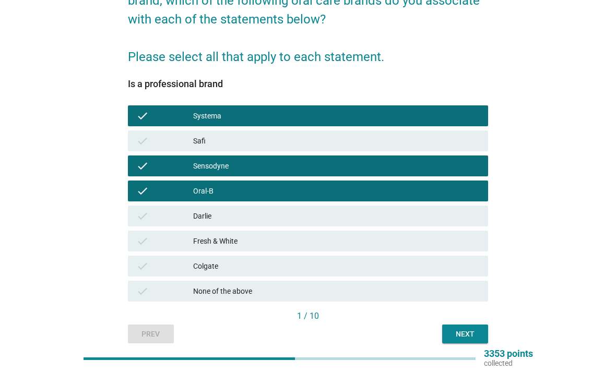
click at [113, 251] on div "English arrow_drop_down We have discussed a lot about toothbrush and toothpaste…" at bounding box center [308, 125] width 566 height 452
click at [466, 331] on div "Next" at bounding box center [464, 334] width 29 height 11
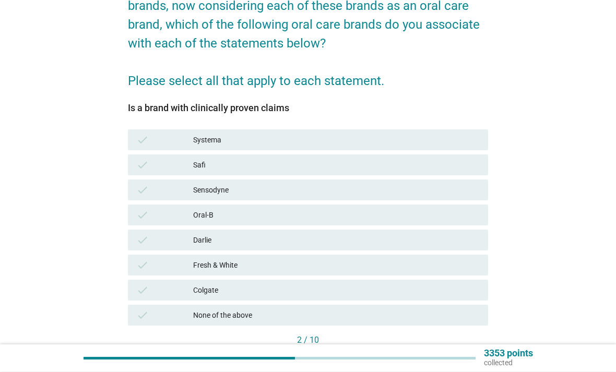
scroll to position [115, 0]
click at [148, 127] on div "check Systema" at bounding box center [308, 139] width 365 height 25
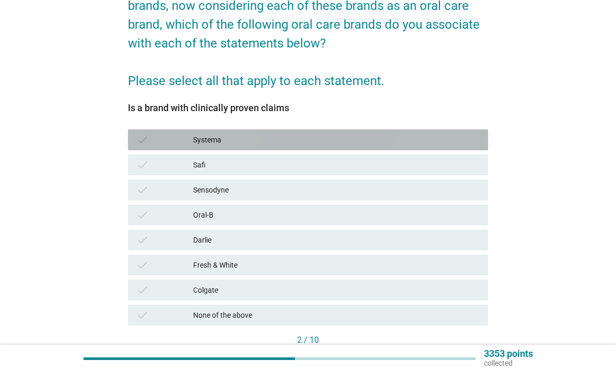
click at [137, 134] on icon "check" at bounding box center [142, 140] width 13 height 13
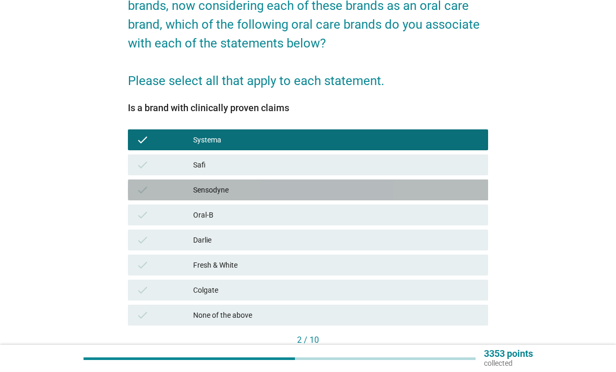
click at [131, 186] on div "check Sensodyne" at bounding box center [308, 189] width 360 height 21
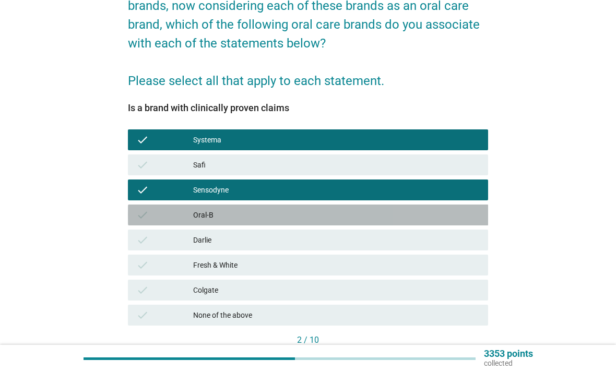
click at [128, 213] on div "check Oral-B" at bounding box center [308, 215] width 360 height 21
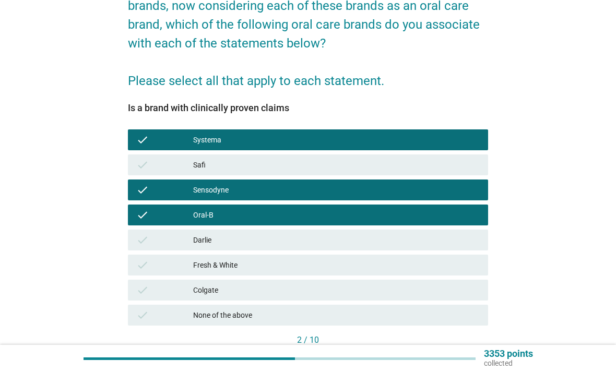
click at [468, 359] on div "Next" at bounding box center [464, 358] width 29 height 11
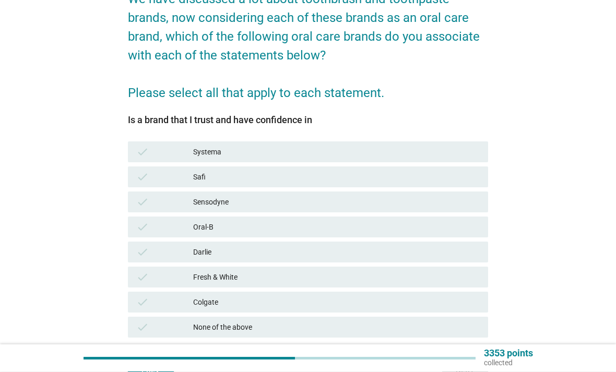
scroll to position [104, 0]
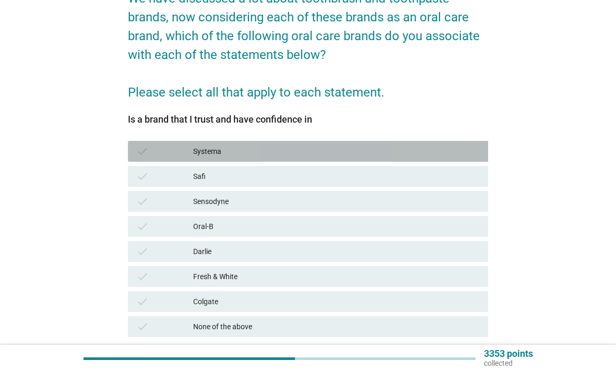
click at [141, 147] on icon "check" at bounding box center [142, 151] width 13 height 13
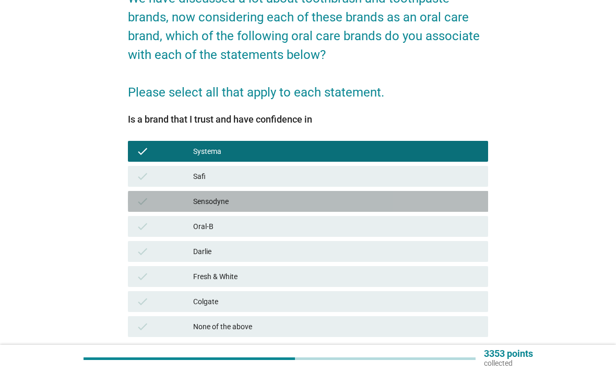
click at [138, 194] on div "check Sensodyne" at bounding box center [308, 201] width 360 height 21
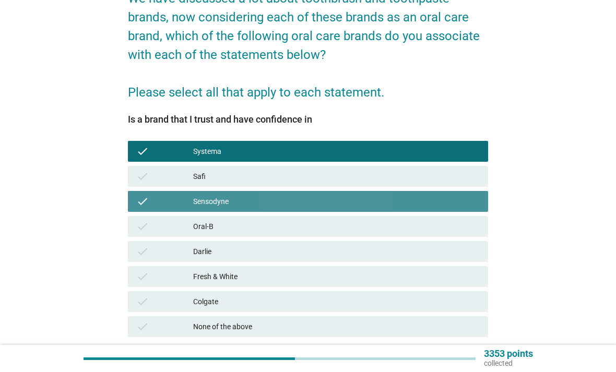
click at [129, 228] on div "check Oral-B" at bounding box center [308, 226] width 360 height 21
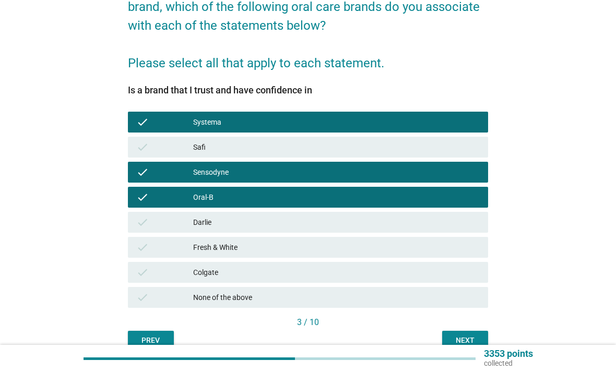
scroll to position [151, 0]
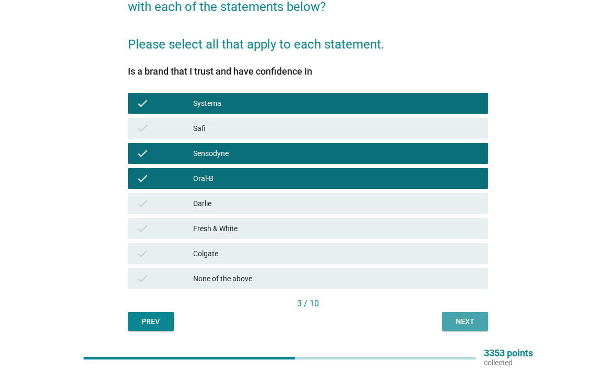
click at [475, 326] on div "Next" at bounding box center [464, 322] width 29 height 11
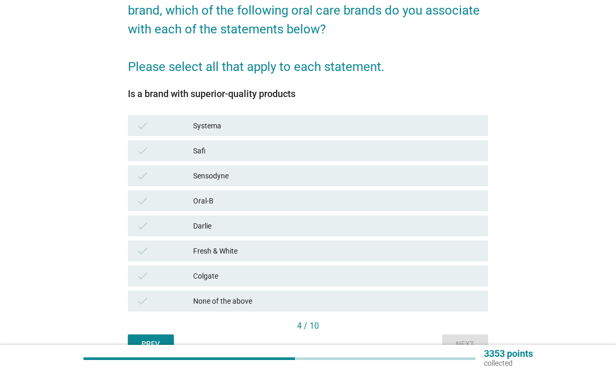
scroll to position [131, 0]
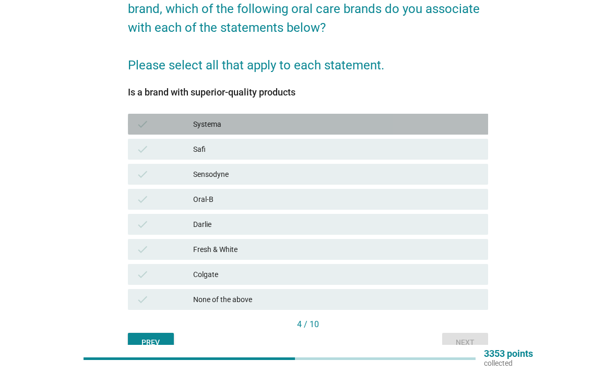
click at [137, 118] on icon "check" at bounding box center [142, 124] width 13 height 13
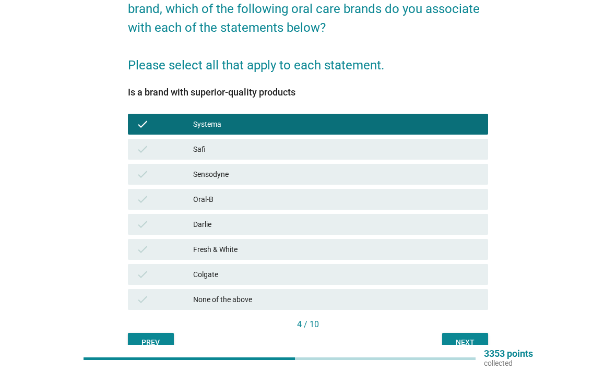
click at [470, 342] on div "Next" at bounding box center [464, 342] width 29 height 11
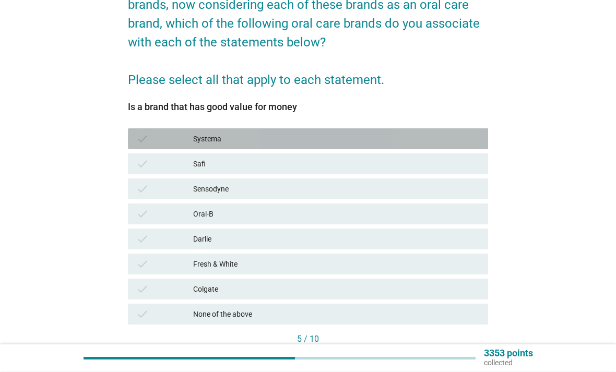
scroll to position [116, 0]
click at [141, 132] on div "check Systema" at bounding box center [308, 138] width 360 height 21
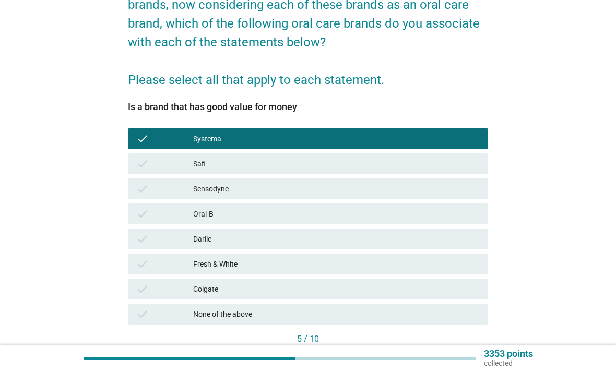
click at [468, 355] on div "Next" at bounding box center [464, 357] width 29 height 11
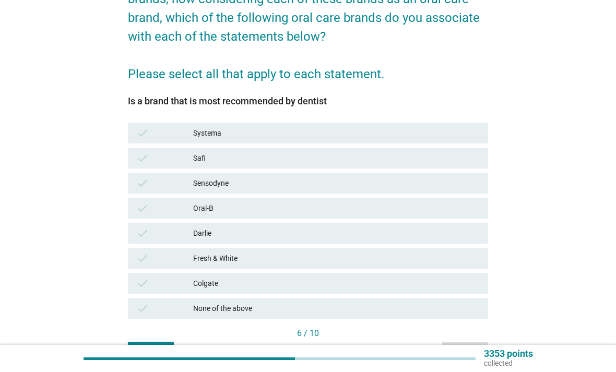
scroll to position [126, 0]
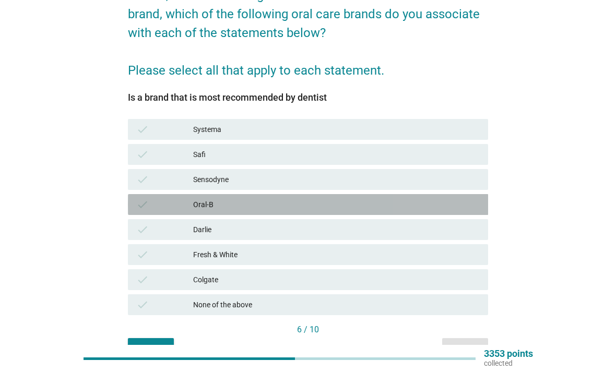
click at [137, 200] on icon "check" at bounding box center [142, 204] width 13 height 13
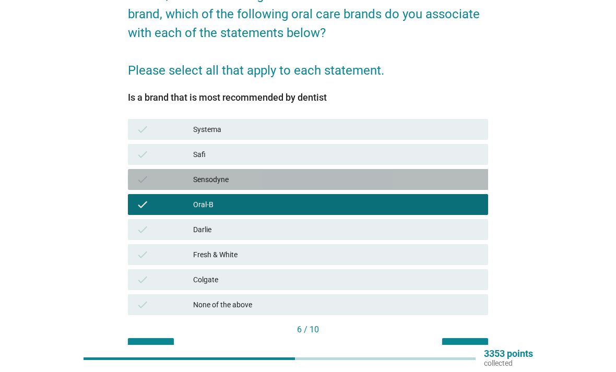
click at [139, 174] on icon "check" at bounding box center [142, 179] width 13 height 13
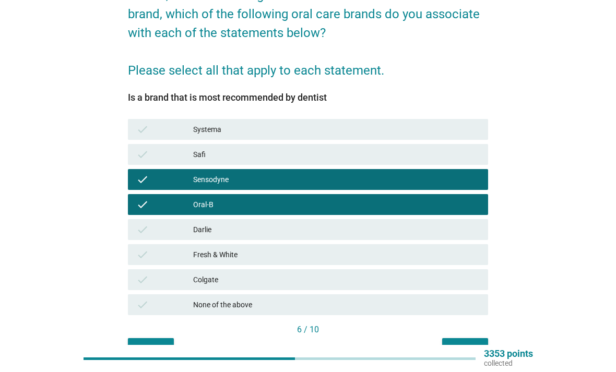
click at [475, 350] on div "Next" at bounding box center [464, 347] width 29 height 11
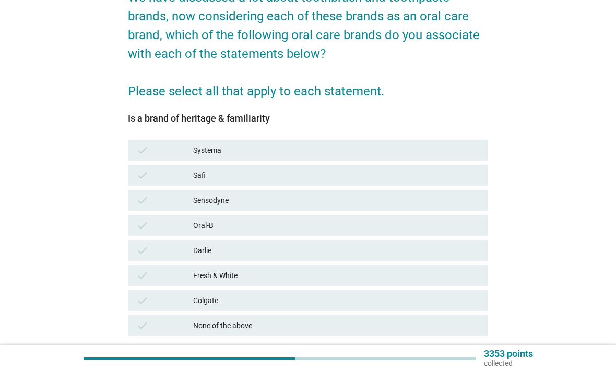
scroll to position [151, 0]
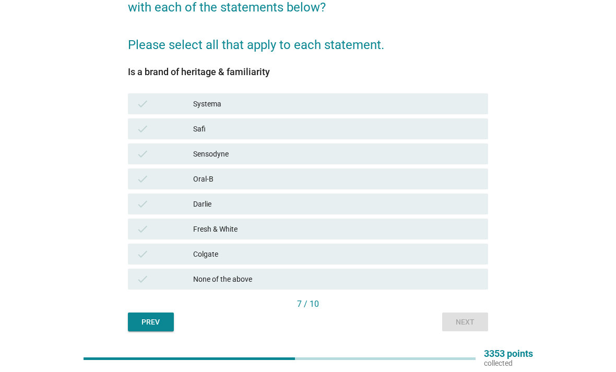
click at [144, 94] on div "check Systema" at bounding box center [308, 103] width 360 height 21
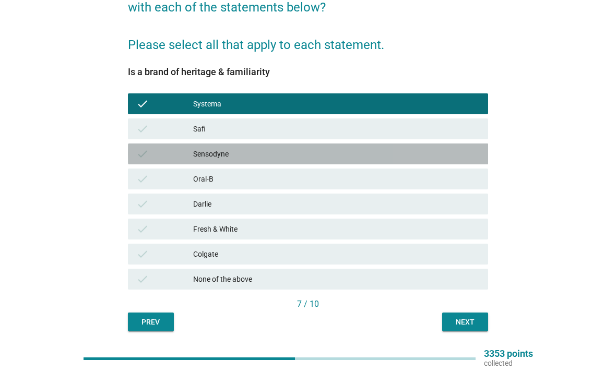
click at [139, 147] on div "check Sensodyne" at bounding box center [308, 153] width 360 height 21
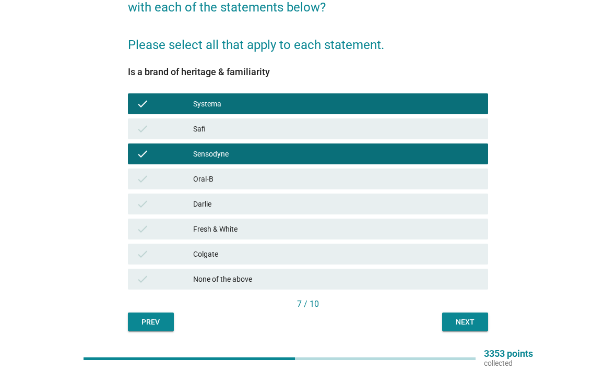
click at [134, 173] on div "check Oral-B" at bounding box center [308, 179] width 360 height 21
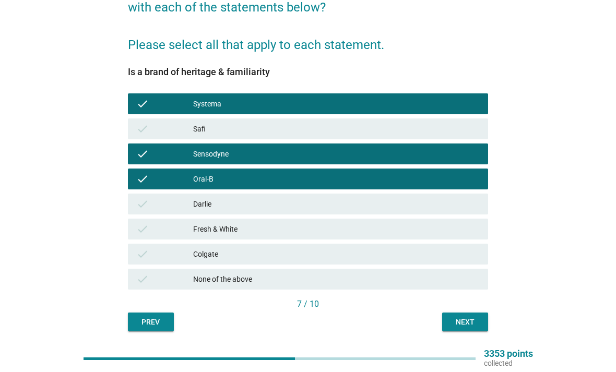
click at [467, 310] on div "7 / 10" at bounding box center [308, 304] width 360 height 13
click at [468, 319] on div "Next" at bounding box center [464, 322] width 29 height 11
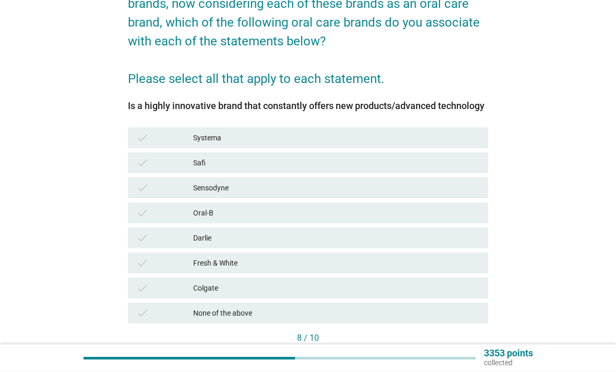
scroll to position [117, 0]
click at [353, 185] on div "Sensodyne" at bounding box center [336, 188] width 286 height 13
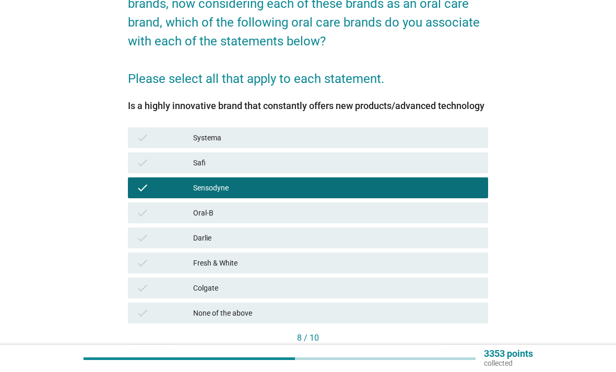
click at [353, 137] on div "Systema" at bounding box center [336, 137] width 286 height 13
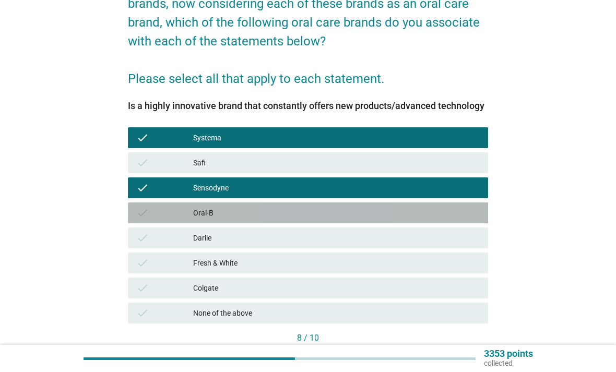
click at [392, 205] on div "check Oral-B" at bounding box center [308, 212] width 360 height 21
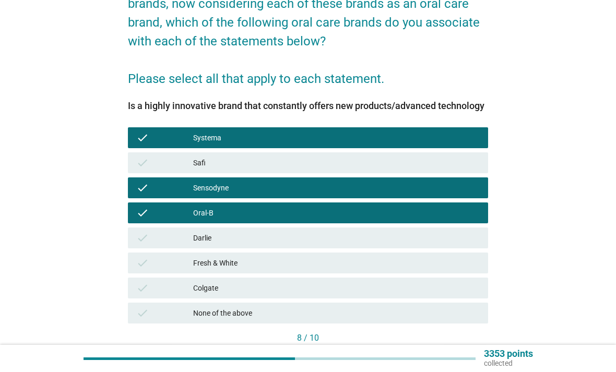
click at [458, 359] on div "Next" at bounding box center [464, 356] width 29 height 11
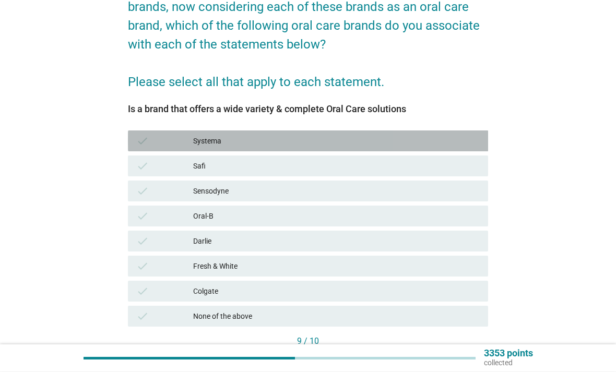
scroll to position [114, 0]
click at [388, 141] on div "Systema" at bounding box center [336, 141] width 286 height 13
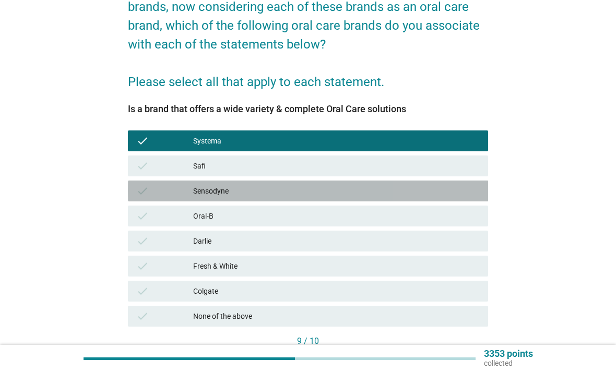
click at [363, 199] on div "check Sensodyne" at bounding box center [308, 191] width 360 height 21
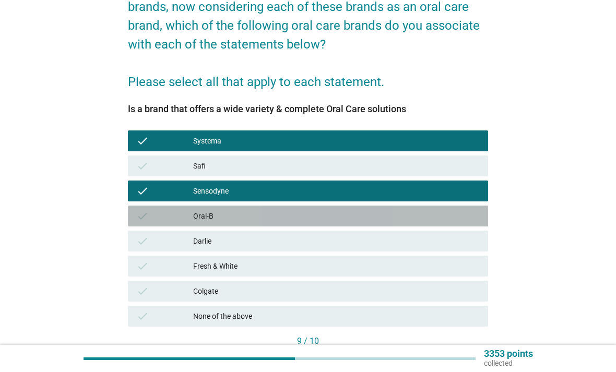
click at [382, 223] on div "check Oral-B" at bounding box center [308, 216] width 360 height 21
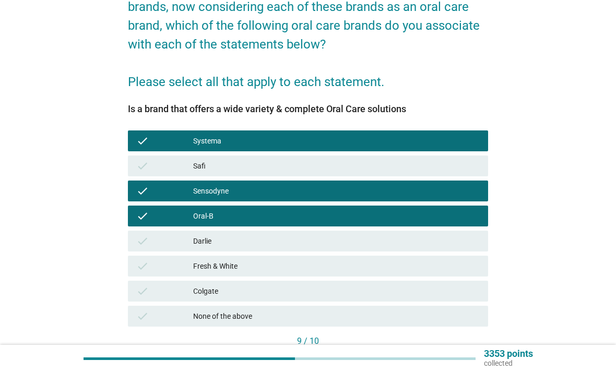
click at [475, 358] on div "Next" at bounding box center [464, 359] width 29 height 11
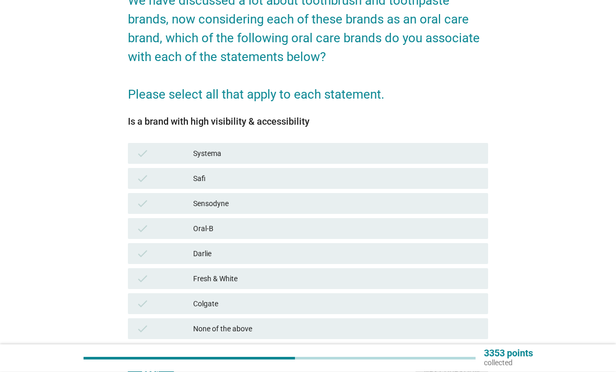
scroll to position [102, 0]
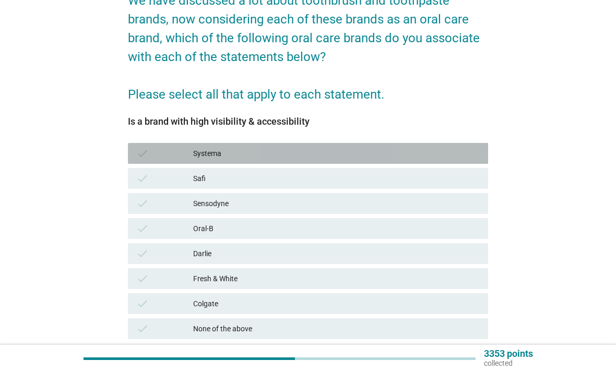
click at [429, 154] on div "Systema" at bounding box center [336, 153] width 286 height 13
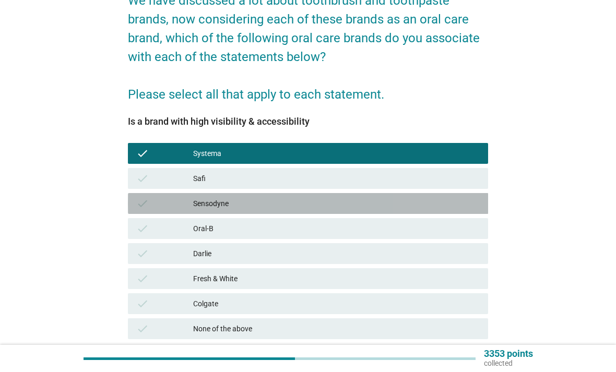
click at [430, 208] on div "Sensodyne" at bounding box center [336, 203] width 286 height 13
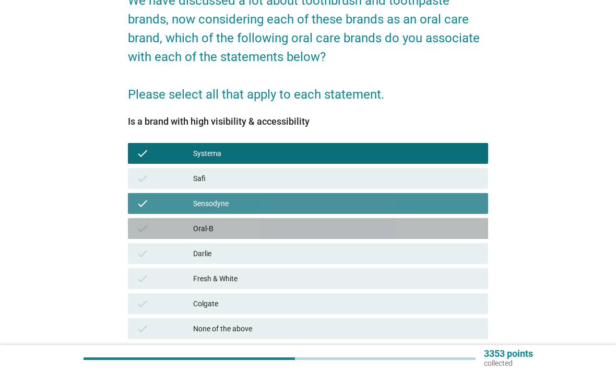
click at [429, 237] on div "check Oral-B" at bounding box center [308, 228] width 360 height 21
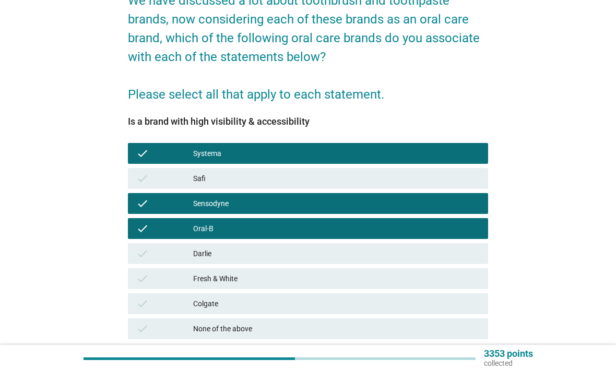
click at [452, 362] on button "Next question" at bounding box center [451, 371] width 73 height 19
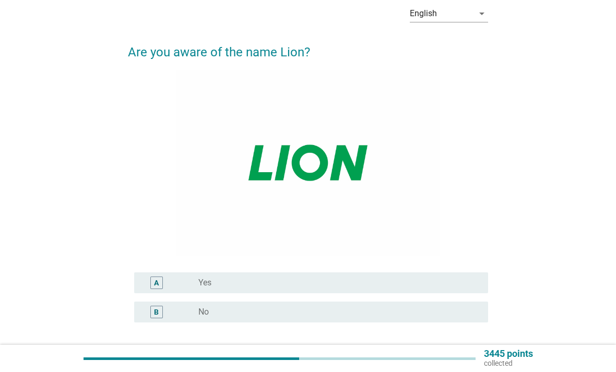
scroll to position [53, 0]
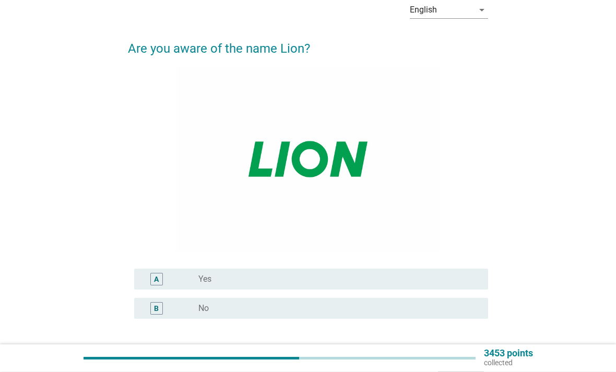
click at [426, 282] on div "A radio_button_unchecked Yes" at bounding box center [308, 279] width 360 height 29
click at [448, 287] on div "A radio_button_unchecked Yes" at bounding box center [311, 279] width 354 height 21
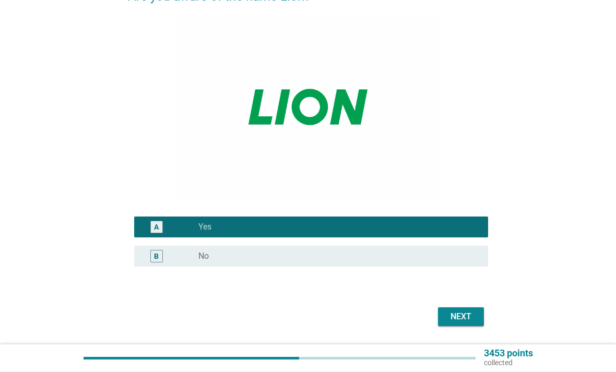
scroll to position [106, 0]
click at [462, 323] on div "Next" at bounding box center [460, 316] width 29 height 13
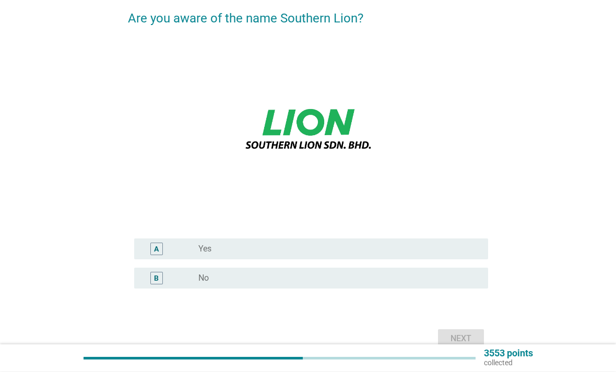
scroll to position [83, 0]
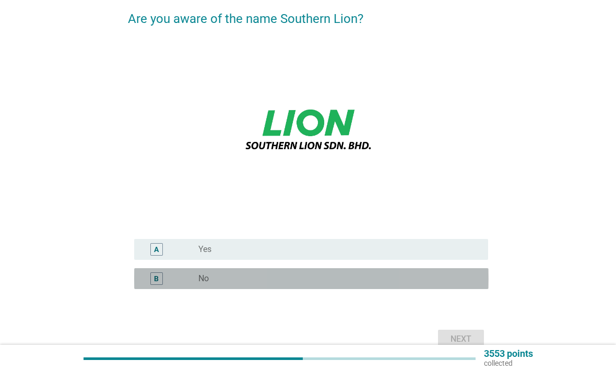
click at [426, 289] on div "B radio_button_unchecked No" at bounding box center [311, 278] width 354 height 21
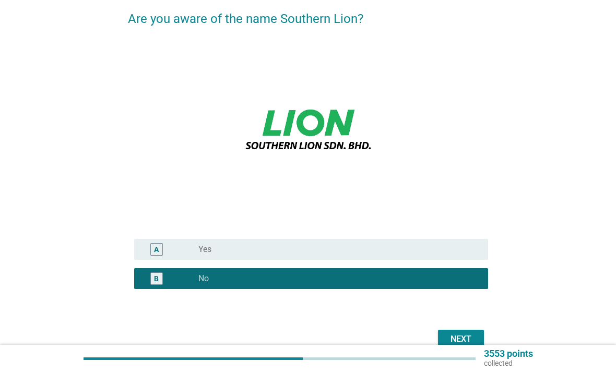
click at [467, 345] on div "Next" at bounding box center [460, 339] width 29 height 13
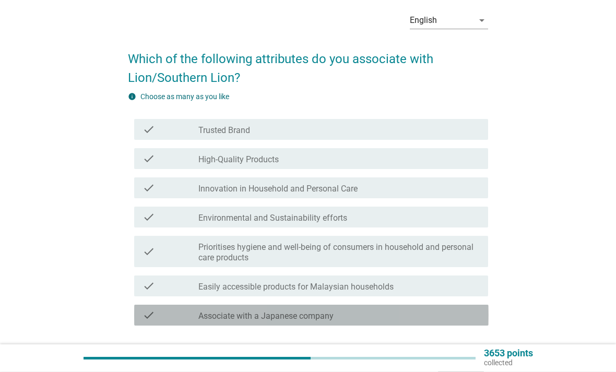
scroll to position [43, 0]
click at [385, 321] on div "check check_box_outline_blank Associate with a Japanese company" at bounding box center [311, 315] width 354 height 21
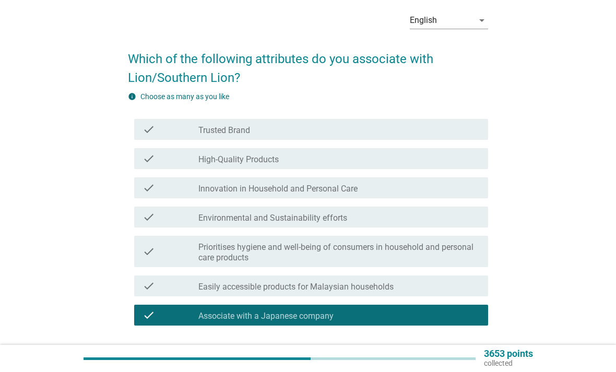
click at [188, 182] on div "check" at bounding box center [170, 188] width 56 height 13
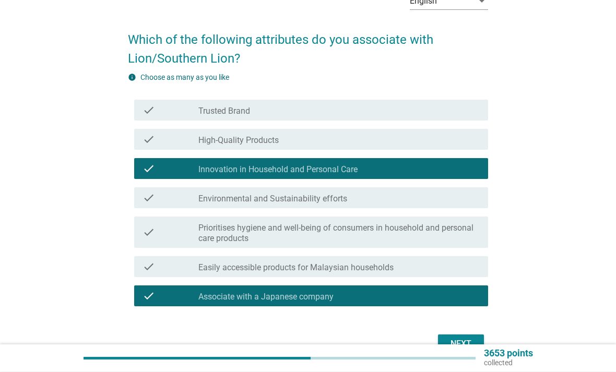
scroll to position [63, 0]
click at [466, 344] on div "Next" at bounding box center [460, 344] width 29 height 13
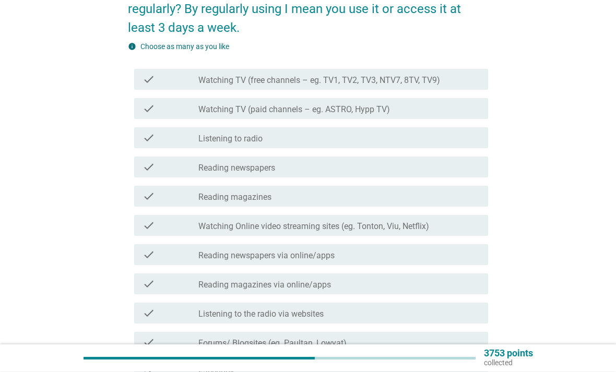
scroll to position [112, 0]
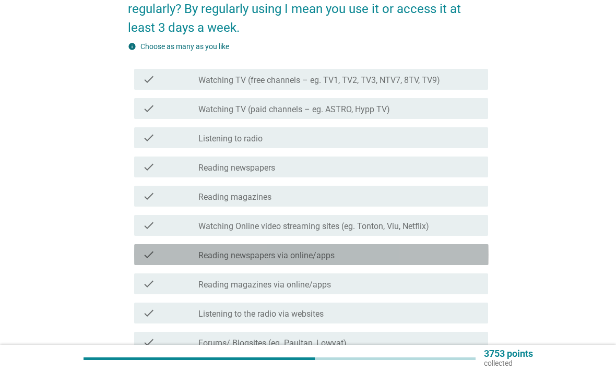
click at [429, 258] on div "check_box_outline_blank Reading newspapers via online/apps" at bounding box center [338, 254] width 281 height 13
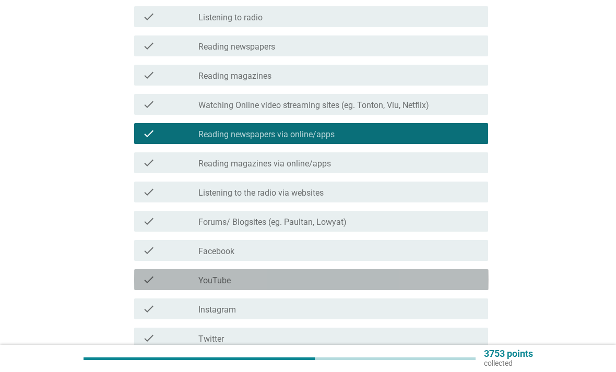
scroll to position [234, 0]
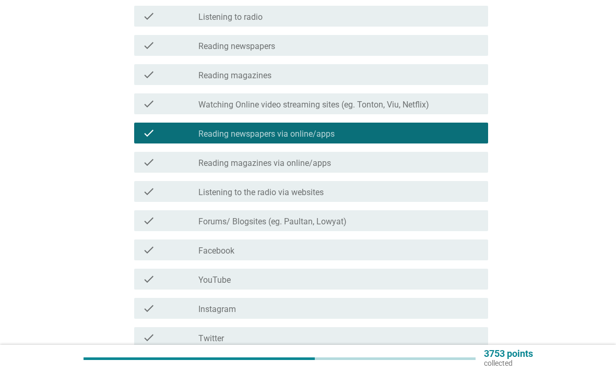
click at [437, 258] on div "check check_box_outline_blank Facebook" at bounding box center [311, 249] width 354 height 21
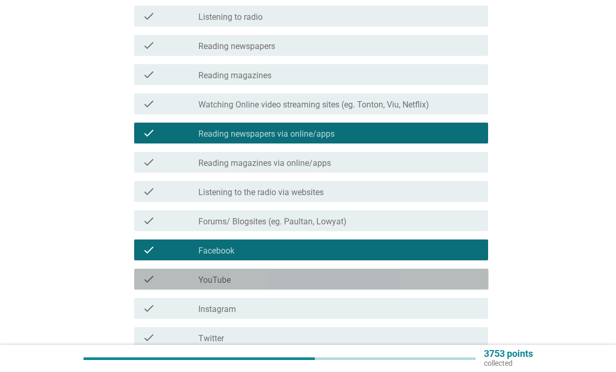
click at [431, 286] on div "check check_box_outline_blank YouTube" at bounding box center [311, 279] width 354 height 21
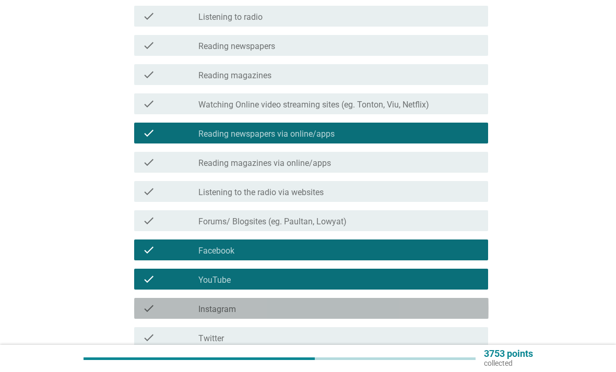
click at [431, 315] on div "check check_box_outline_blank Instagram" at bounding box center [311, 308] width 354 height 21
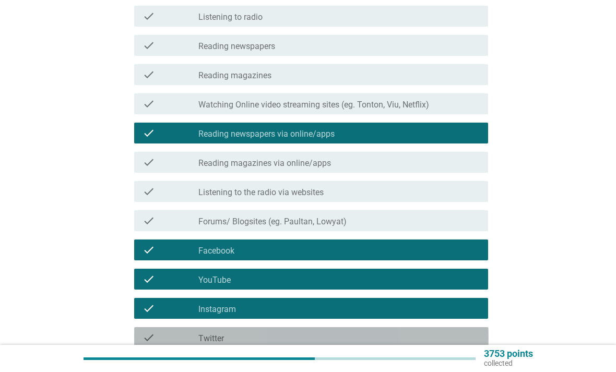
click at [417, 341] on div "check_box_outline_blank Twitter" at bounding box center [338, 337] width 281 height 13
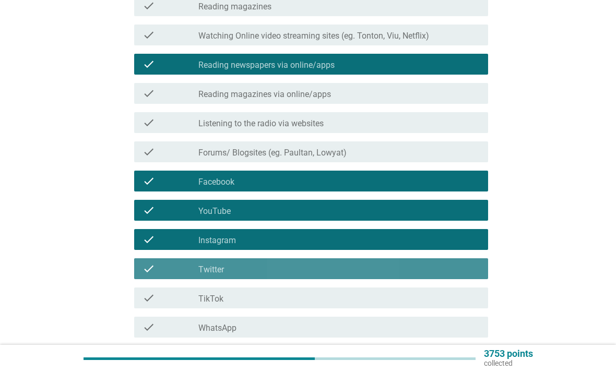
scroll to position [304, 0]
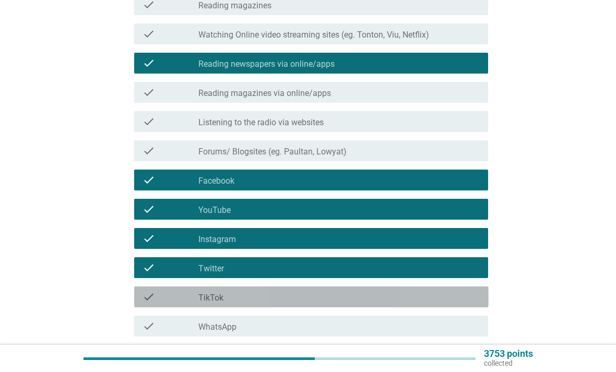
click at [416, 305] on div "check check_box_outline_blank TikTok" at bounding box center [311, 296] width 354 height 21
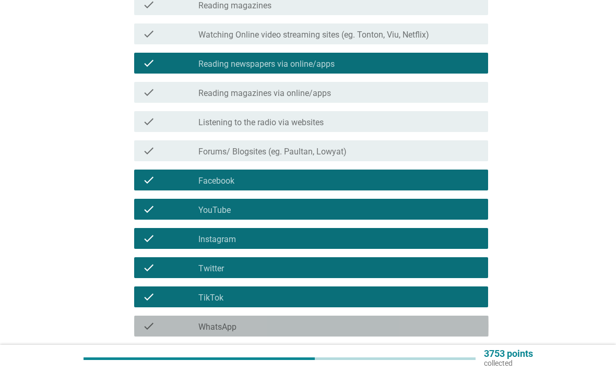
click at [410, 332] on div "check check_box_outline_blank WhatsApp" at bounding box center [311, 326] width 354 height 21
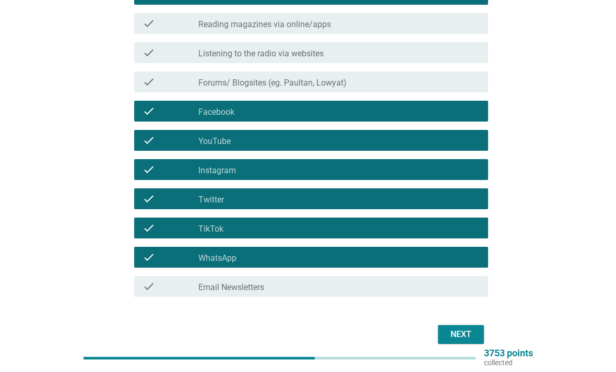
scroll to position [372, 0]
click at [471, 336] on div "Next" at bounding box center [460, 334] width 29 height 13
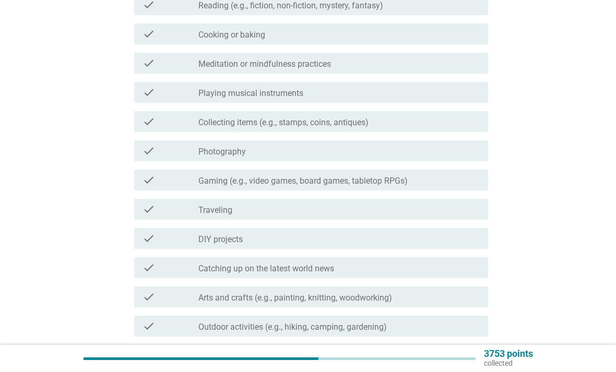
scroll to position [0, 0]
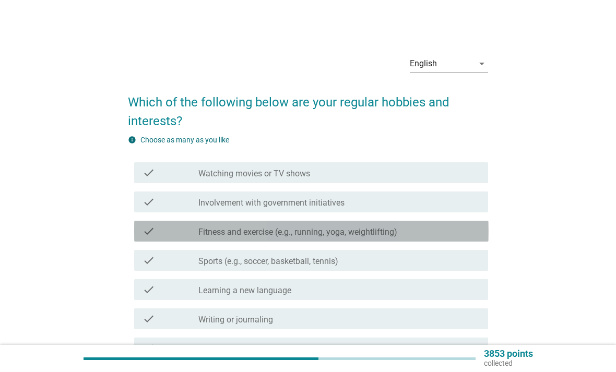
click at [447, 239] on div "check check_box_outline_blank Fitness and exercise (e.g., running, yoga, weight…" at bounding box center [311, 231] width 354 height 21
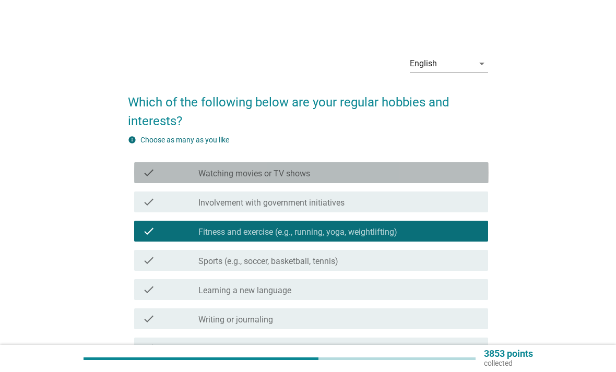
click at [429, 167] on div "check_box_outline_blank Watching movies or TV shows" at bounding box center [338, 172] width 281 height 13
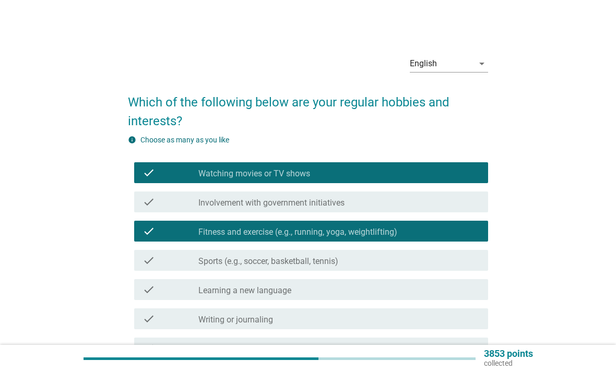
click at [411, 260] on div "check_box_outline_blank Sports (e.g., soccer, basketball, tennis)" at bounding box center [338, 260] width 281 height 13
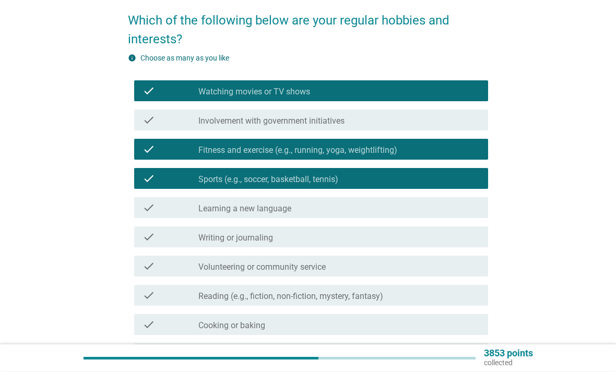
scroll to position [82, 0]
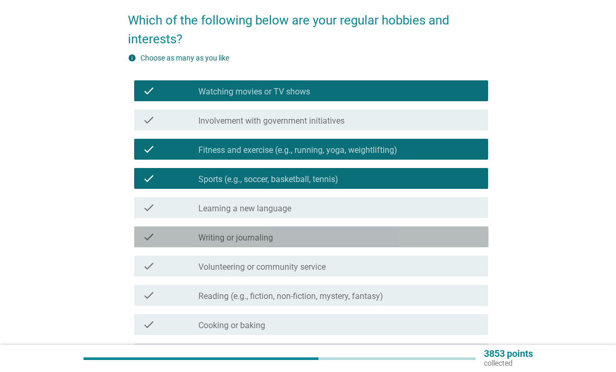
click at [419, 243] on div "check_box_outline_blank Writing or journaling" at bounding box center [338, 237] width 281 height 13
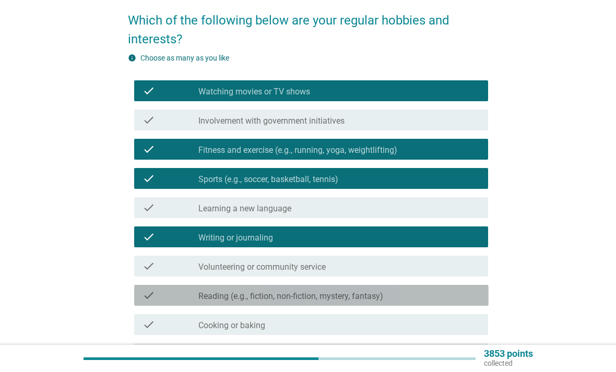
click at [424, 297] on div "check_box_outline_blank Reading (e.g., fiction, non-fiction, mystery, fantasy)" at bounding box center [338, 295] width 281 height 13
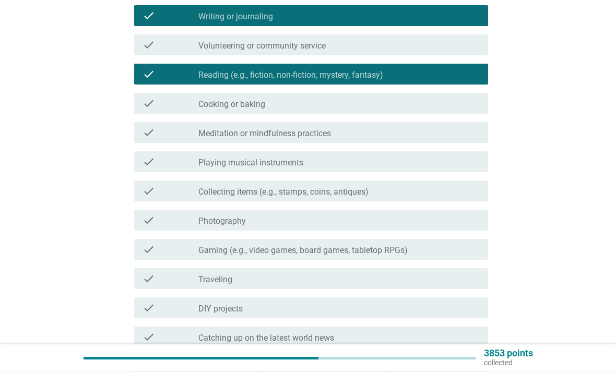
scroll to position [303, 0]
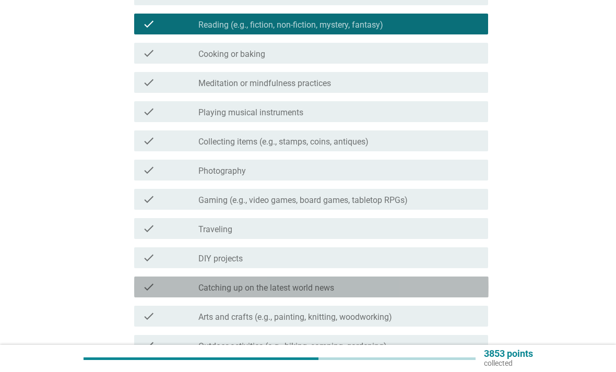
click at [411, 283] on div "check_box_outline_blank Catching up on the latest world news" at bounding box center [338, 287] width 281 height 13
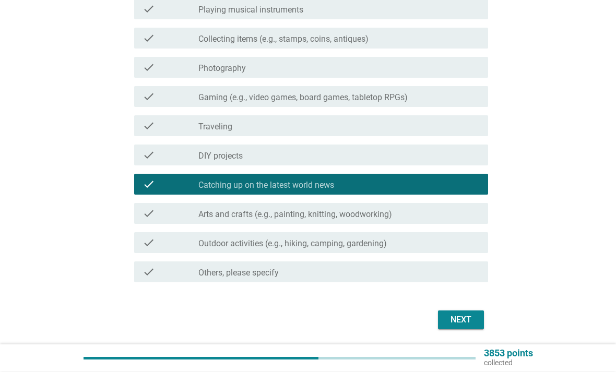
scroll to position [457, 0]
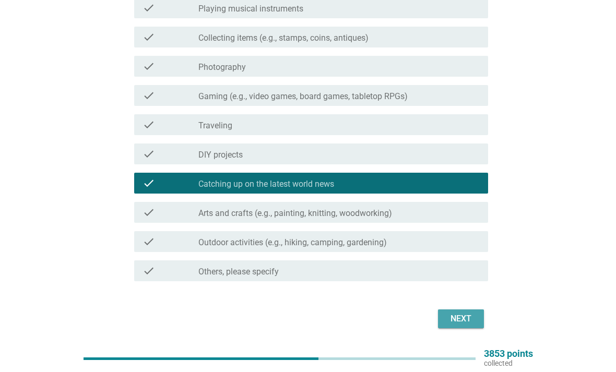
click at [454, 318] on div "Next" at bounding box center [460, 318] width 29 height 13
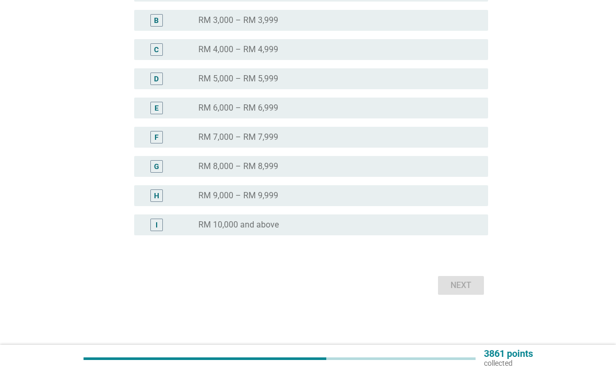
scroll to position [0, 0]
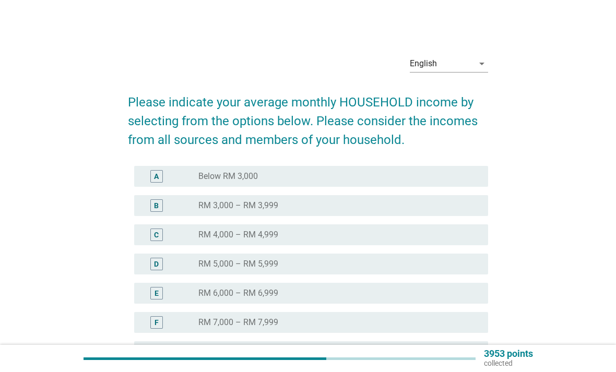
click at [360, 322] on div "radio_button_unchecked RM 7,000 – RM 7,999" at bounding box center [334, 322] width 273 height 10
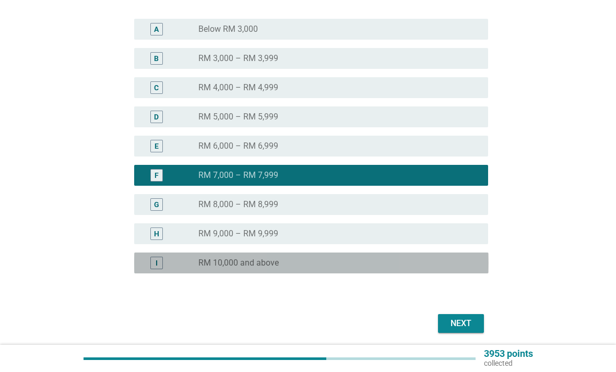
scroll to position [152, 0]
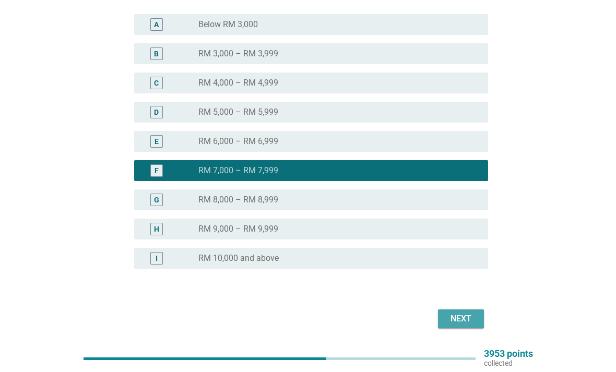
click at [465, 320] on div "Next" at bounding box center [460, 318] width 29 height 13
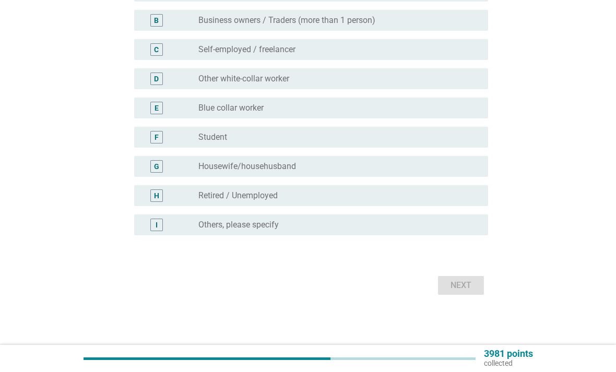
scroll to position [0, 0]
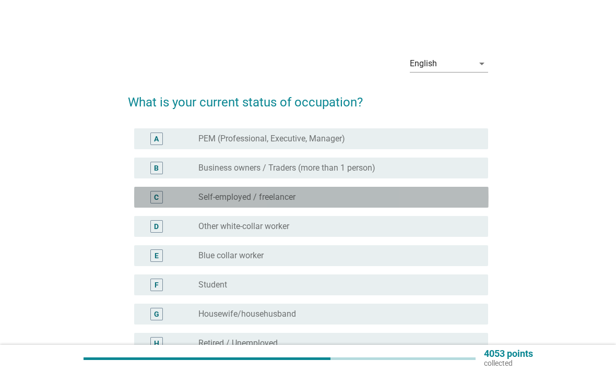
click at [425, 199] on div "radio_button_unchecked Self-employed / freelancer" at bounding box center [334, 197] width 273 height 10
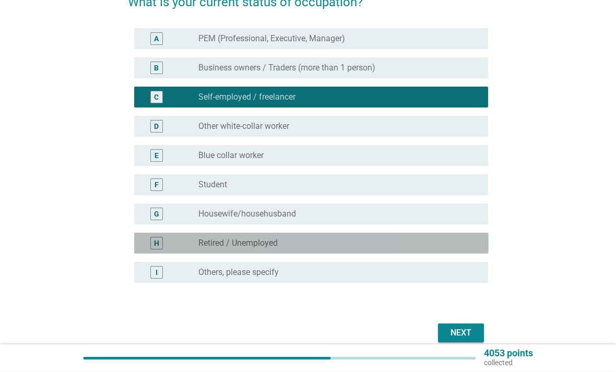
scroll to position [114, 0]
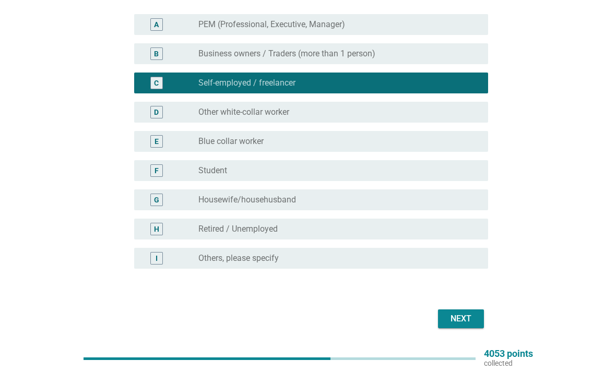
click at [475, 321] on div "Next" at bounding box center [460, 318] width 29 height 13
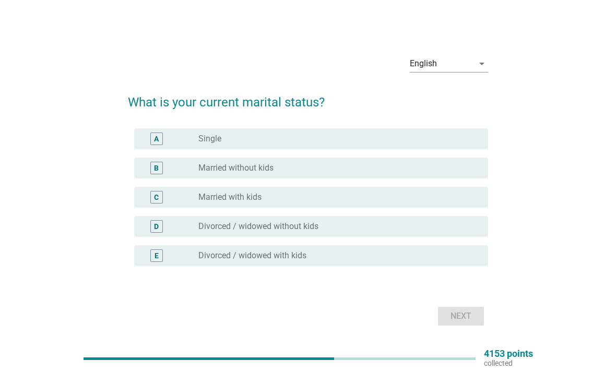
click at [407, 202] on div "radio_button_unchecked Married with kids" at bounding box center [334, 197] width 273 height 10
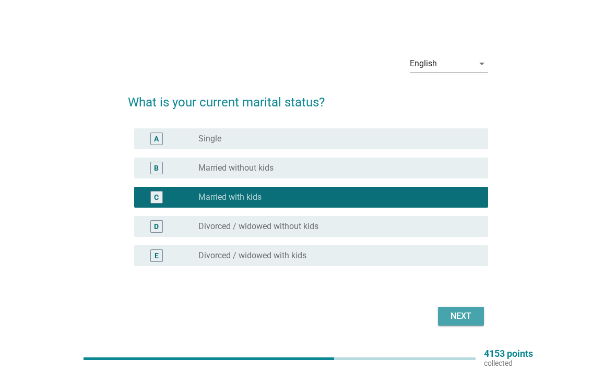
click at [463, 322] on div "Next" at bounding box center [460, 316] width 29 height 13
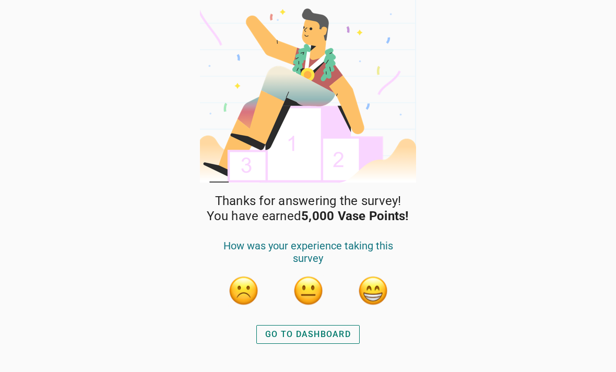
click at [341, 338] on div "GO TO DASHBOARD" at bounding box center [308, 334] width 86 height 13
